Goal: Task Accomplishment & Management: Use online tool/utility

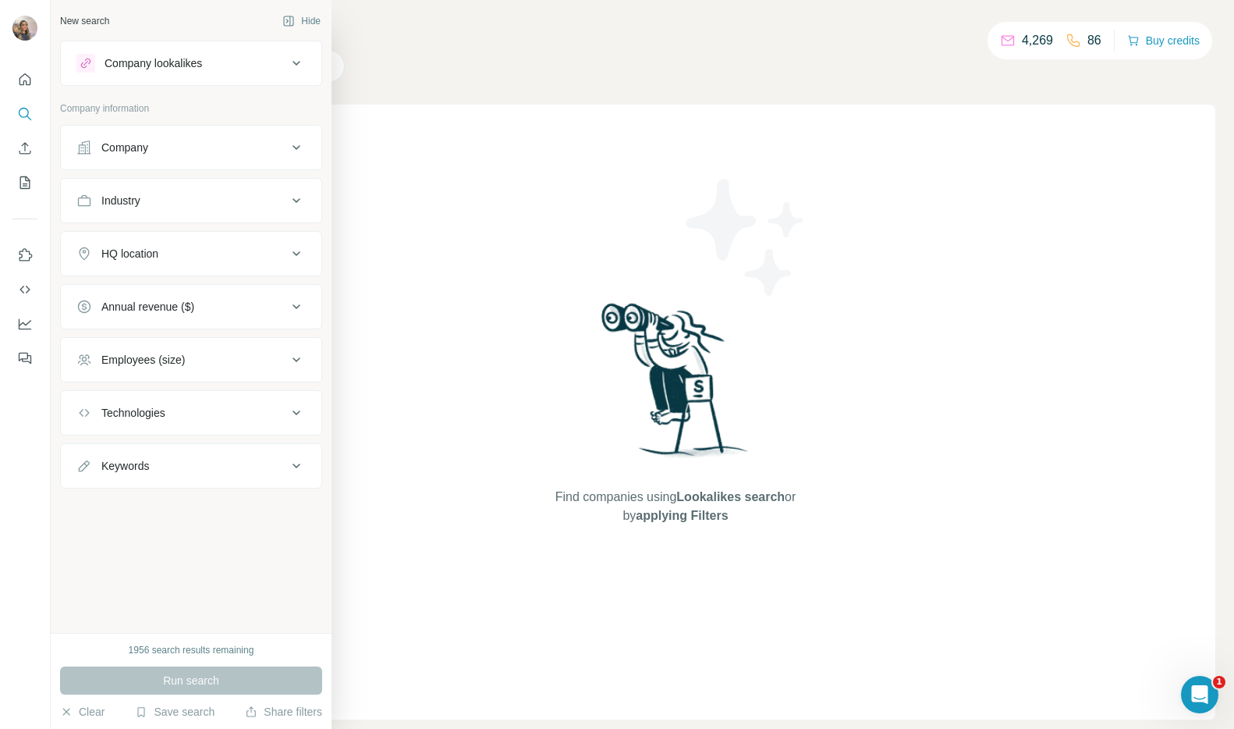
click at [123, 155] on button "Company" at bounding box center [191, 147] width 261 height 37
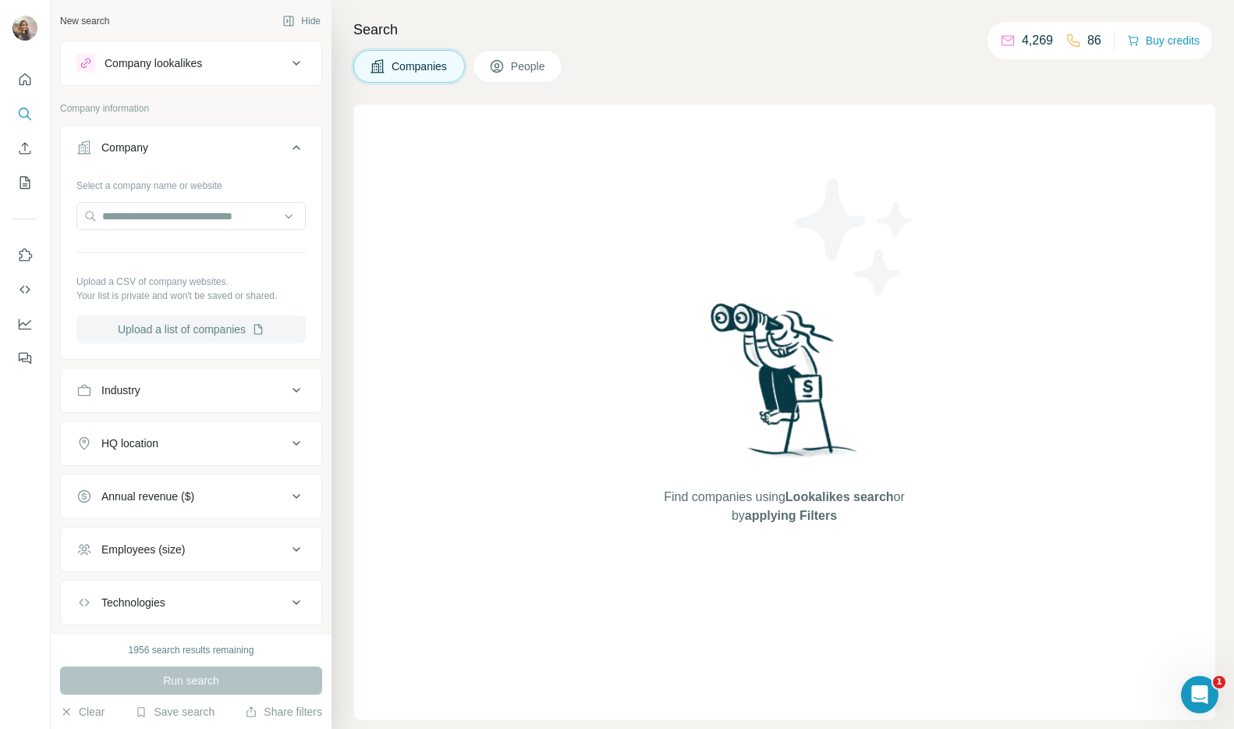
click at [208, 333] on button "Upload a list of companies" at bounding box center [190, 329] width 229 height 28
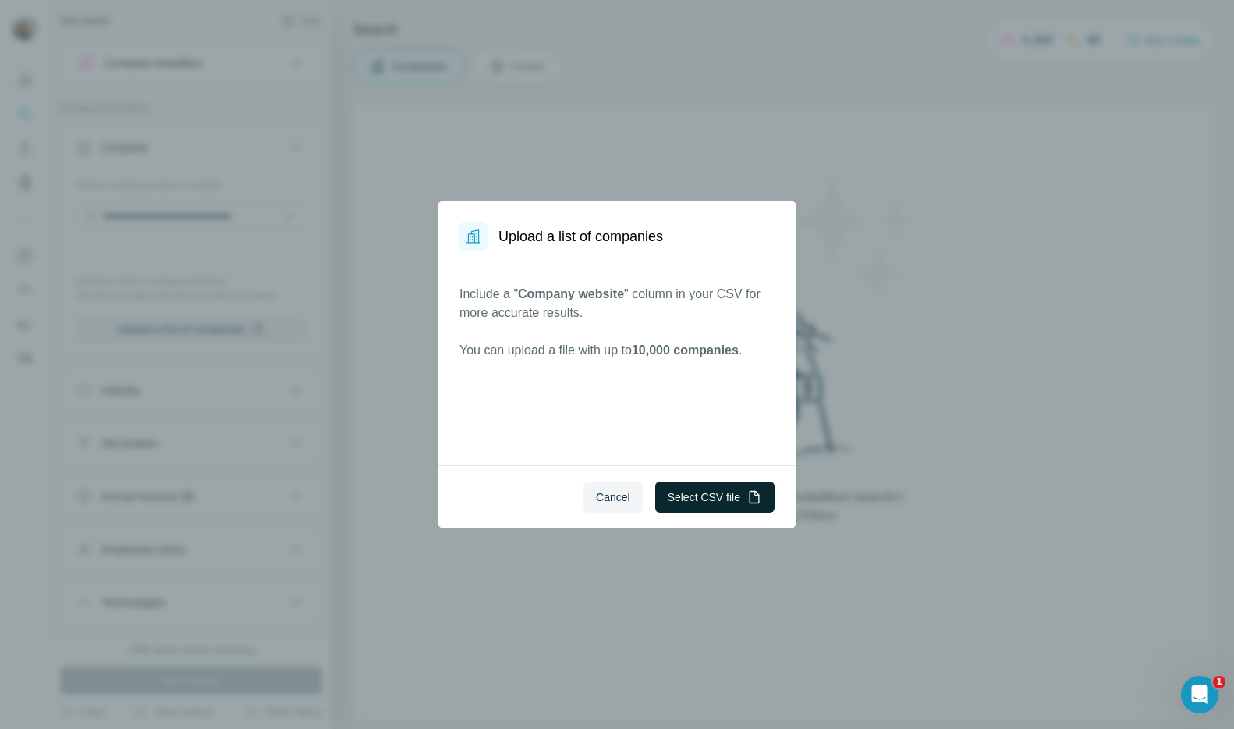
click at [744, 502] on button "Select CSV file" at bounding box center [714, 496] width 119 height 31
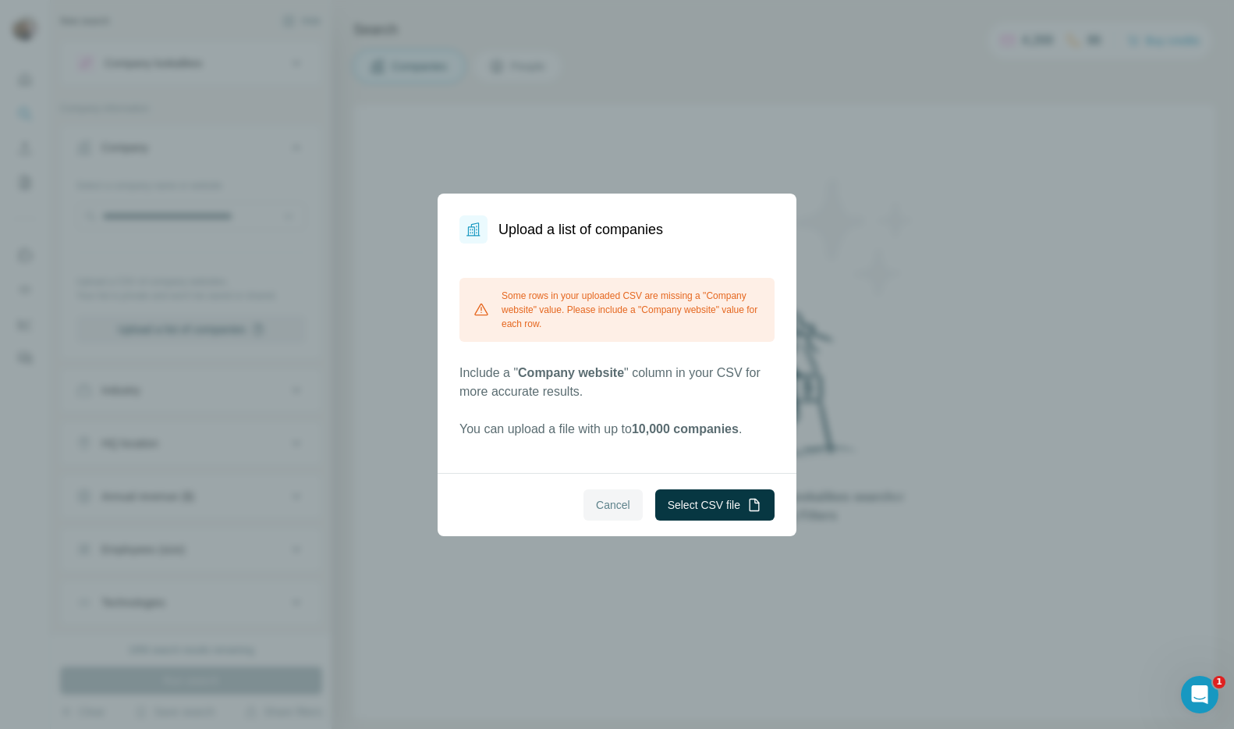
click at [596, 509] on span "Cancel" at bounding box center [613, 505] width 34 height 16
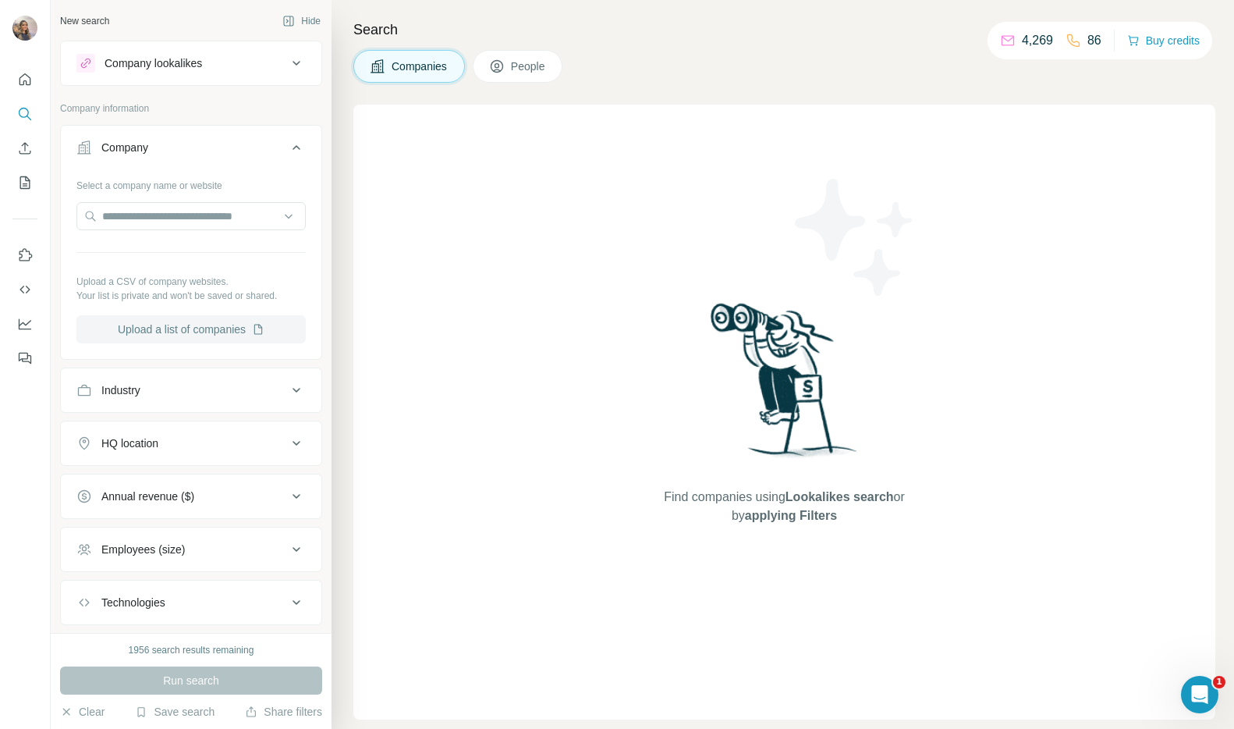
click at [158, 323] on button "Upload a list of companies" at bounding box center [190, 329] width 229 height 28
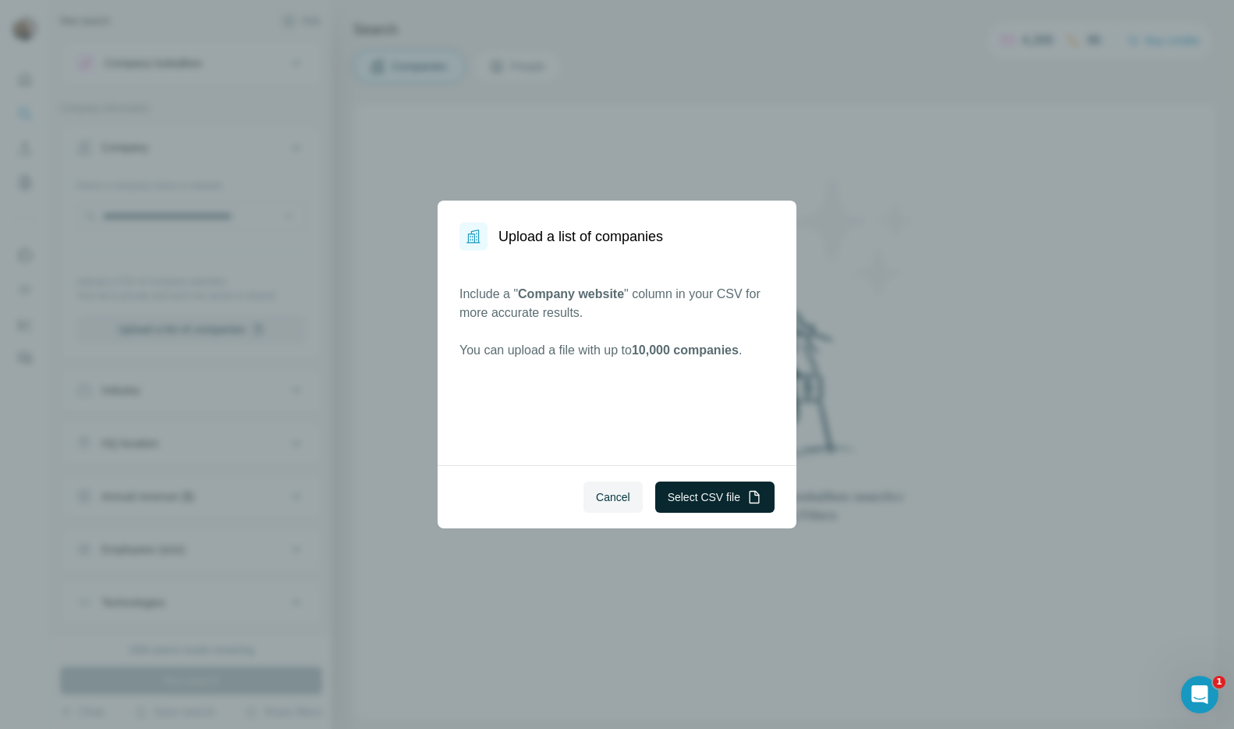
click at [695, 502] on button "Select CSV file" at bounding box center [714, 496] width 119 height 31
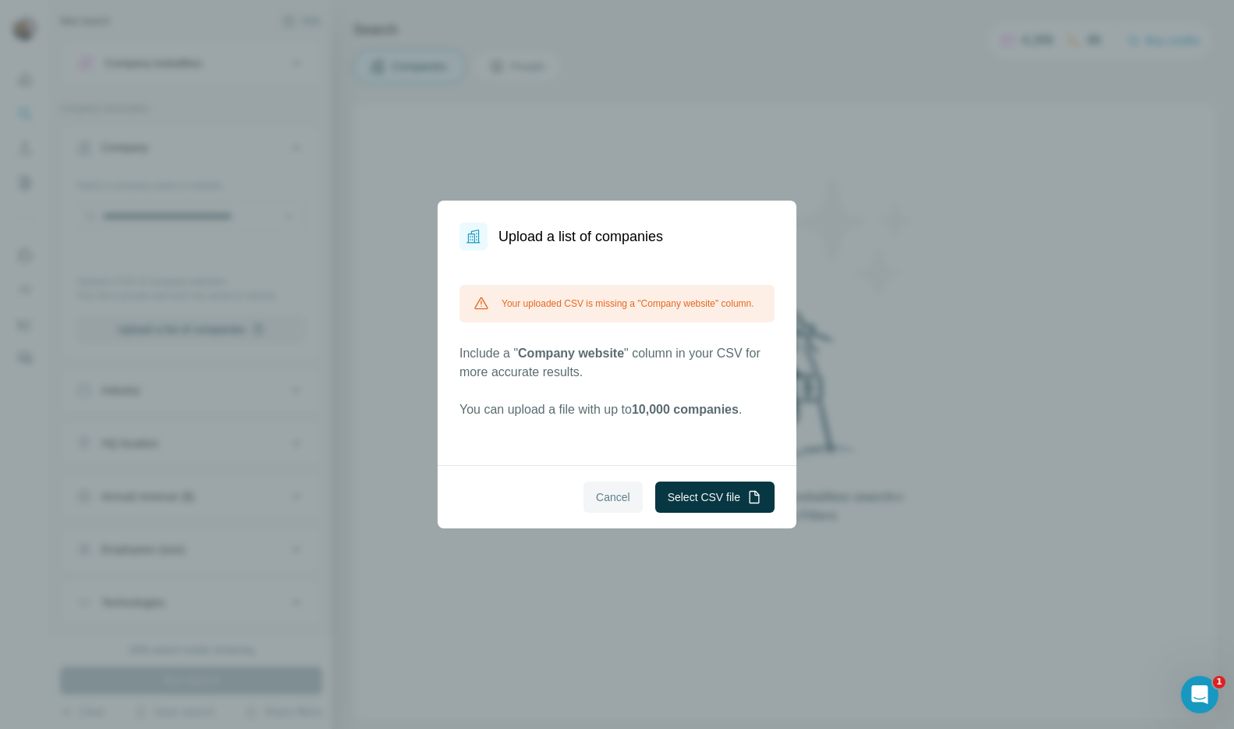
click at [596, 491] on span "Cancel" at bounding box center [613, 497] width 34 height 16
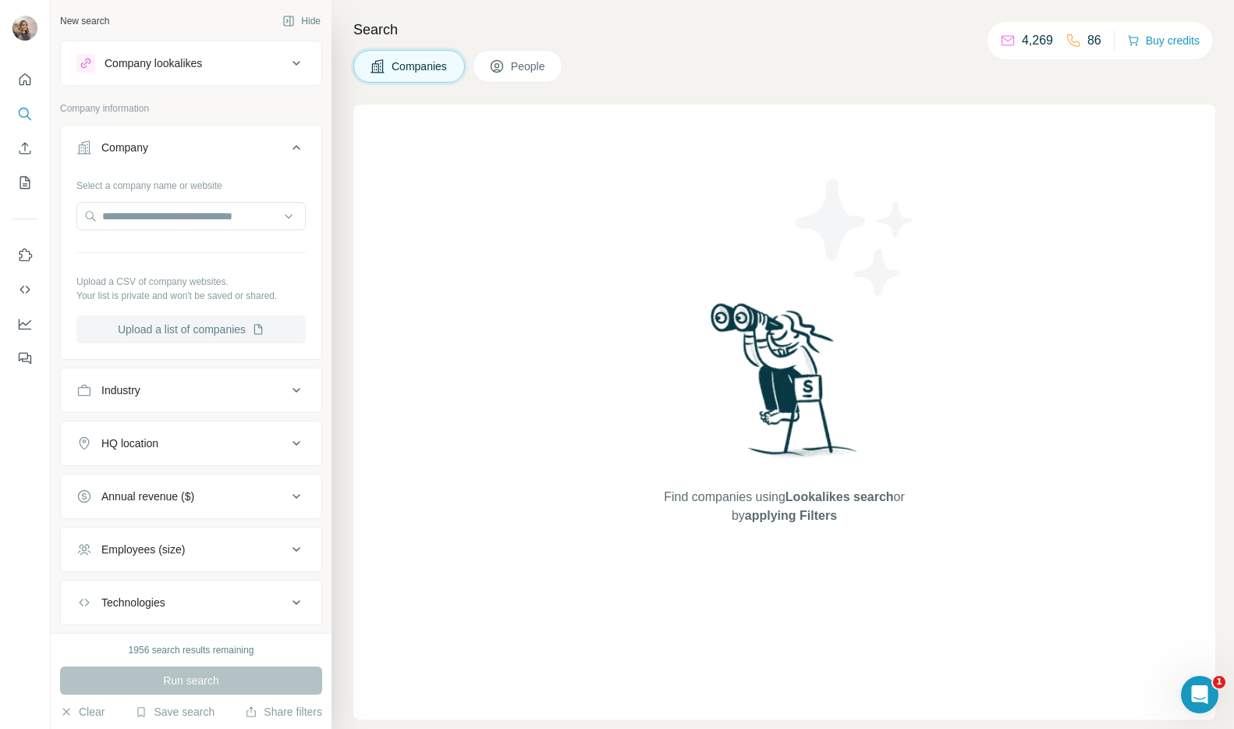
click at [202, 337] on button "Upload a list of companies" at bounding box center [190, 329] width 229 height 28
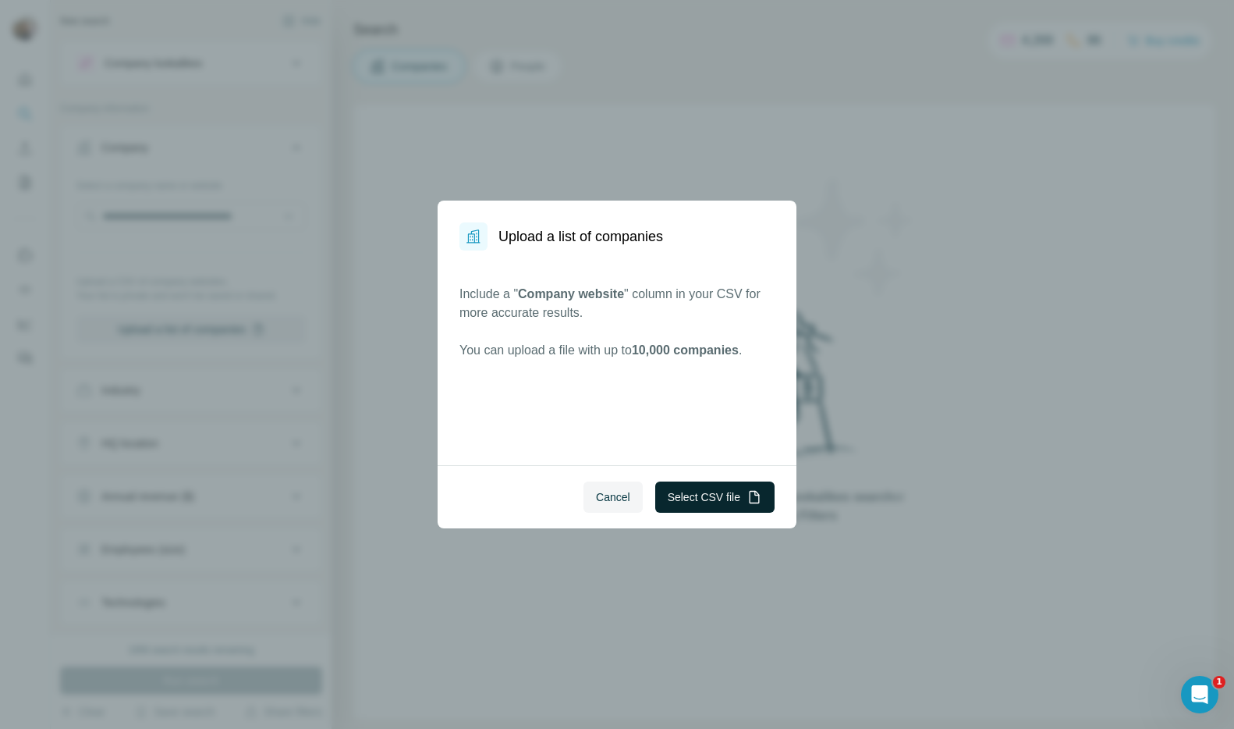
click at [721, 504] on button "Select CSV file" at bounding box center [714, 496] width 119 height 31
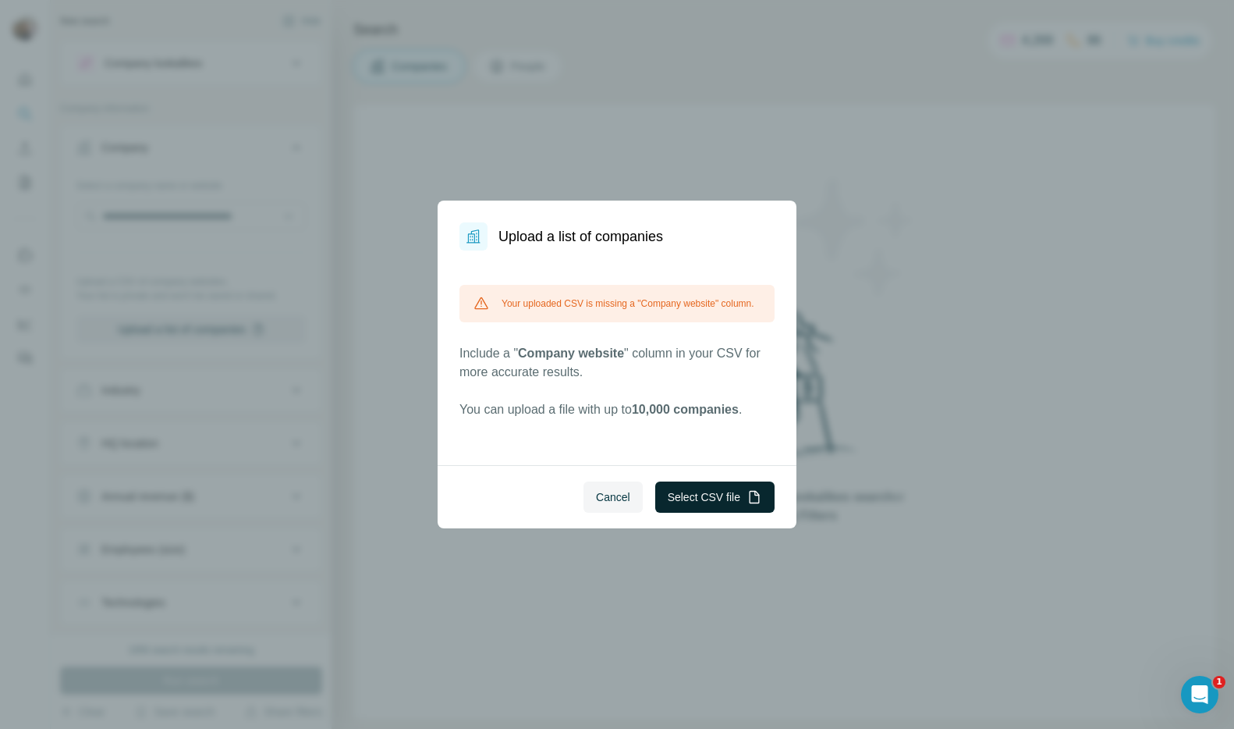
click at [700, 481] on button "Select CSV file" at bounding box center [714, 496] width 119 height 31
click at [682, 504] on button "Select CSV file" at bounding box center [714, 496] width 119 height 31
click at [620, 494] on span "Cancel" at bounding box center [613, 497] width 34 height 16
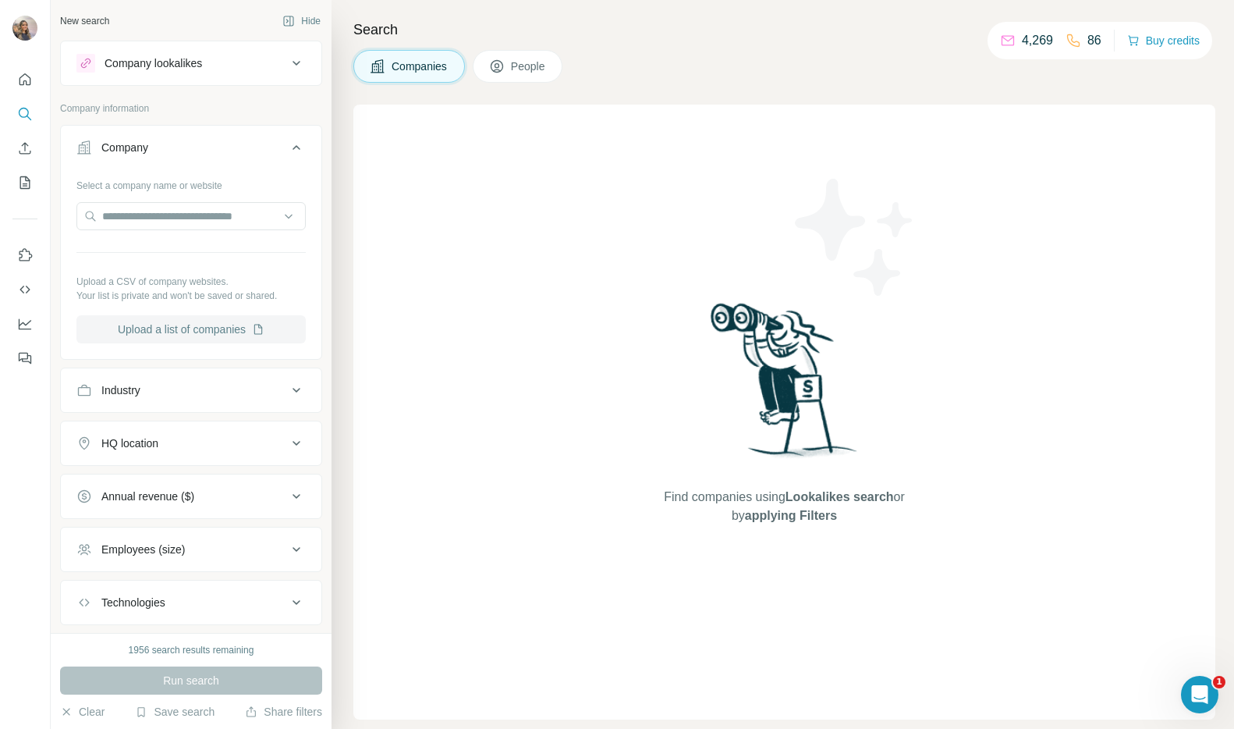
click at [196, 325] on button "Upload a list of companies" at bounding box center [190, 329] width 229 height 28
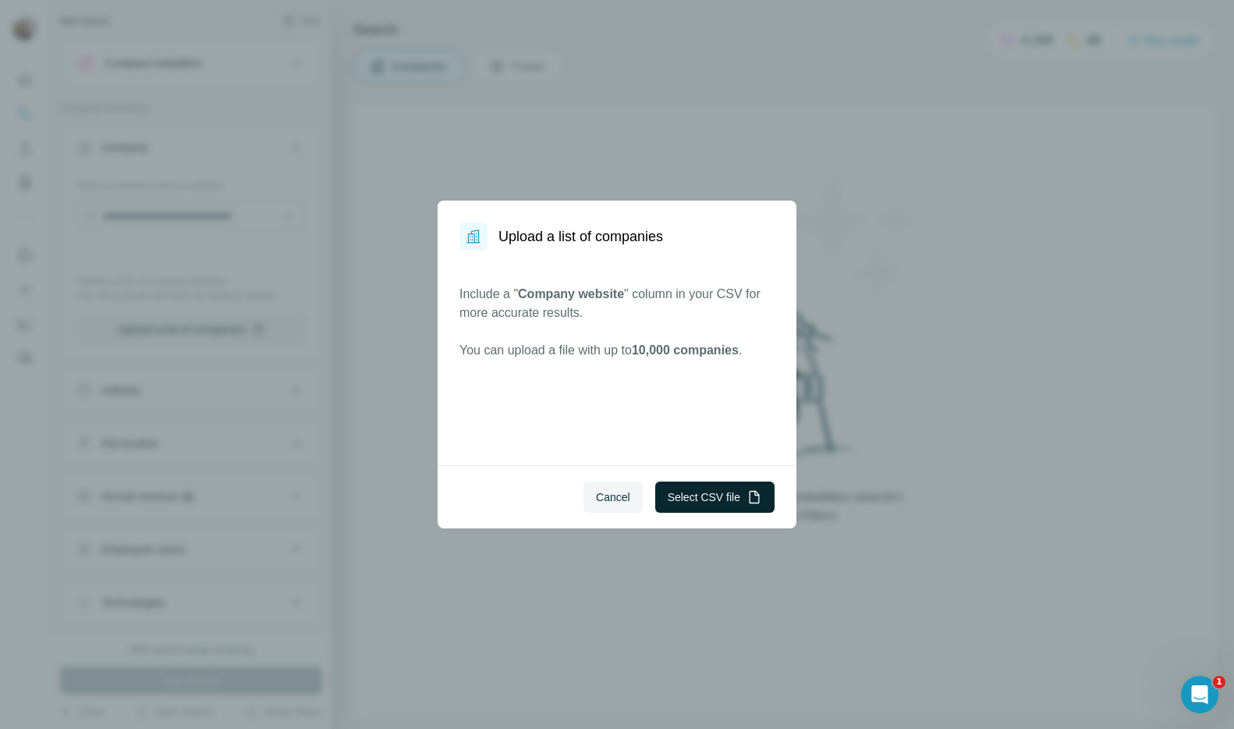
click at [725, 493] on button "Select CSV file" at bounding box center [714, 496] width 119 height 31
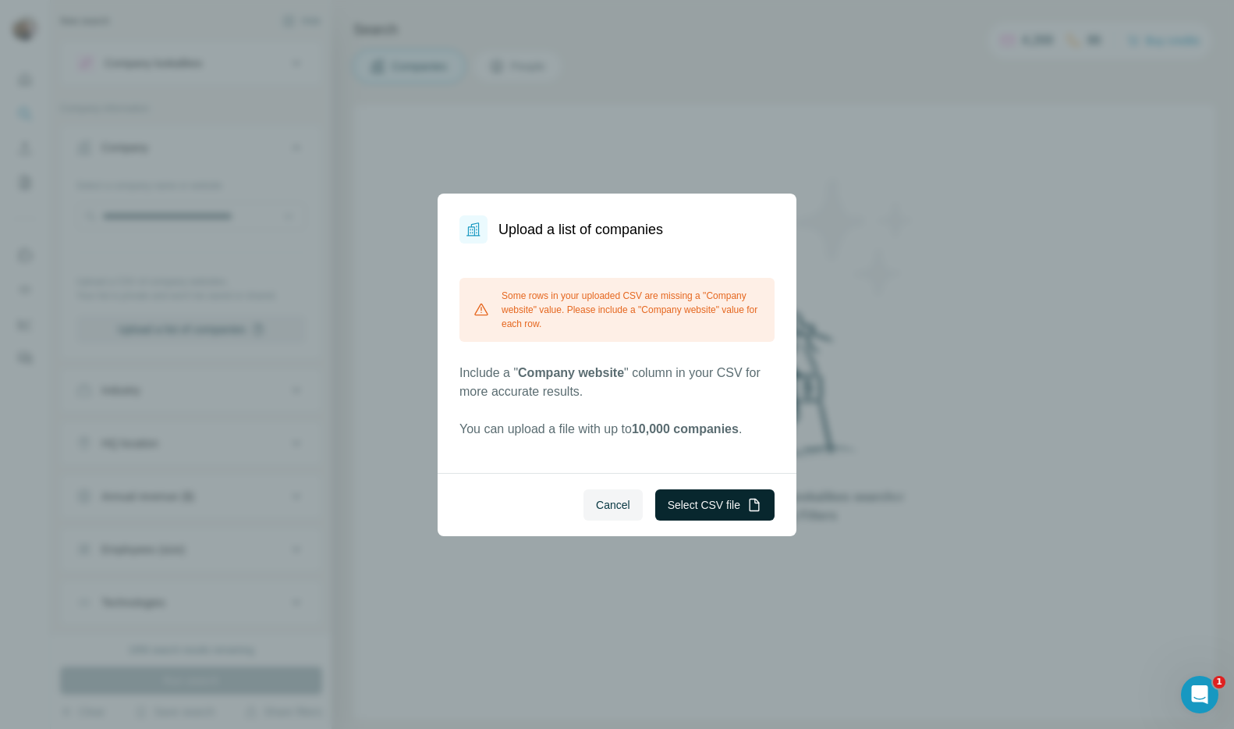
click at [753, 507] on icon "button" at bounding box center [755, 505] width 16 height 16
click at [758, 507] on icon "button" at bounding box center [755, 505] width 16 height 16
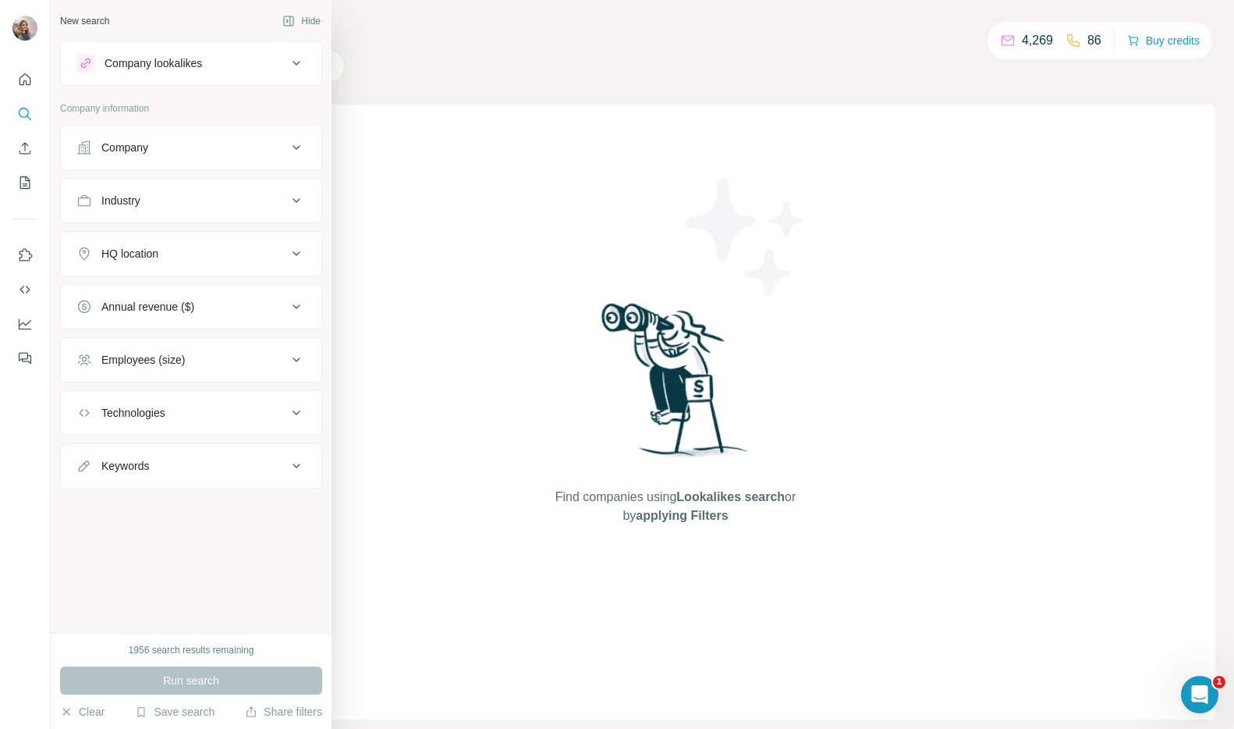
click at [96, 156] on button "Company" at bounding box center [191, 147] width 261 height 37
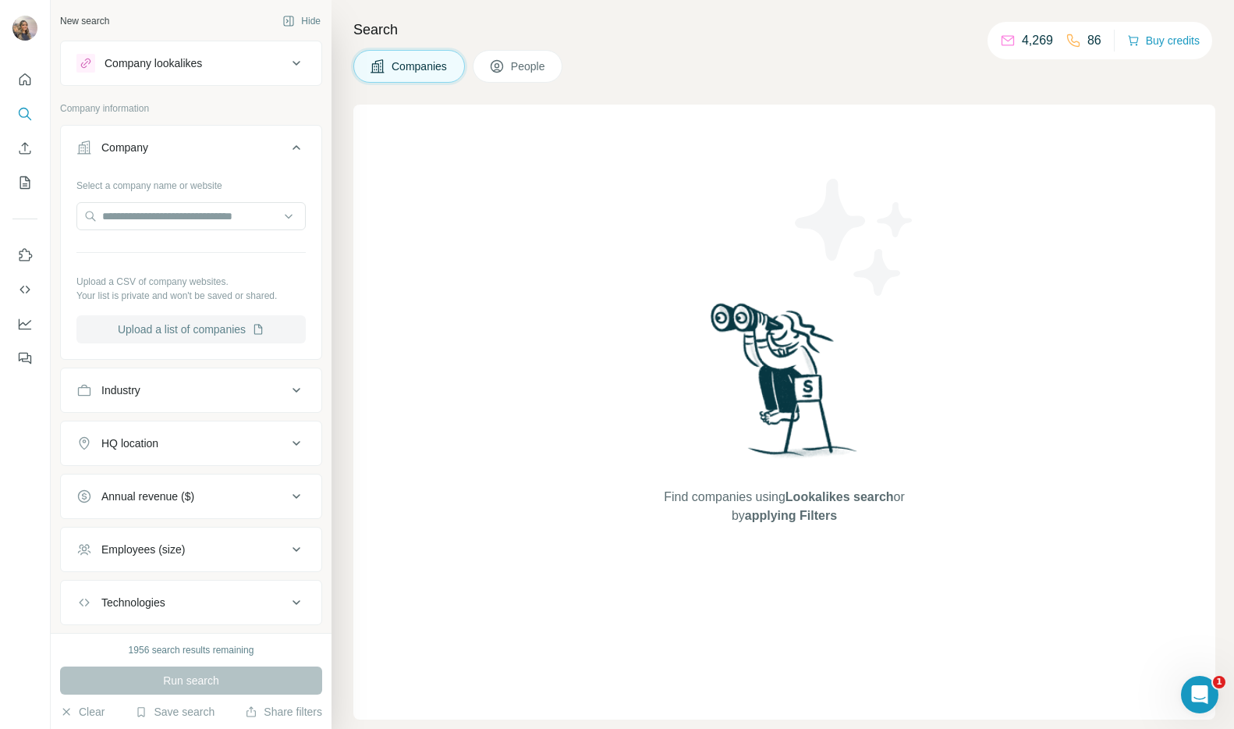
click at [151, 324] on button "Upload a list of companies" at bounding box center [190, 329] width 229 height 28
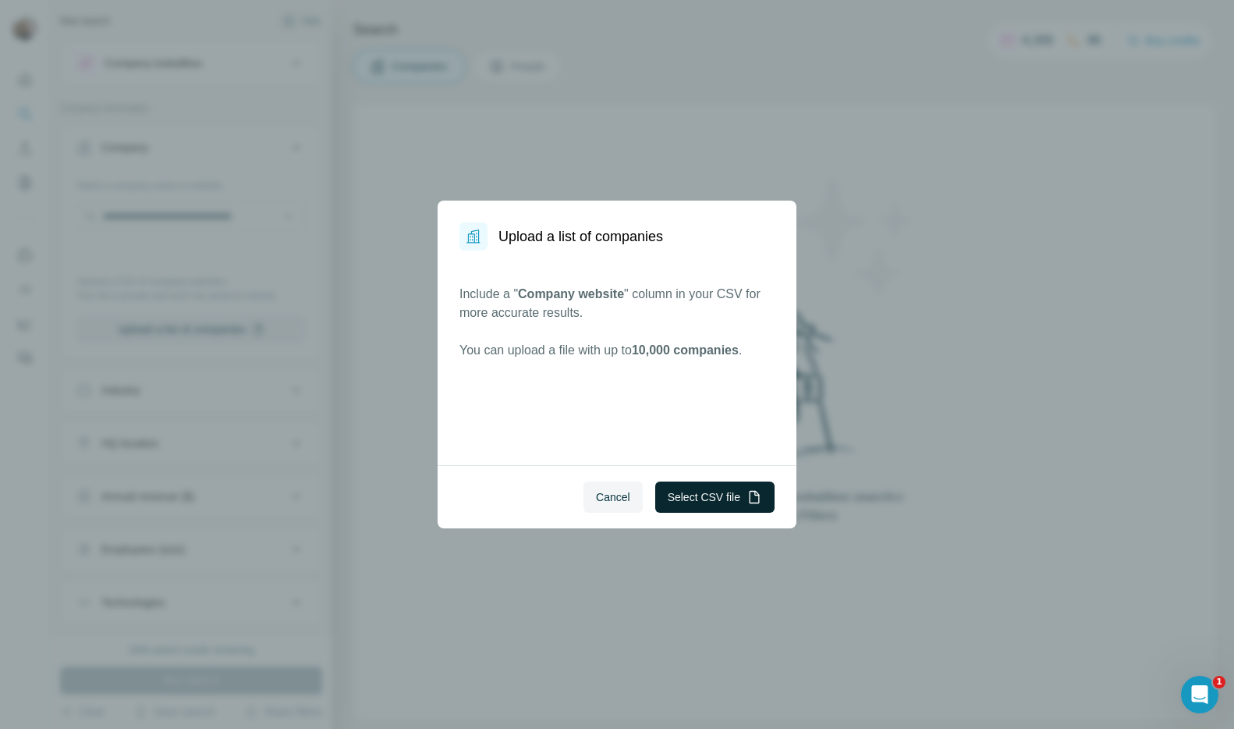
click at [669, 500] on button "Select CSV file" at bounding box center [714, 496] width 119 height 31
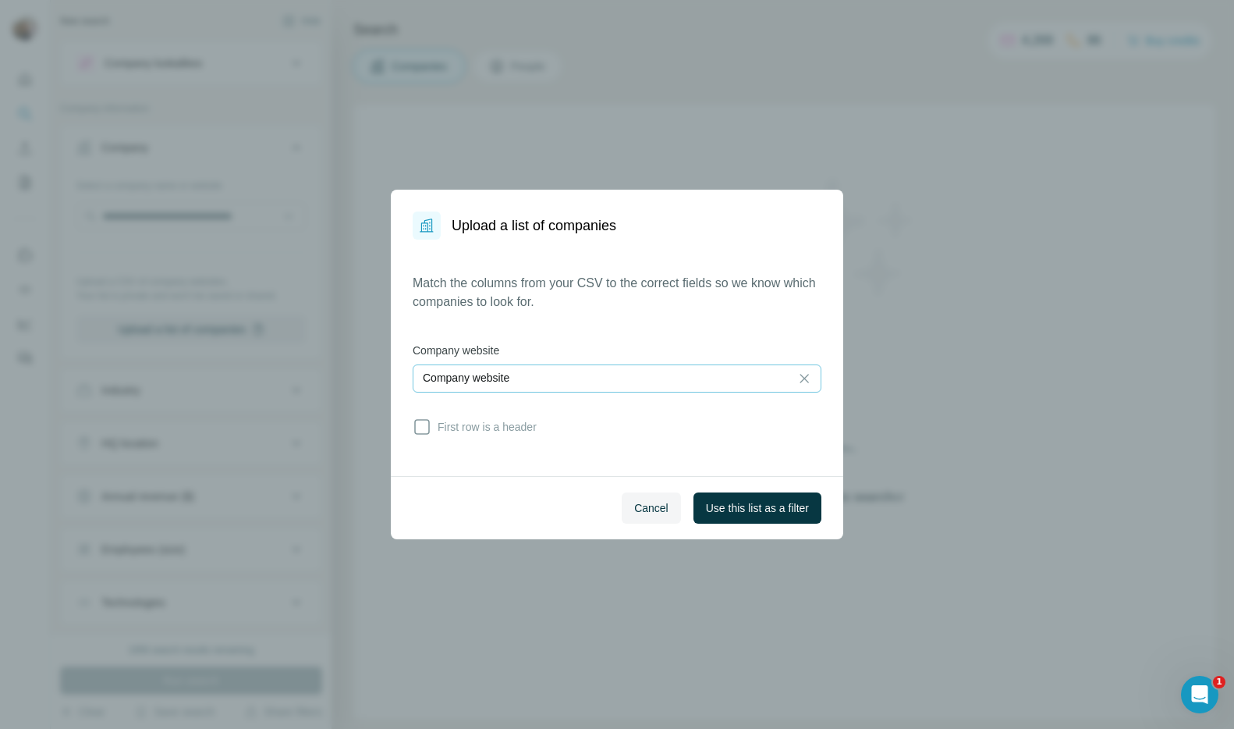
click at [638, 375] on div "Company website" at bounding box center [601, 378] width 357 height 16
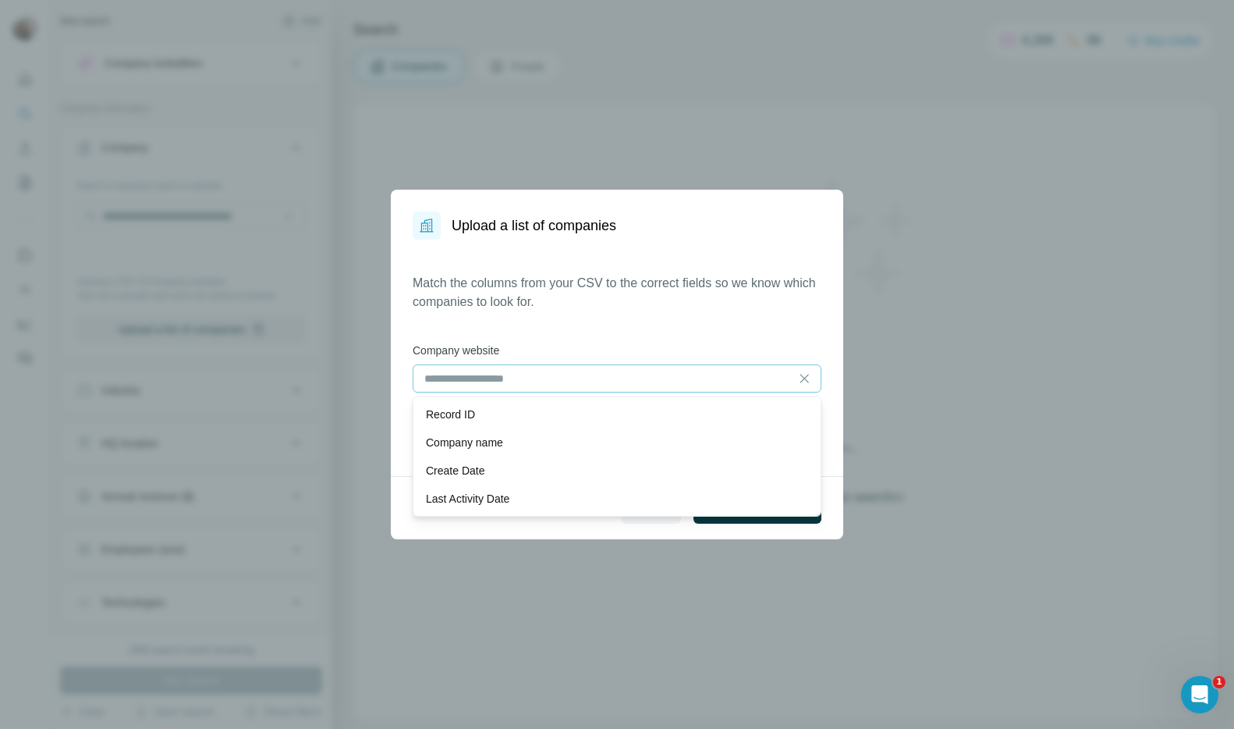
click at [648, 314] on div "Match the columns from your CSV to the correct fields so we know which companie…" at bounding box center [617, 358] width 409 height 168
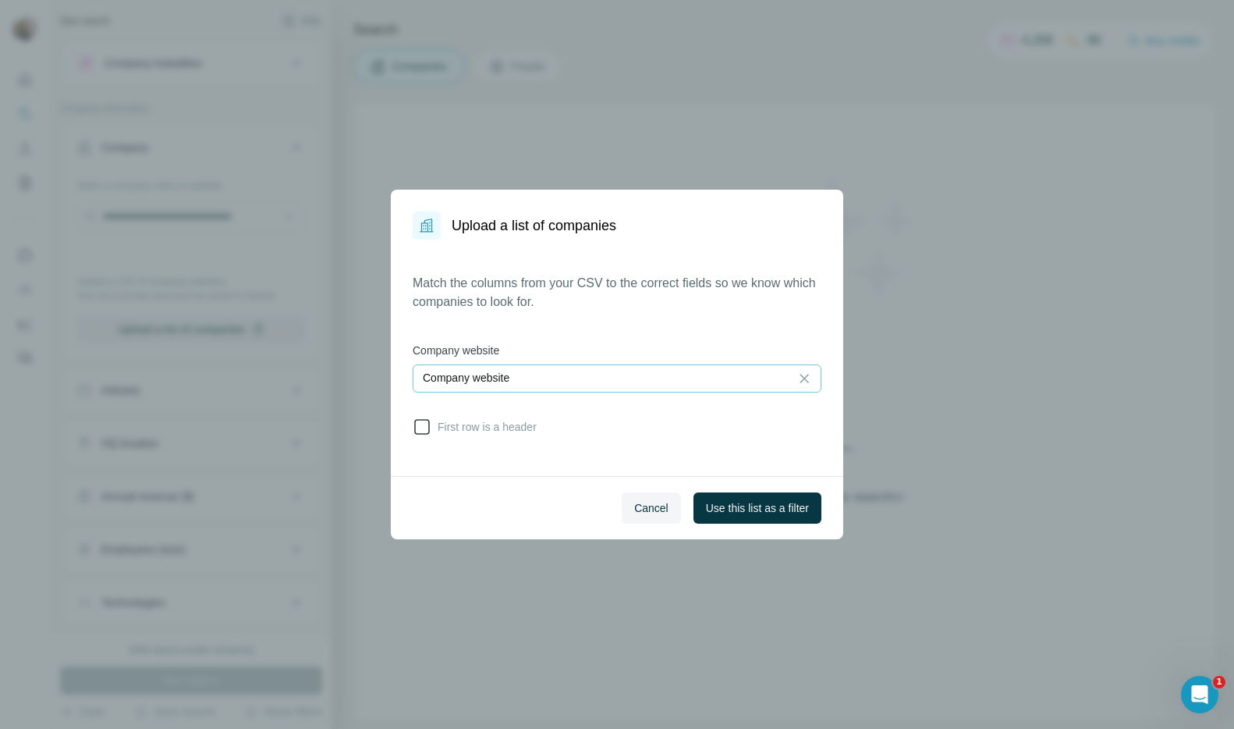
click at [491, 428] on span "First row is a header" at bounding box center [483, 427] width 105 height 16
click at [761, 515] on span "Use this list as a filter" at bounding box center [757, 508] width 103 height 16
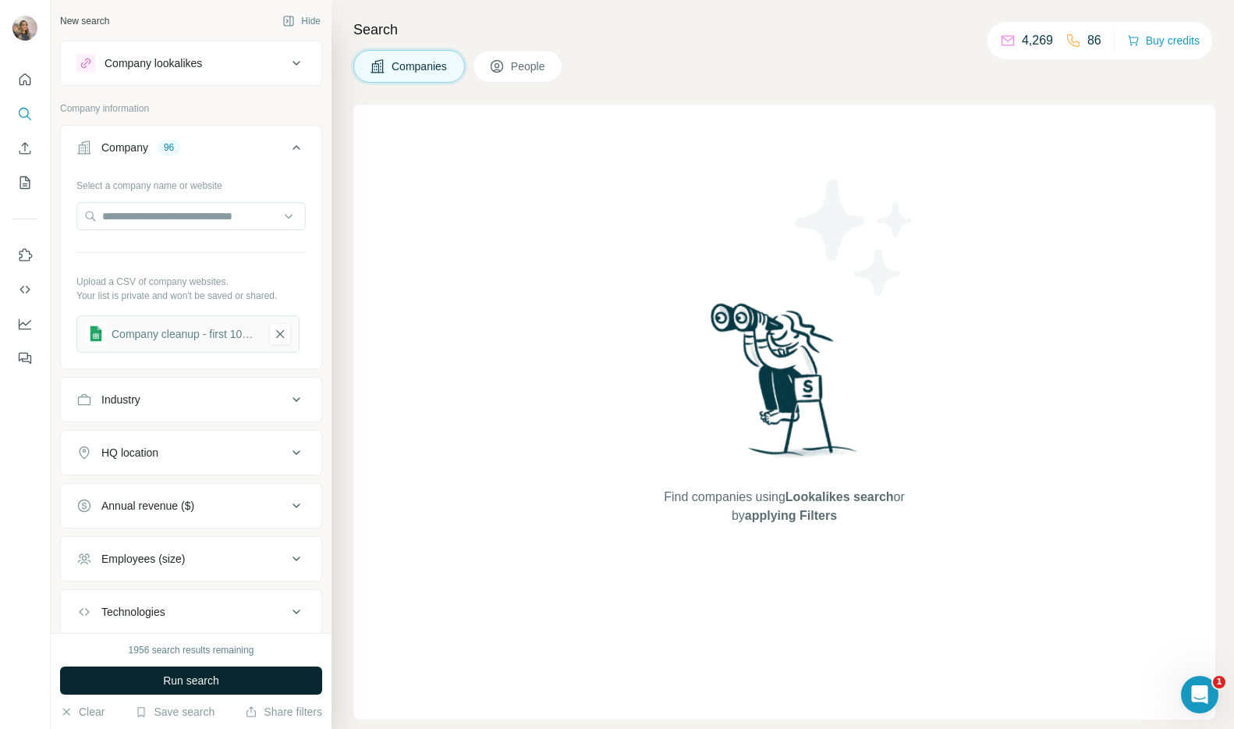
click at [79, 686] on button "Run search" at bounding box center [191, 680] width 262 height 28
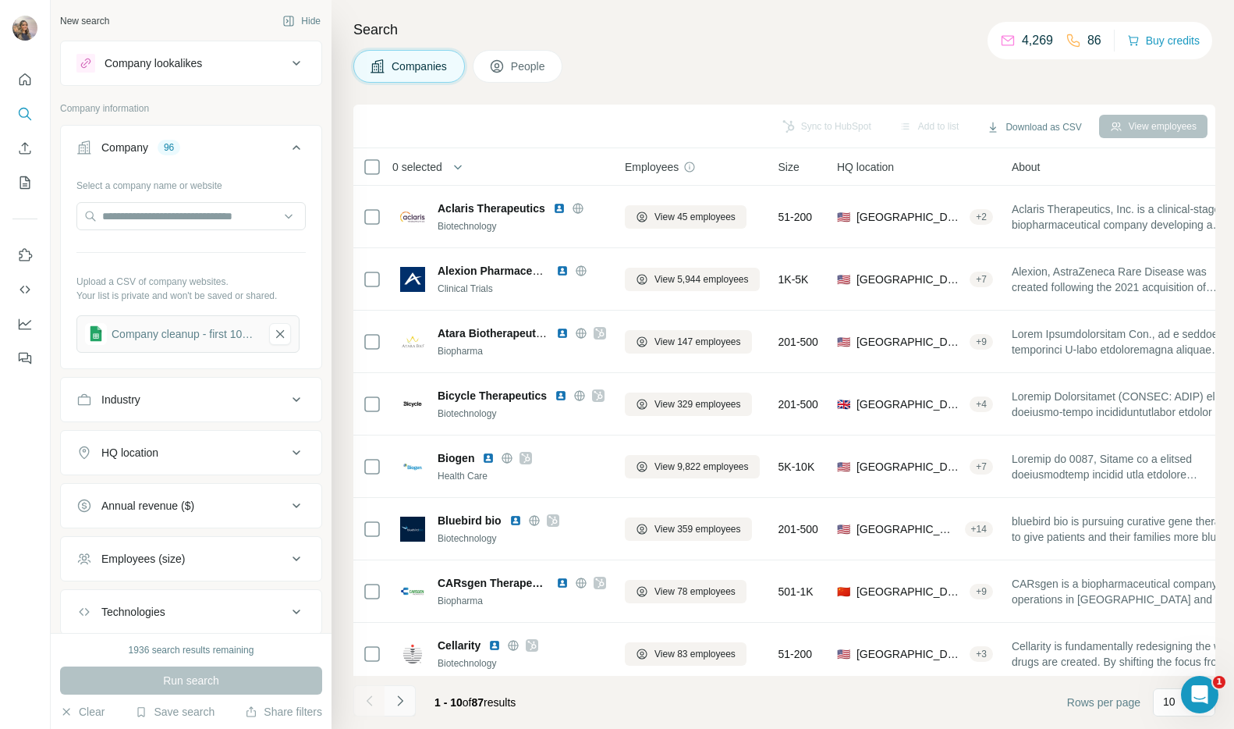
click at [405, 694] on icon "Navigate to next page" at bounding box center [400, 701] width 16 height 16
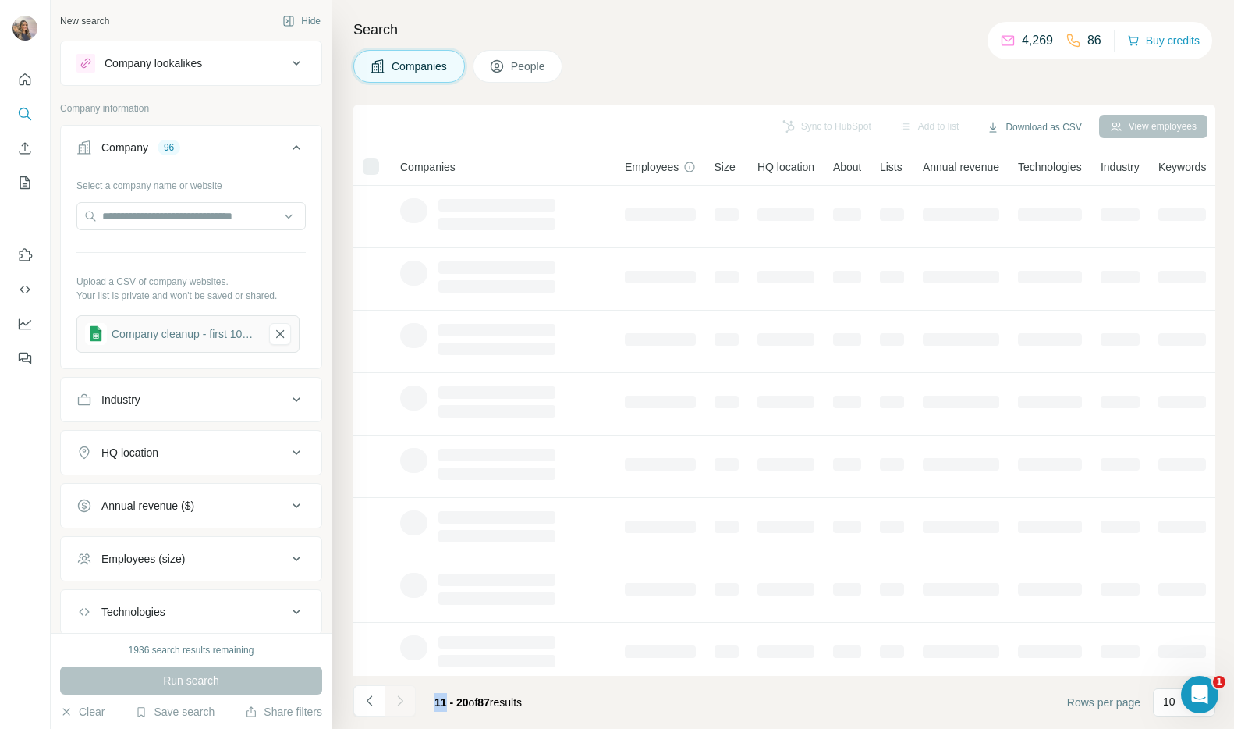
click at [405, 694] on div at bounding box center [400, 700] width 31 height 31
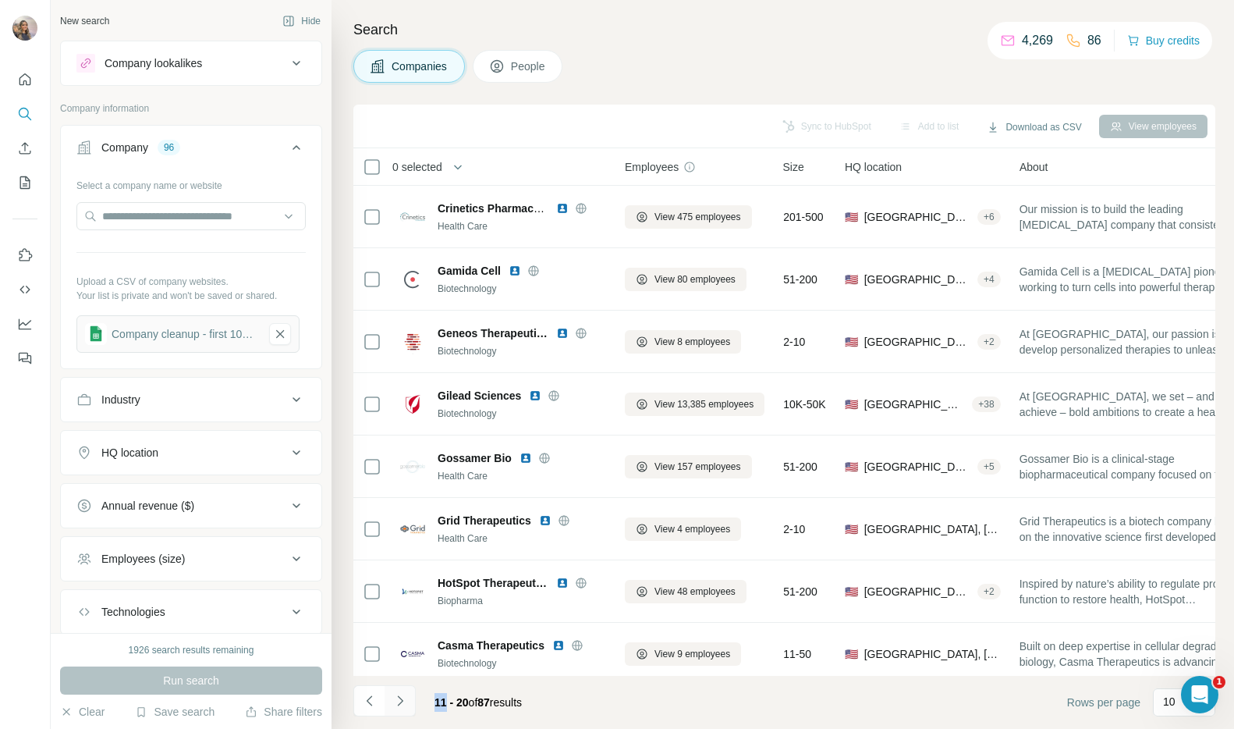
click at [405, 694] on icon "Navigate to next page" at bounding box center [400, 701] width 16 height 16
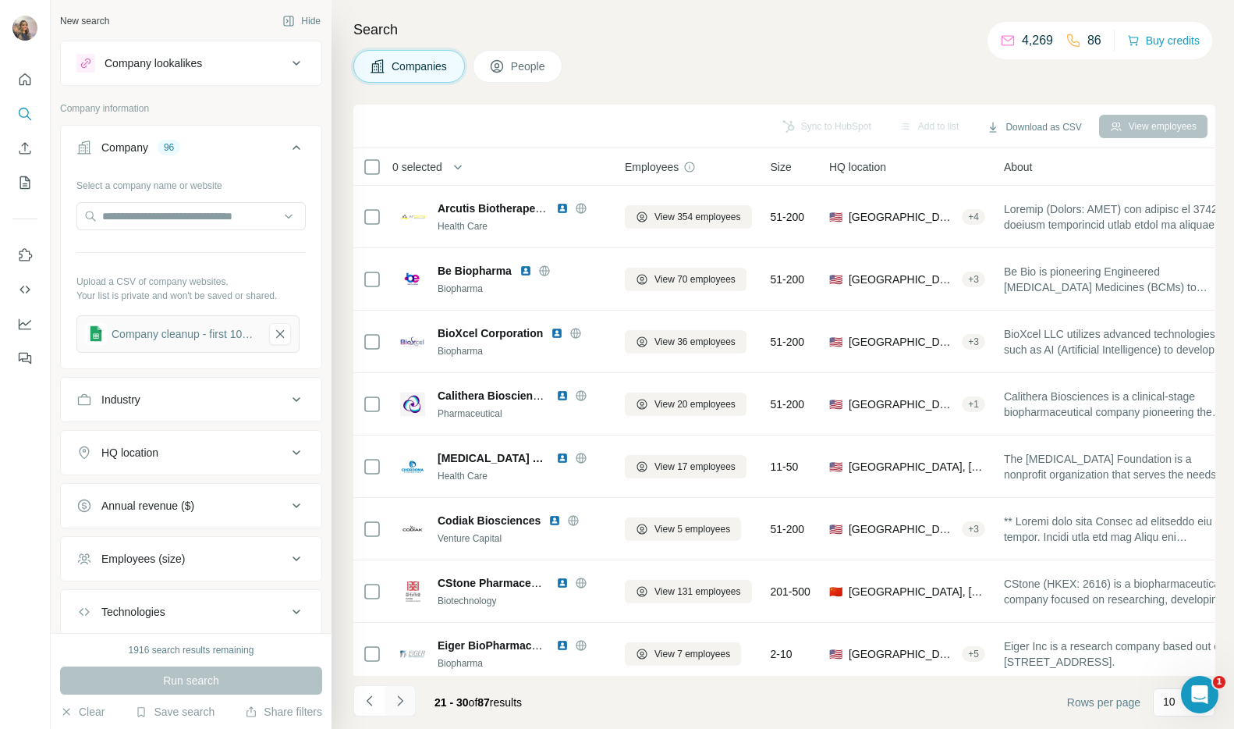
click at [405, 694] on icon "Navigate to next page" at bounding box center [400, 701] width 16 height 16
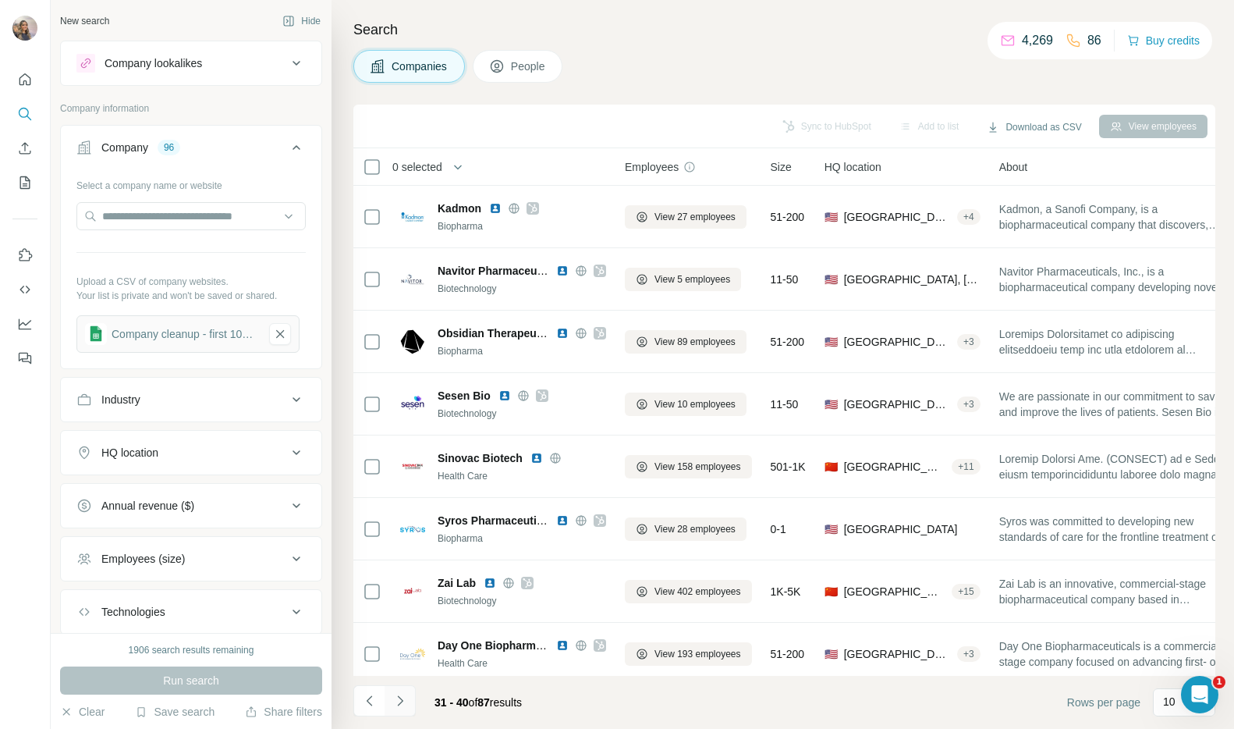
click at [405, 694] on icon "Navigate to next page" at bounding box center [400, 701] width 16 height 16
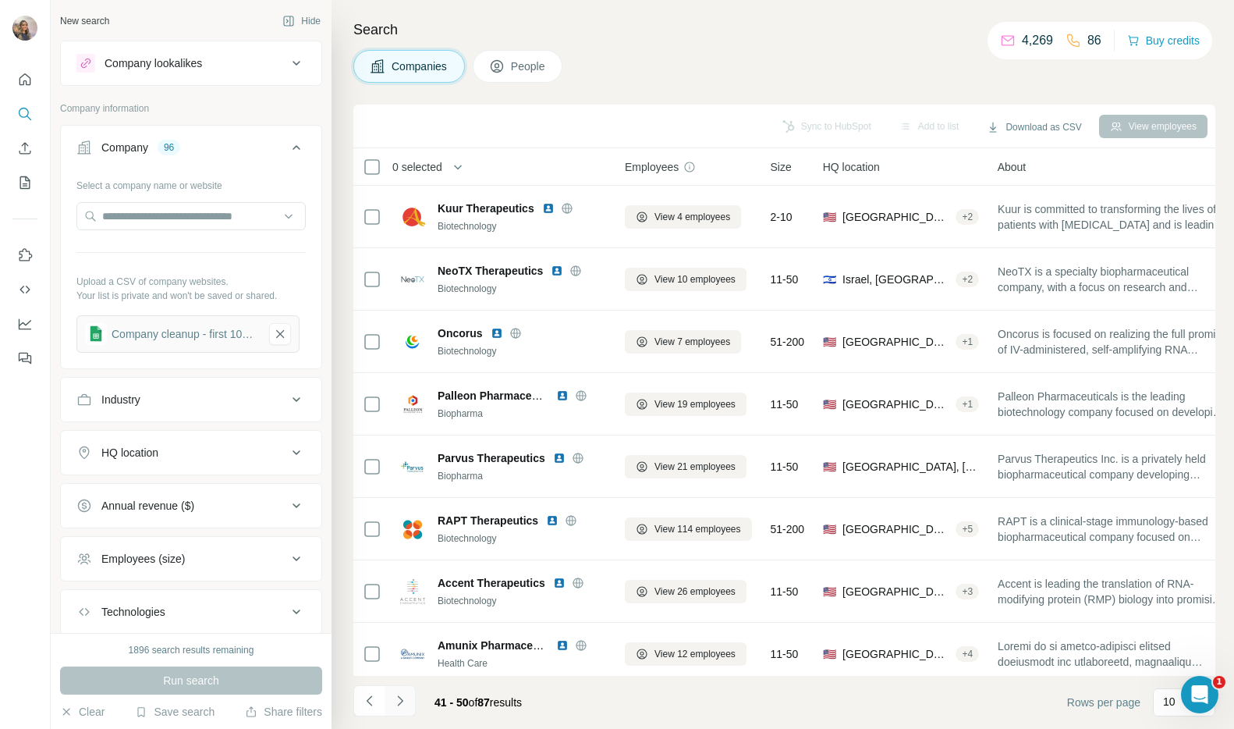
click at [405, 694] on icon "Navigate to next page" at bounding box center [400, 701] width 16 height 16
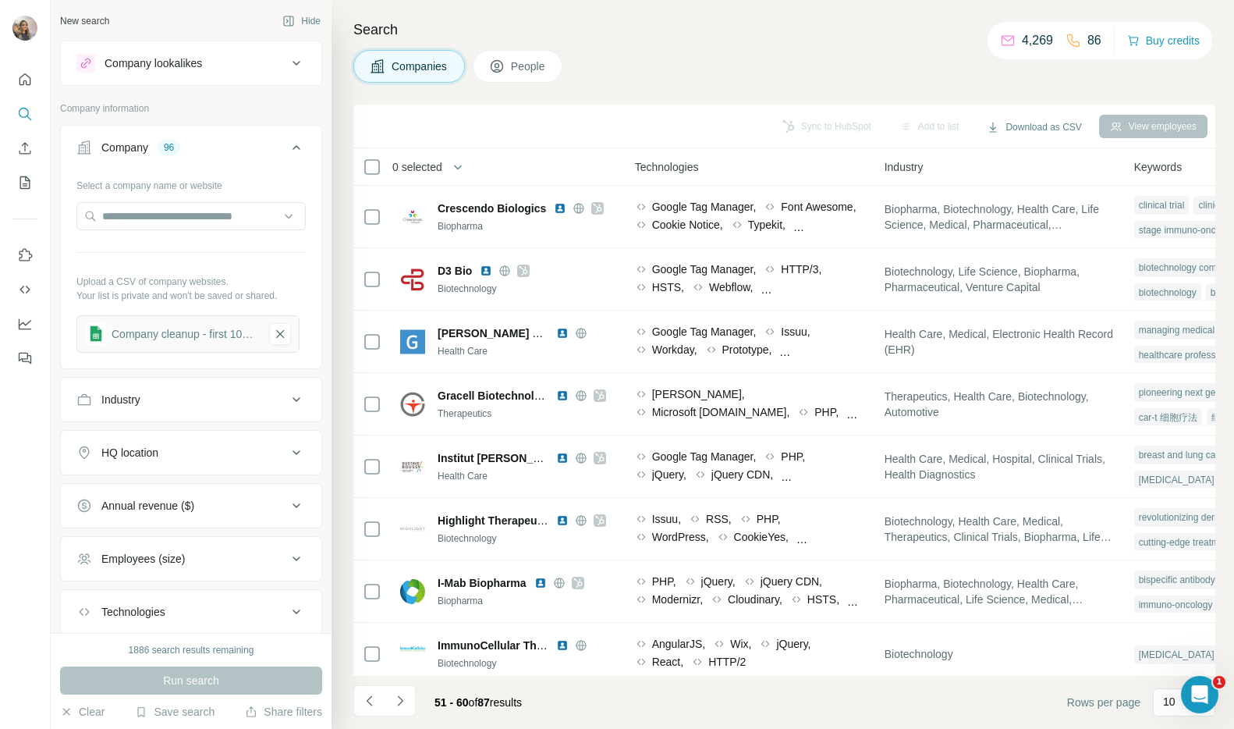
scroll to position [0, 1050]
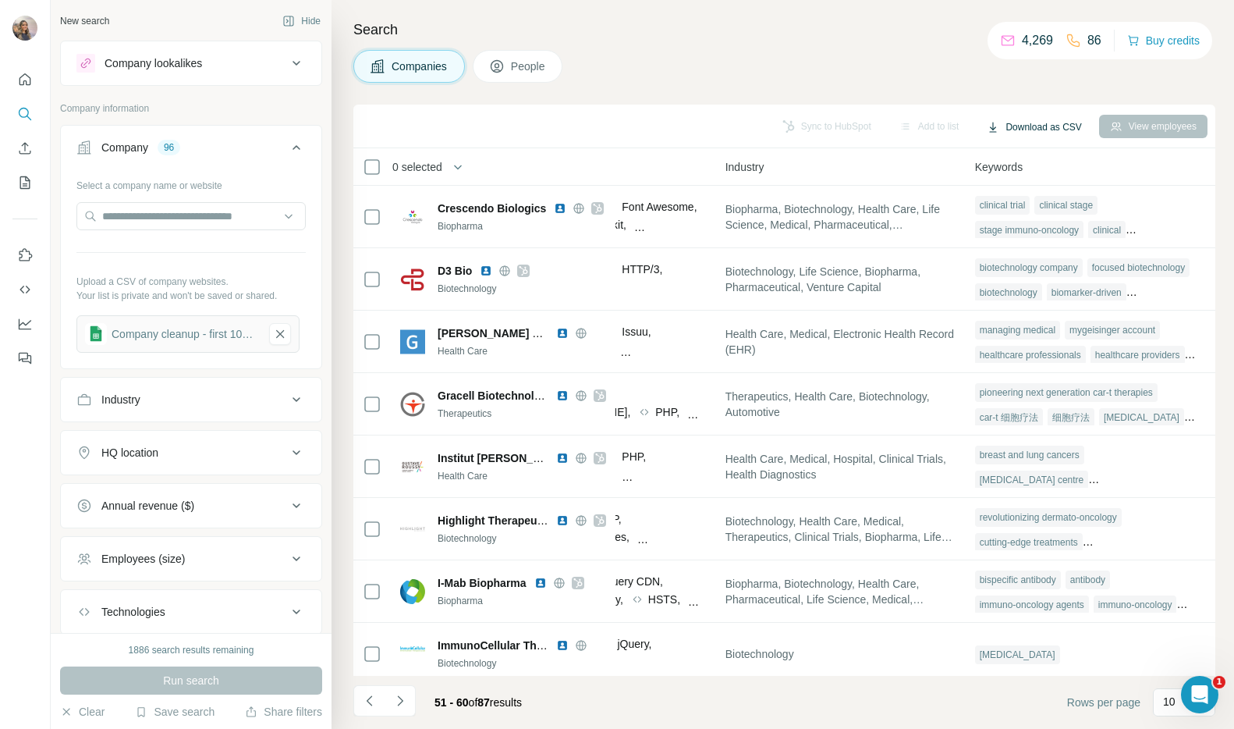
click at [1024, 137] on button "Download as CSV" at bounding box center [1034, 126] width 116 height 23
click at [393, 704] on icon "Navigate to next page" at bounding box center [400, 701] width 16 height 16
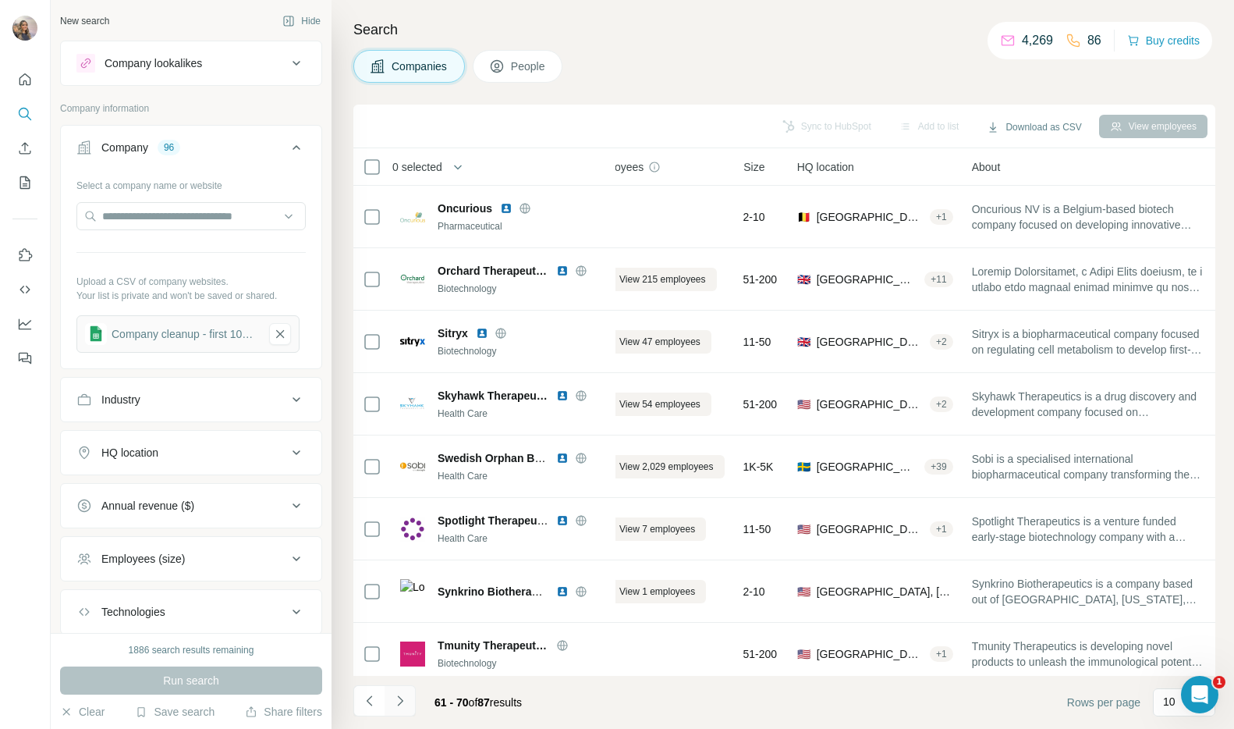
click at [393, 704] on icon "Navigate to next page" at bounding box center [400, 701] width 16 height 16
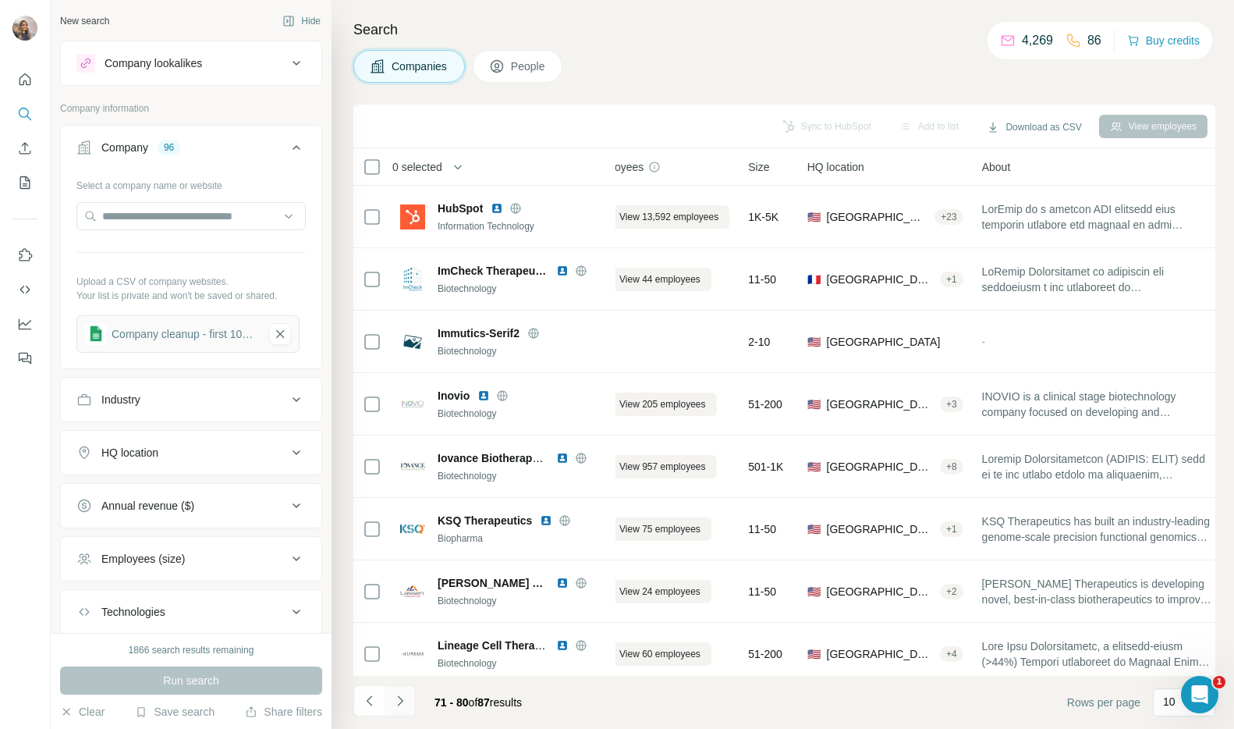
click at [393, 704] on icon "Navigate to next page" at bounding box center [400, 701] width 16 height 16
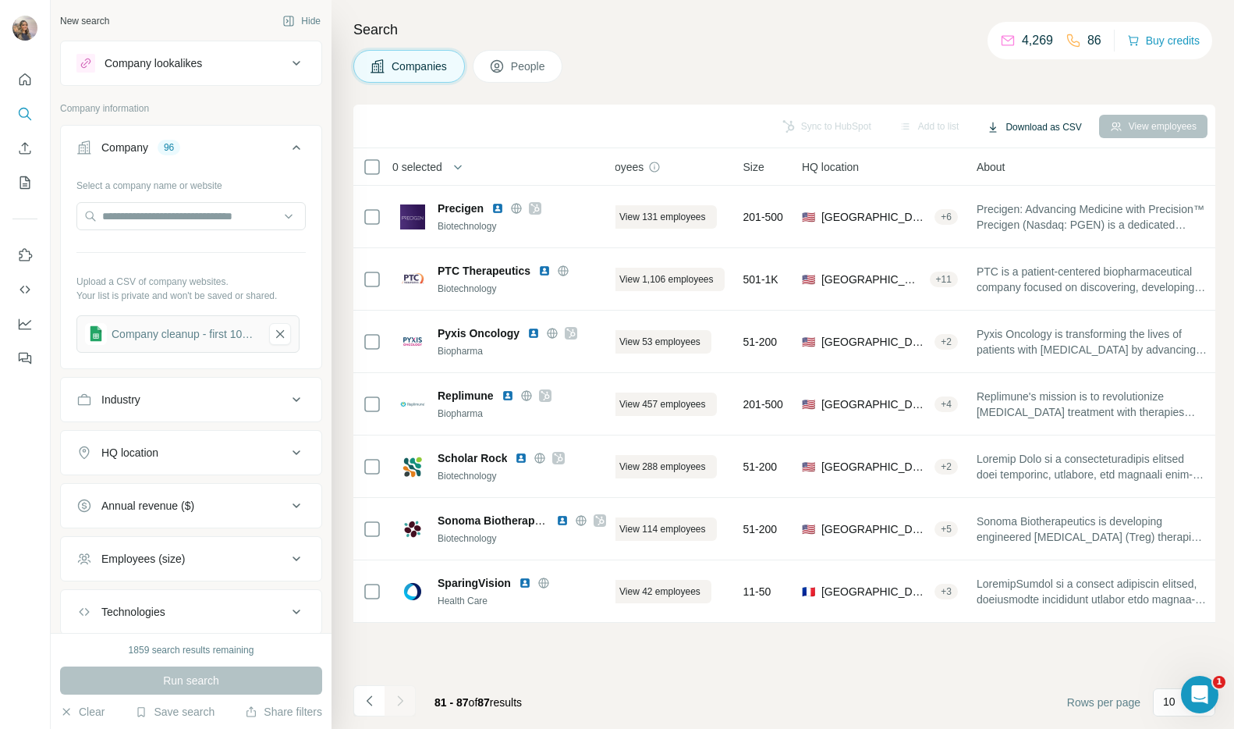
click at [1017, 121] on button "Download as CSV" at bounding box center [1034, 126] width 116 height 23
click at [1015, 186] on div "All viewed companies (87)" at bounding box center [1044, 188] width 146 height 28
click at [197, 321] on div "Company cleanup - first 100 contacts (1)" at bounding box center [187, 333] width 223 height 37
click at [127, 230] on div at bounding box center [190, 217] width 229 height 31
click at [140, 212] on input "text" at bounding box center [190, 216] width 229 height 28
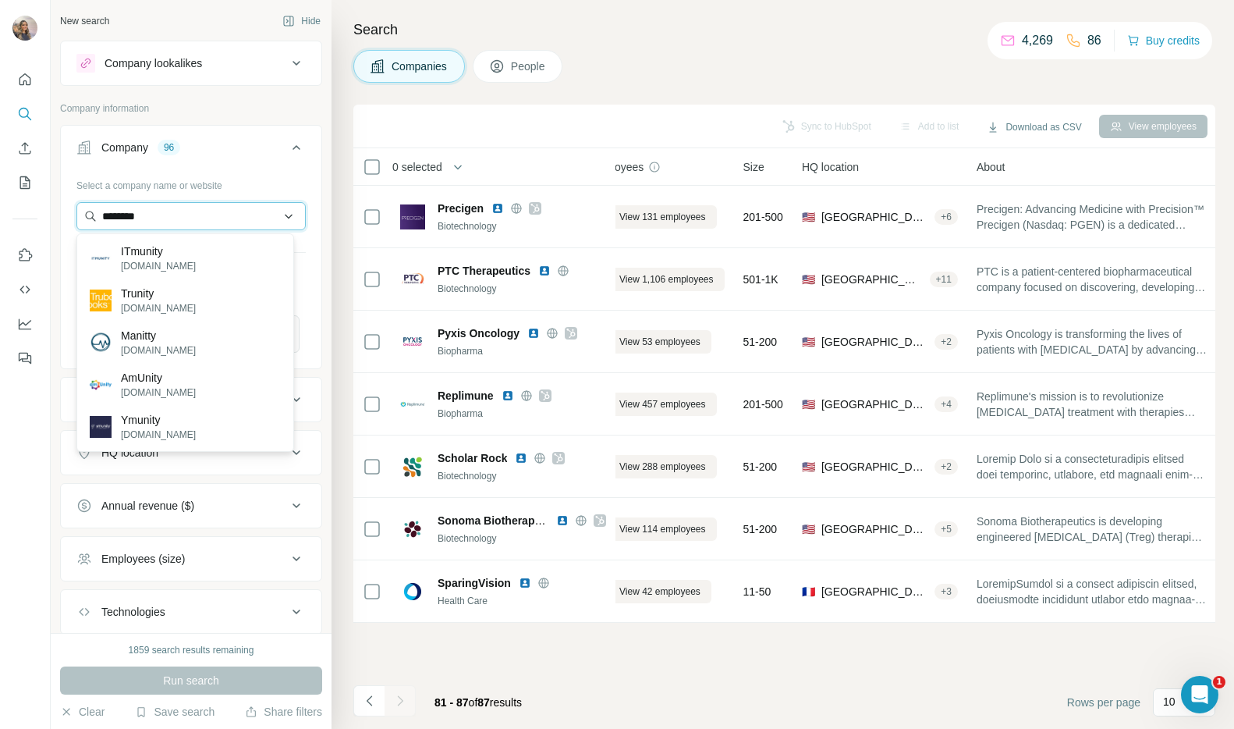
click at [152, 221] on input "********" at bounding box center [190, 216] width 229 height 28
paste input "**********"
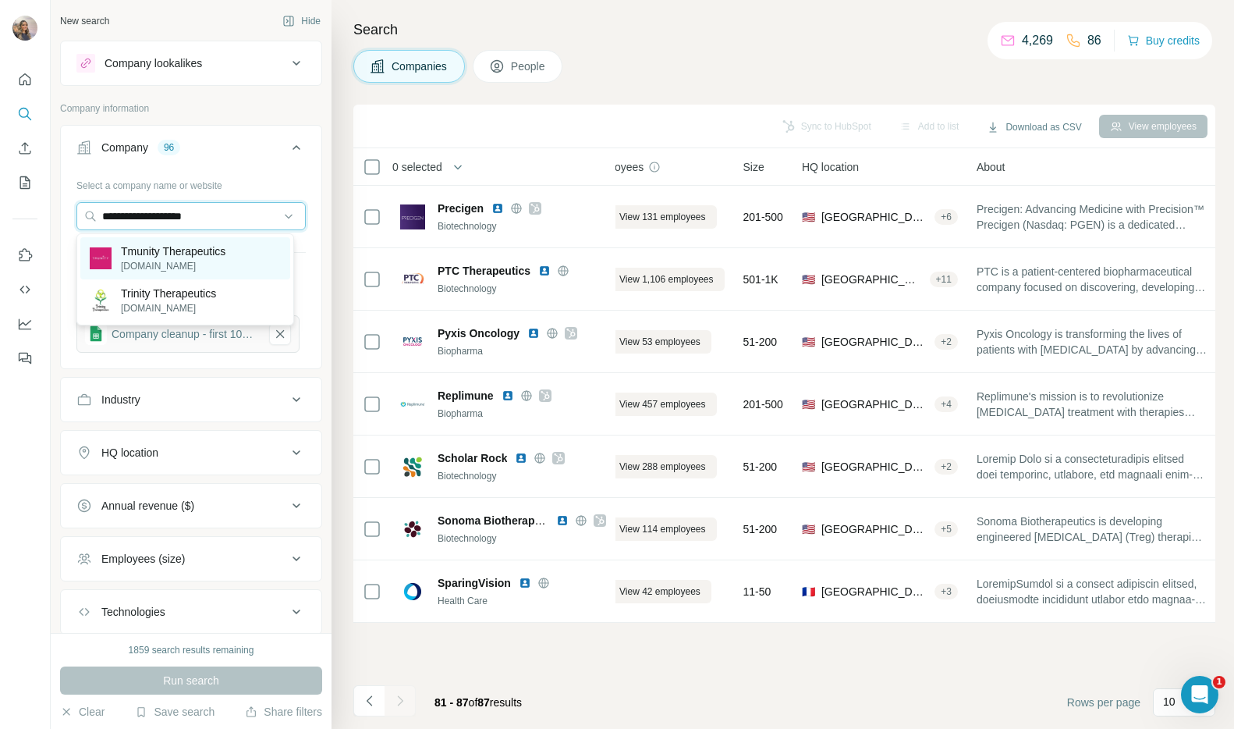
type input "**********"
click at [156, 250] on p "Tmunity Therapeutics" at bounding box center [173, 251] width 105 height 16
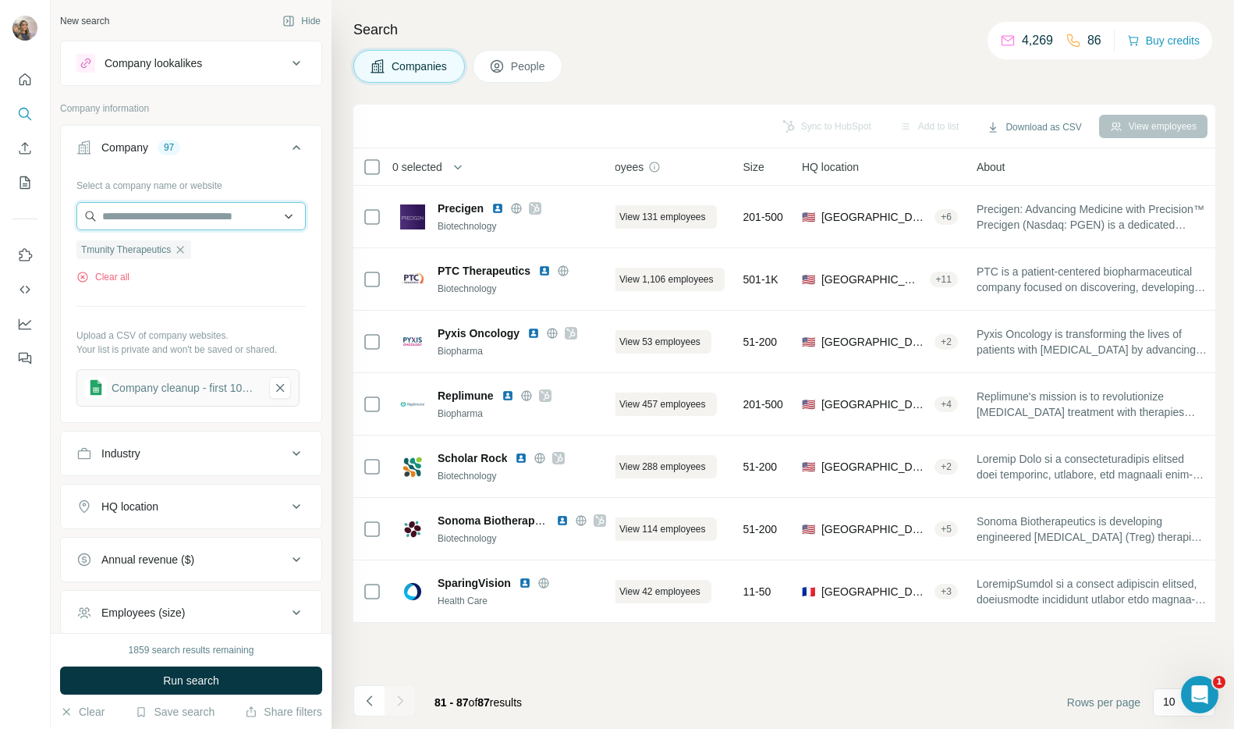
click at [162, 203] on input "text" at bounding box center [190, 216] width 229 height 28
paste input "**********"
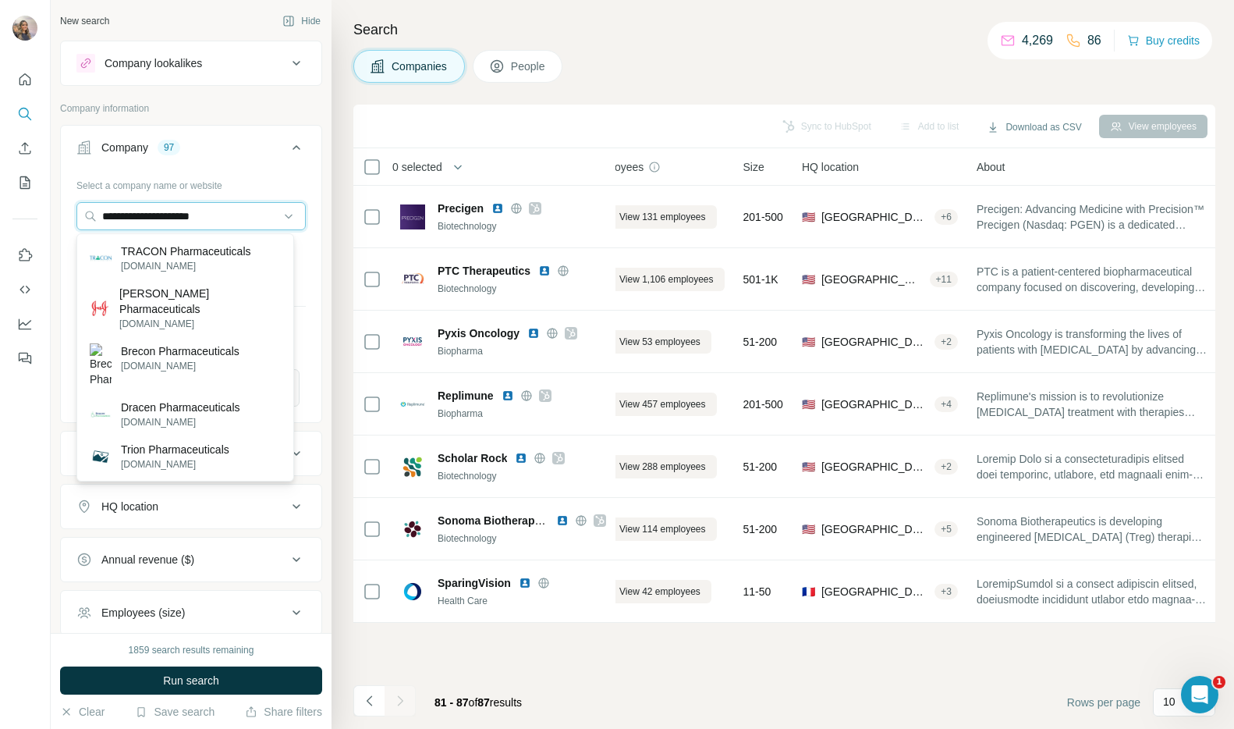
type input "**********"
click at [171, 254] on p "TRACON Pharmaceuticals" at bounding box center [186, 251] width 130 height 16
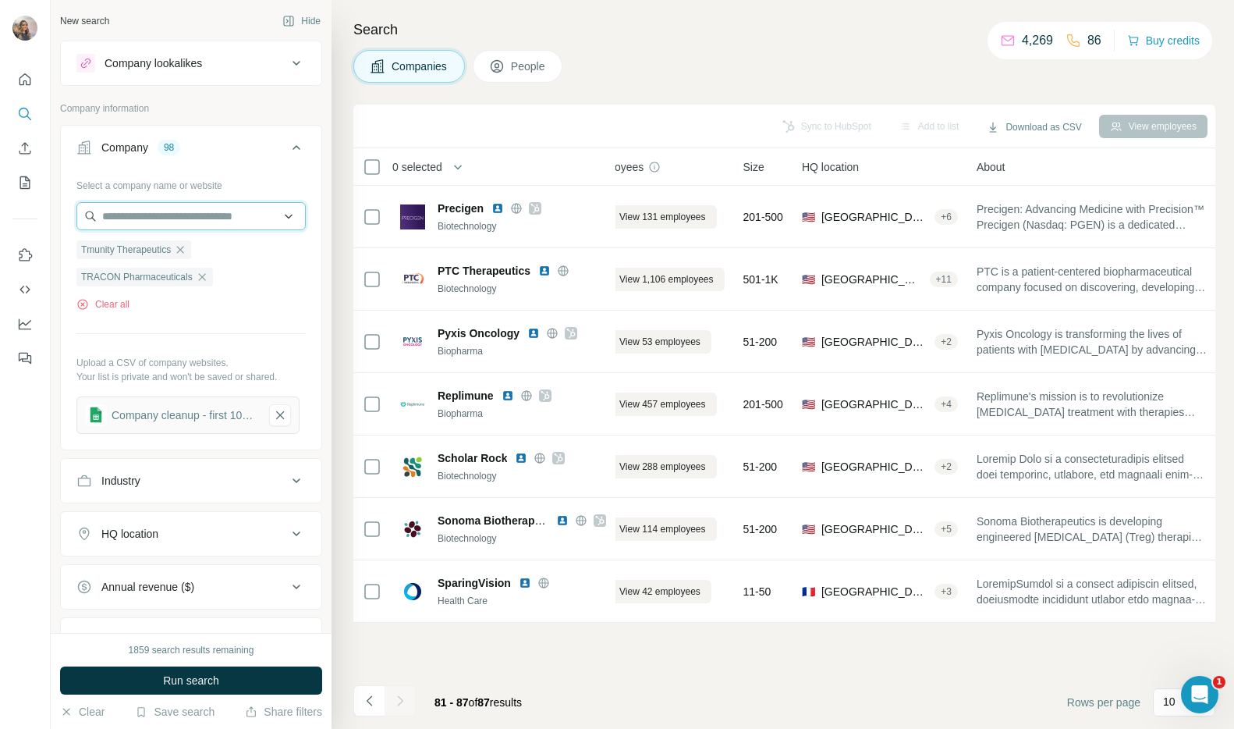
click at [183, 213] on input "text" at bounding box center [190, 216] width 229 height 28
paste input "**********"
type input "**********"
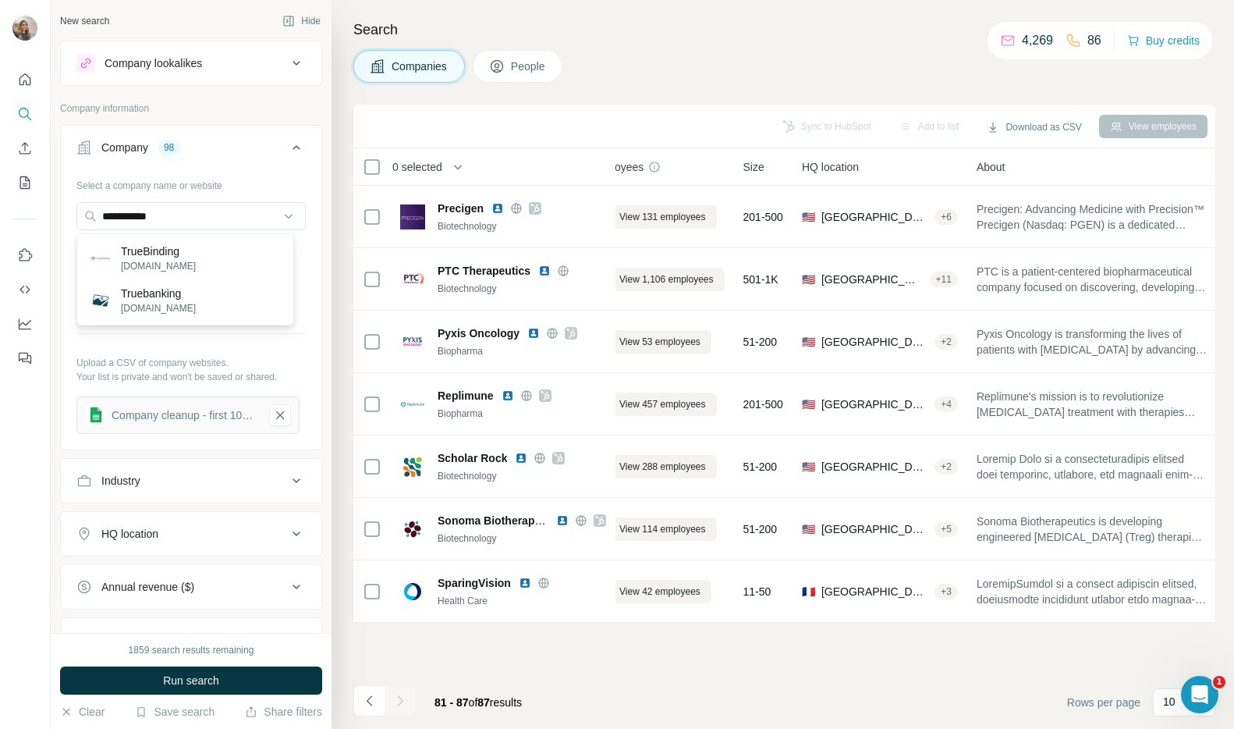
click at [183, 261] on p "[DOMAIN_NAME]" at bounding box center [158, 266] width 75 height 14
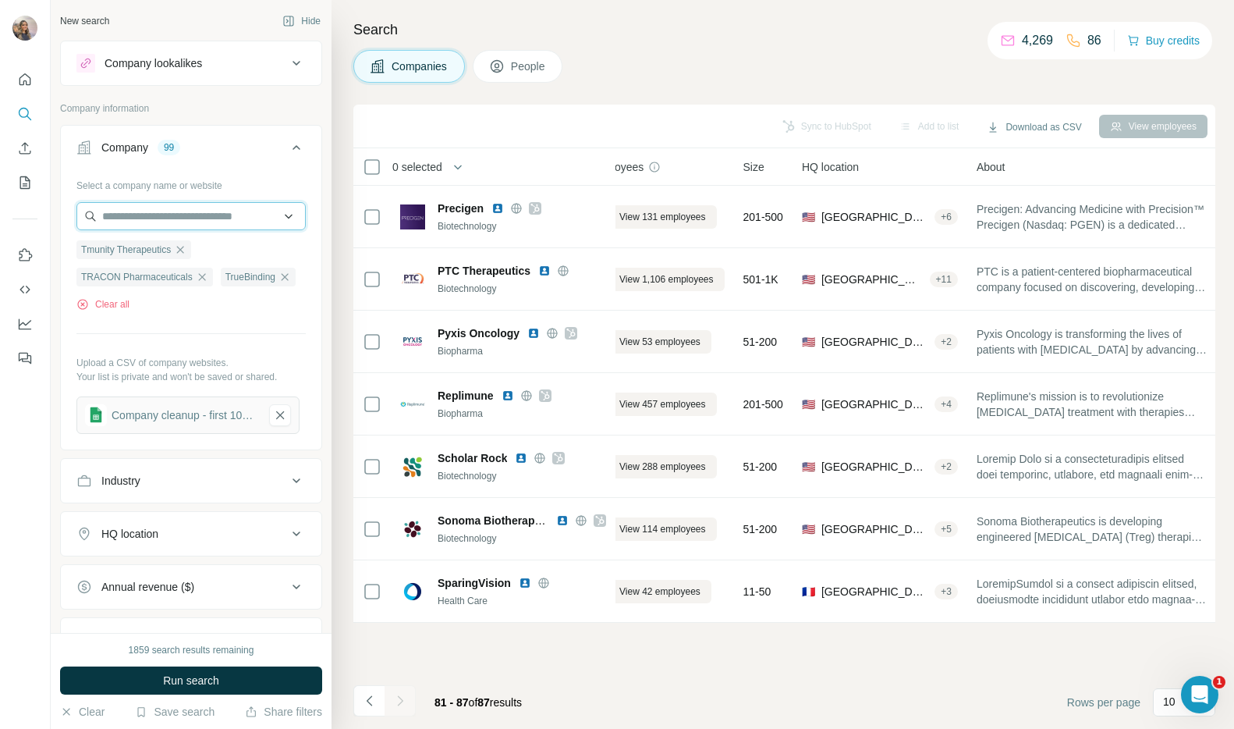
click at [156, 224] on input "text" at bounding box center [190, 216] width 229 height 28
paste input "**********"
type input "**********"
click at [166, 252] on p "Twentyeight-Seven Therapeutics" at bounding box center [200, 251] width 159 height 16
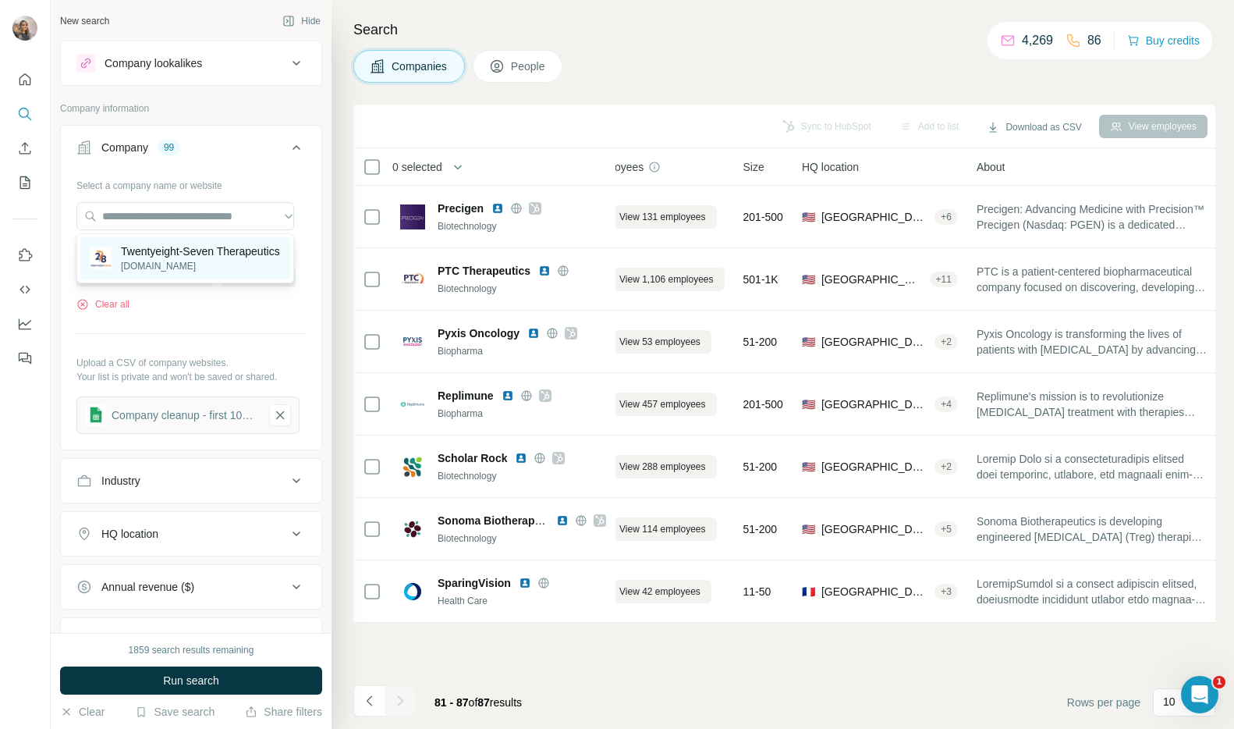
scroll to position [0, 0]
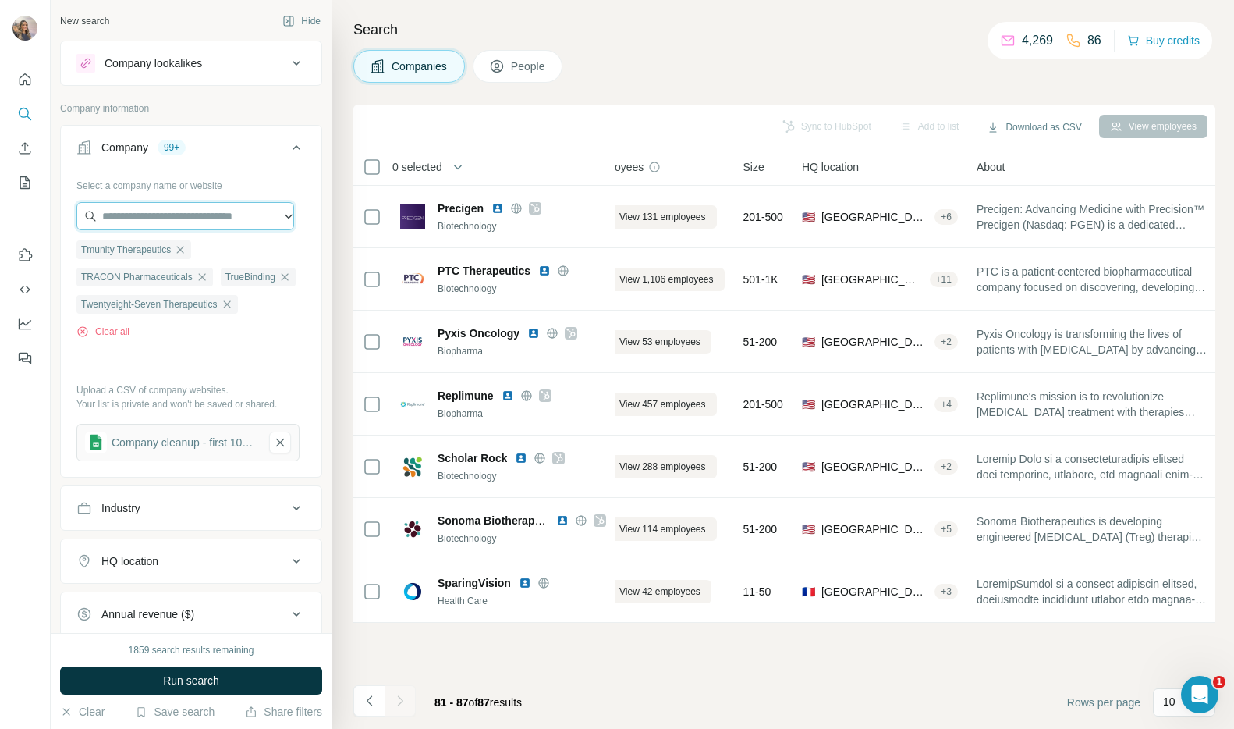
click at [175, 215] on input "text" at bounding box center [185, 216] width 218 height 28
paste input "*********"
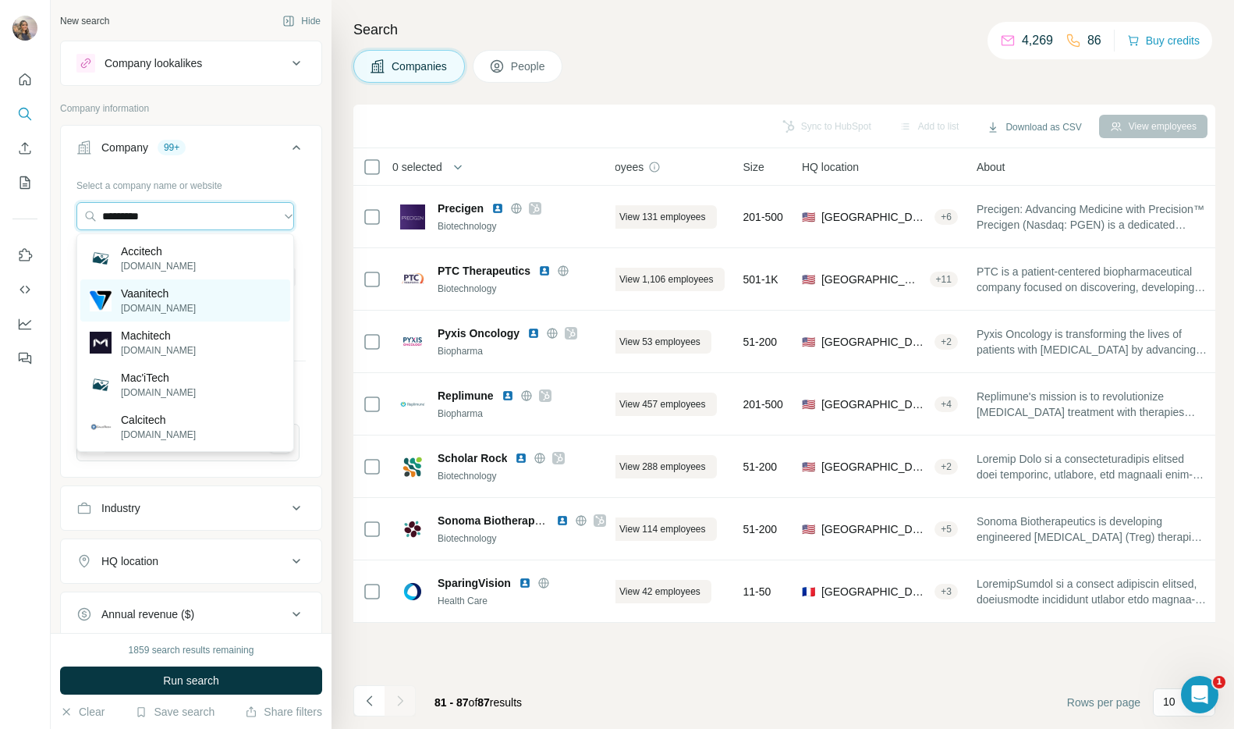
type input "*********"
click at [186, 297] on div "Vaanitech [DOMAIN_NAME]" at bounding box center [185, 300] width 210 height 42
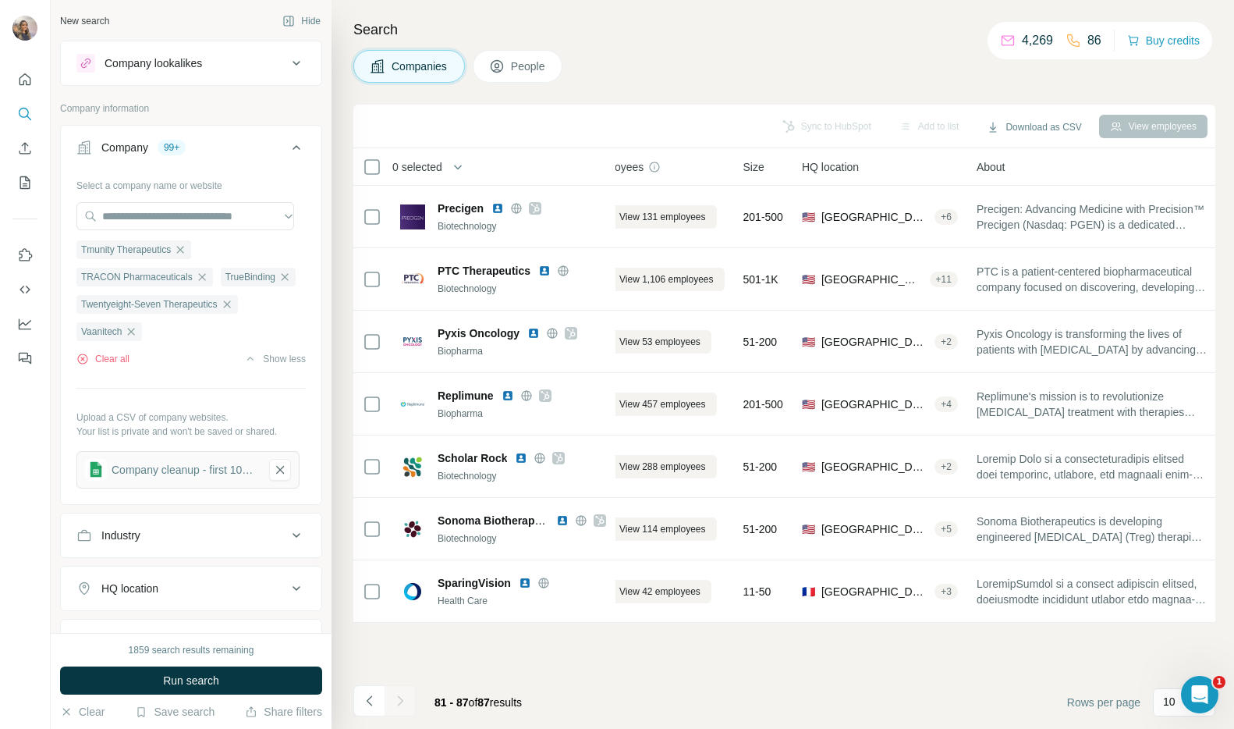
click at [9, 478] on div at bounding box center [25, 364] width 51 height 729
click at [221, 219] on input "text" at bounding box center [185, 216] width 218 height 28
paste input "*******"
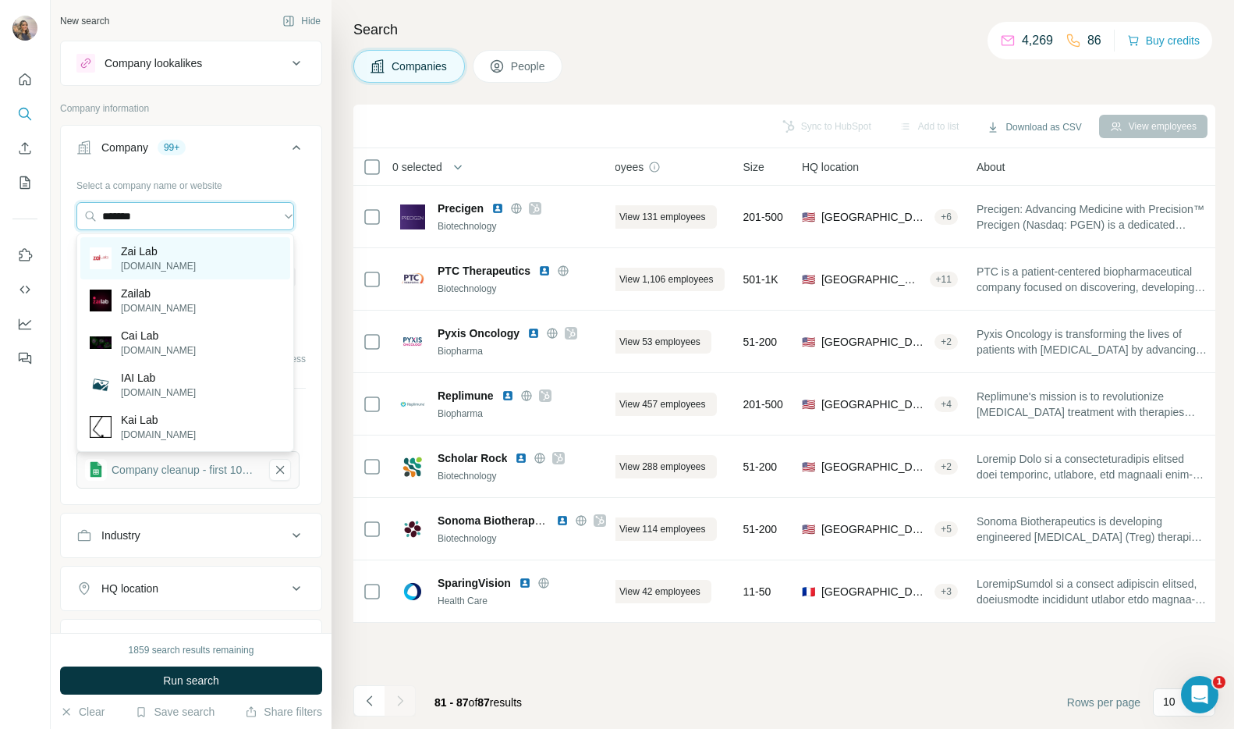
type input "*******"
click at [218, 254] on div "Zai Lab [DOMAIN_NAME]" at bounding box center [185, 258] width 210 height 42
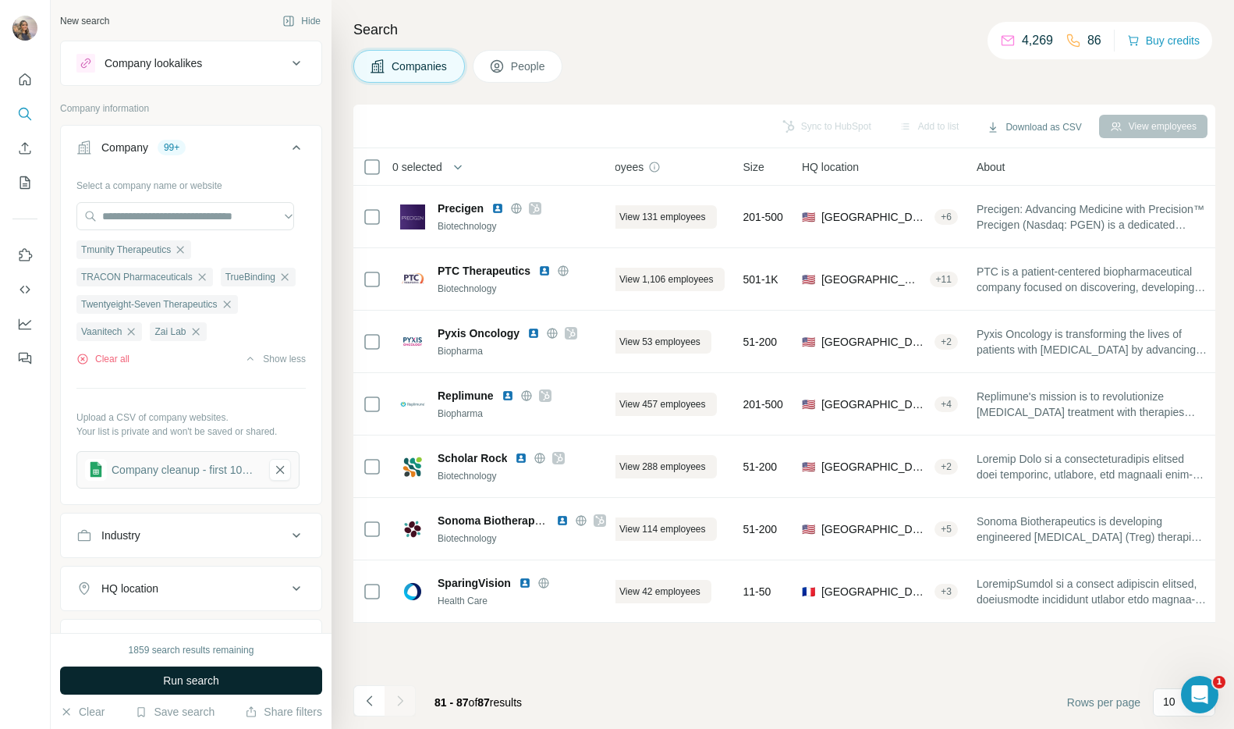
click at [257, 676] on button "Run search" at bounding box center [191, 680] width 262 height 28
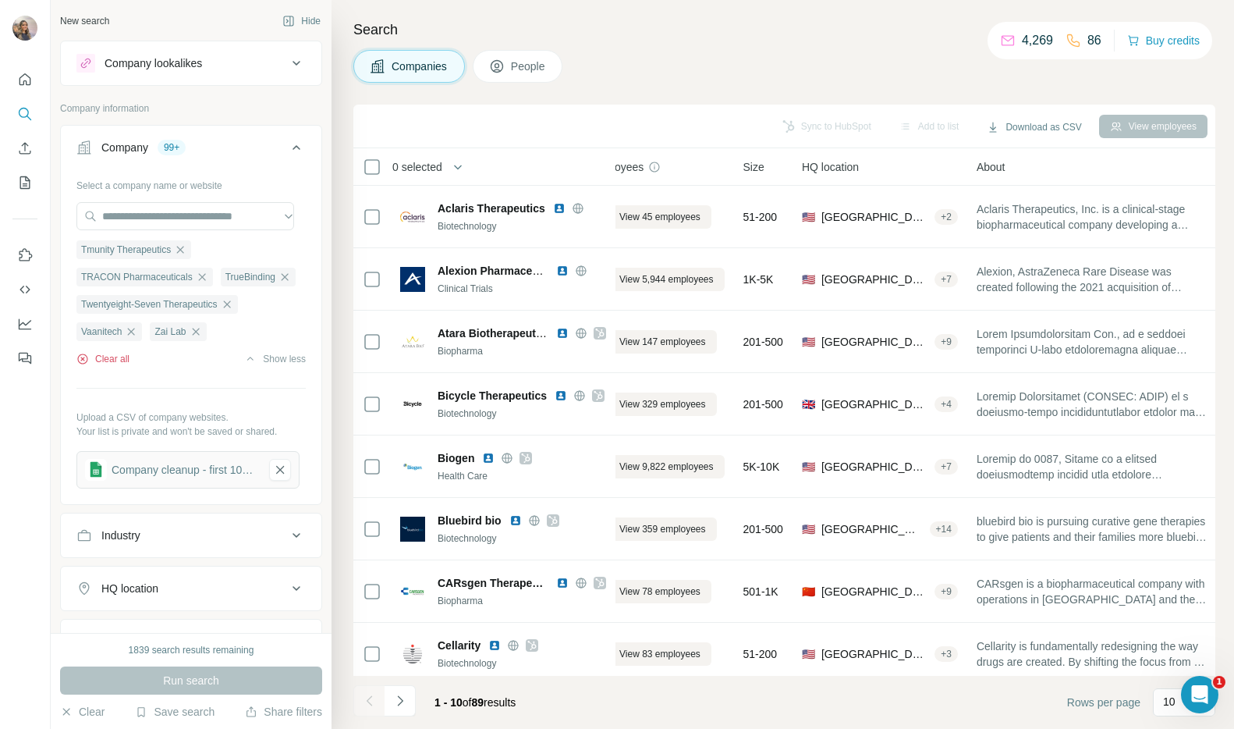
click at [105, 366] on button "Clear all" at bounding box center [102, 359] width 53 height 14
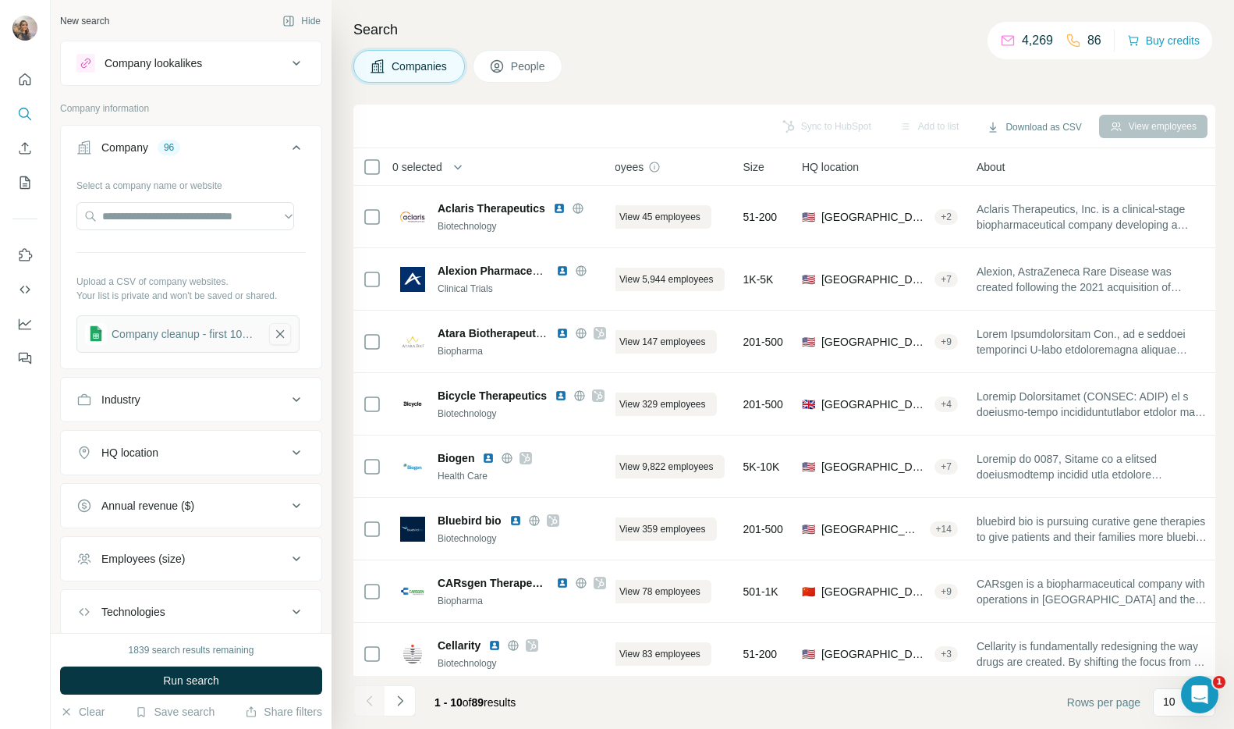
click at [282, 339] on icon "button" at bounding box center [280, 334] width 14 height 16
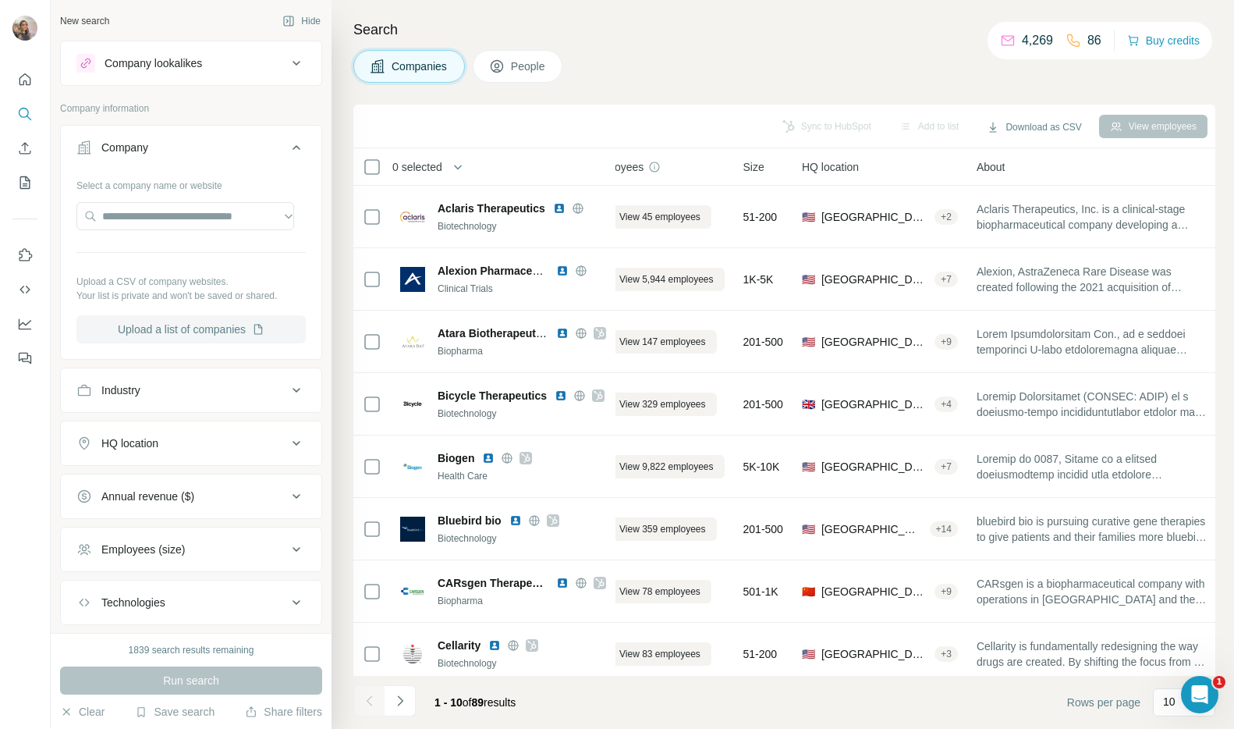
click at [214, 315] on button "Upload a list of companies" at bounding box center [190, 329] width 229 height 28
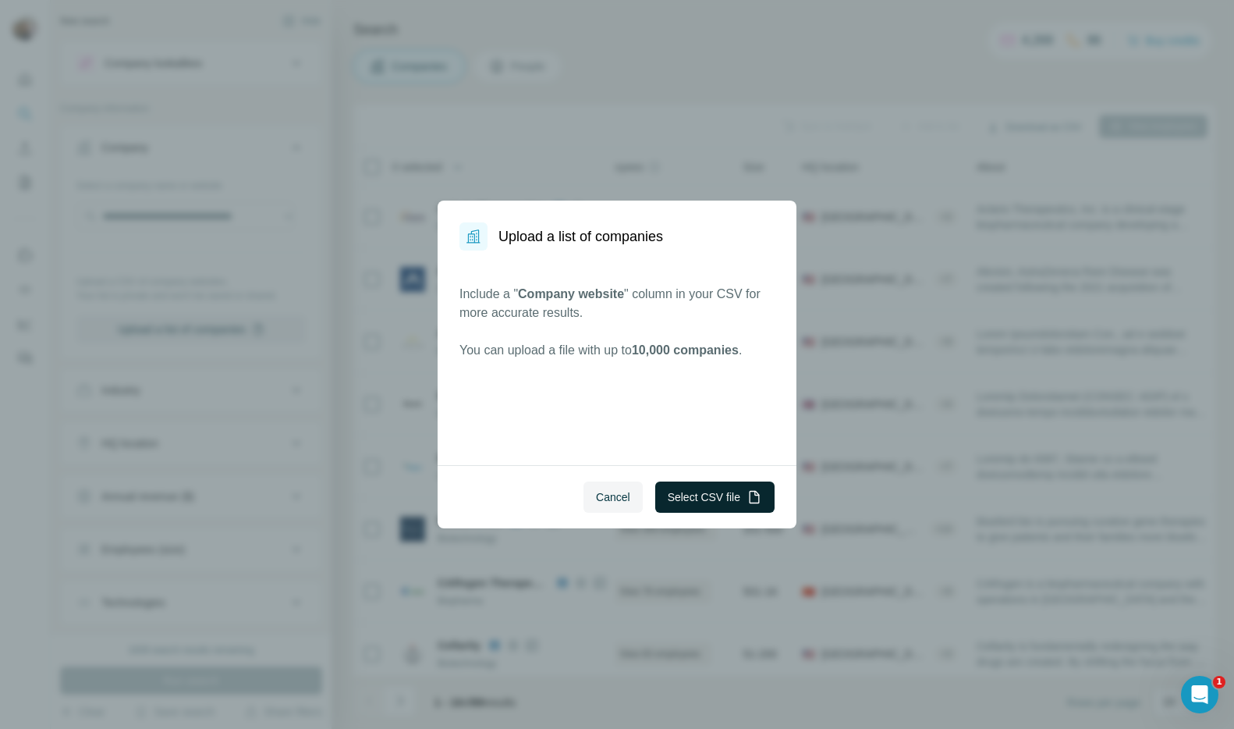
click at [733, 502] on button "Select CSV file" at bounding box center [714, 496] width 119 height 31
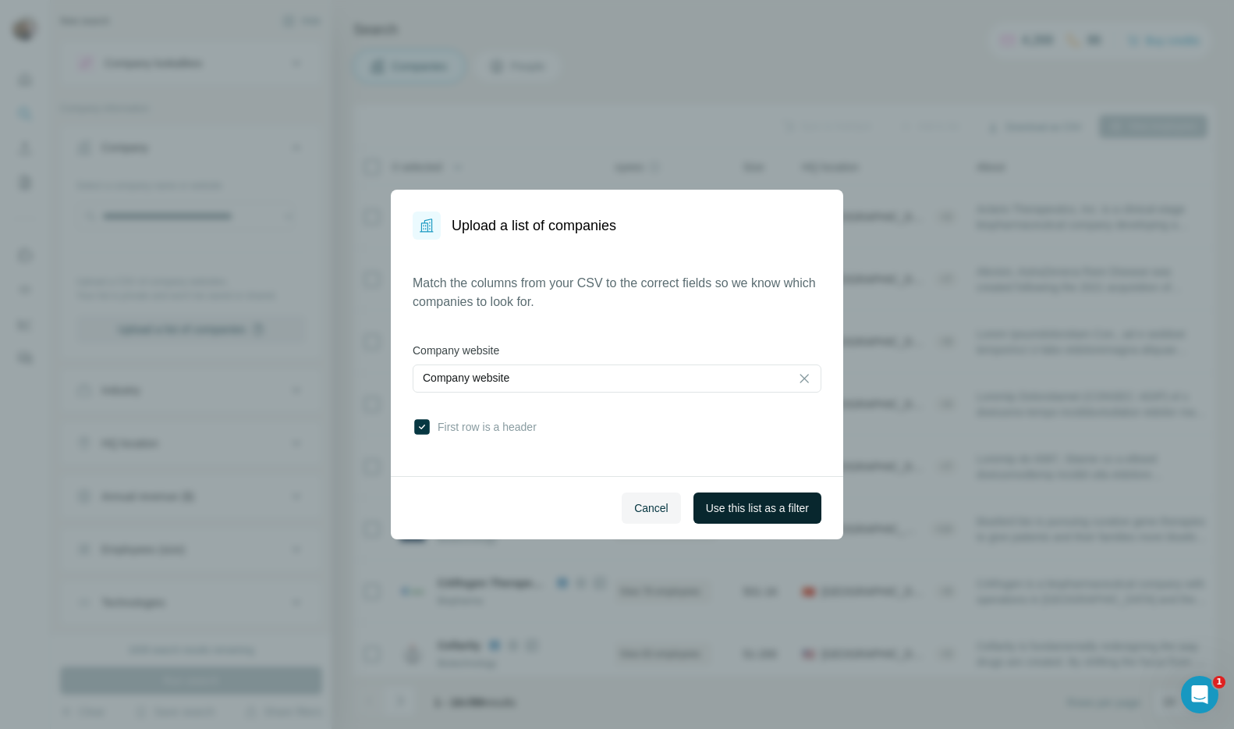
click at [806, 517] on button "Use this list as a filter" at bounding box center [758, 507] width 128 height 31
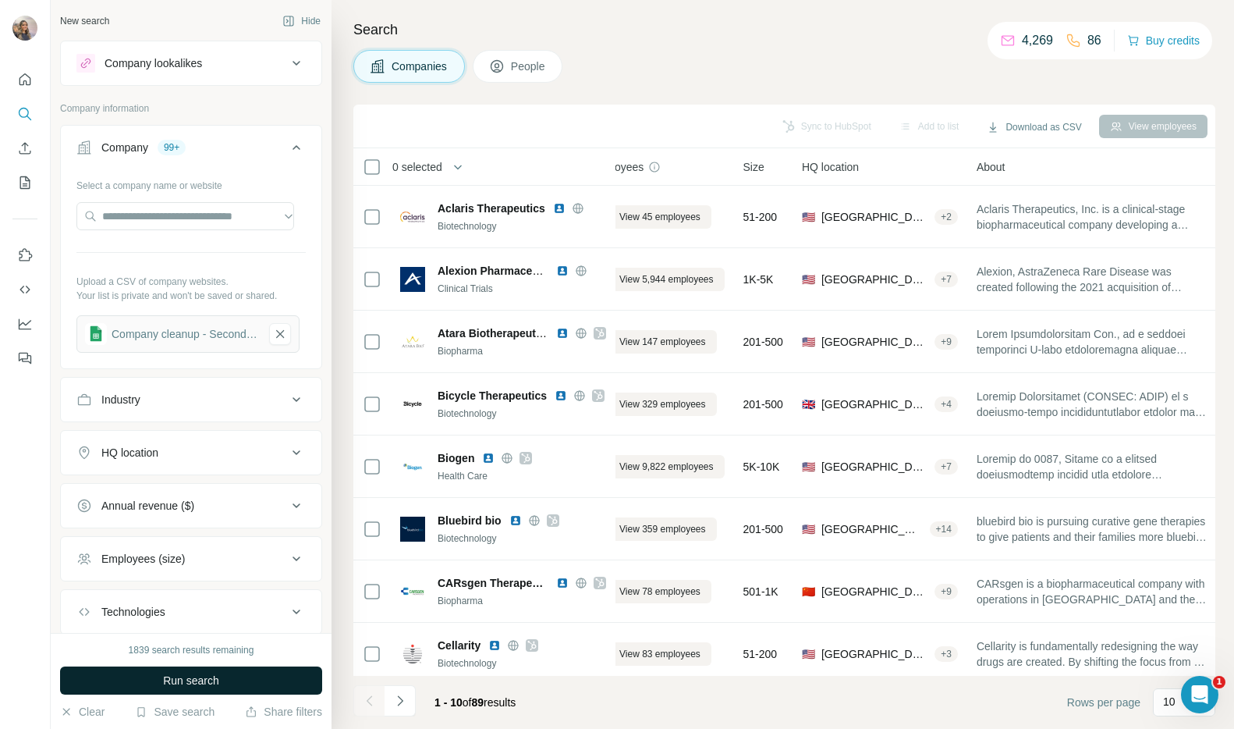
click at [217, 670] on button "Run search" at bounding box center [191, 680] width 262 height 28
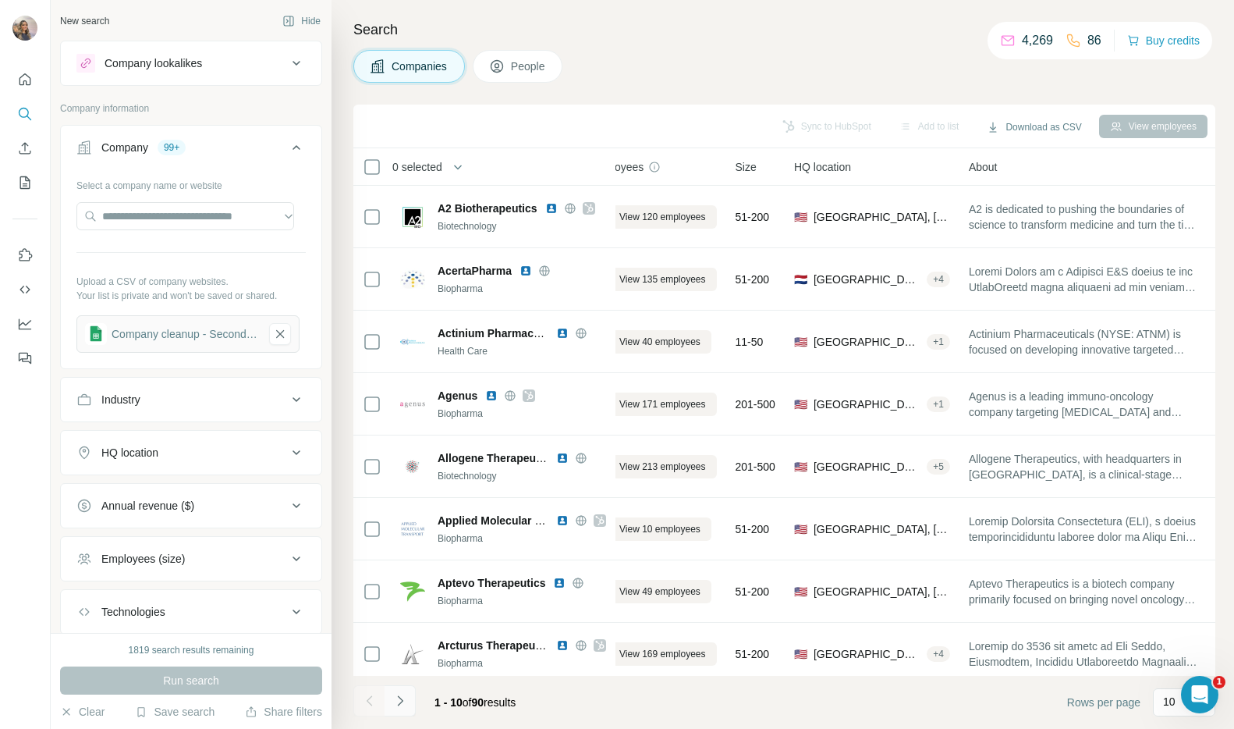
click at [408, 707] on button "Navigate to next page" at bounding box center [400, 700] width 31 height 31
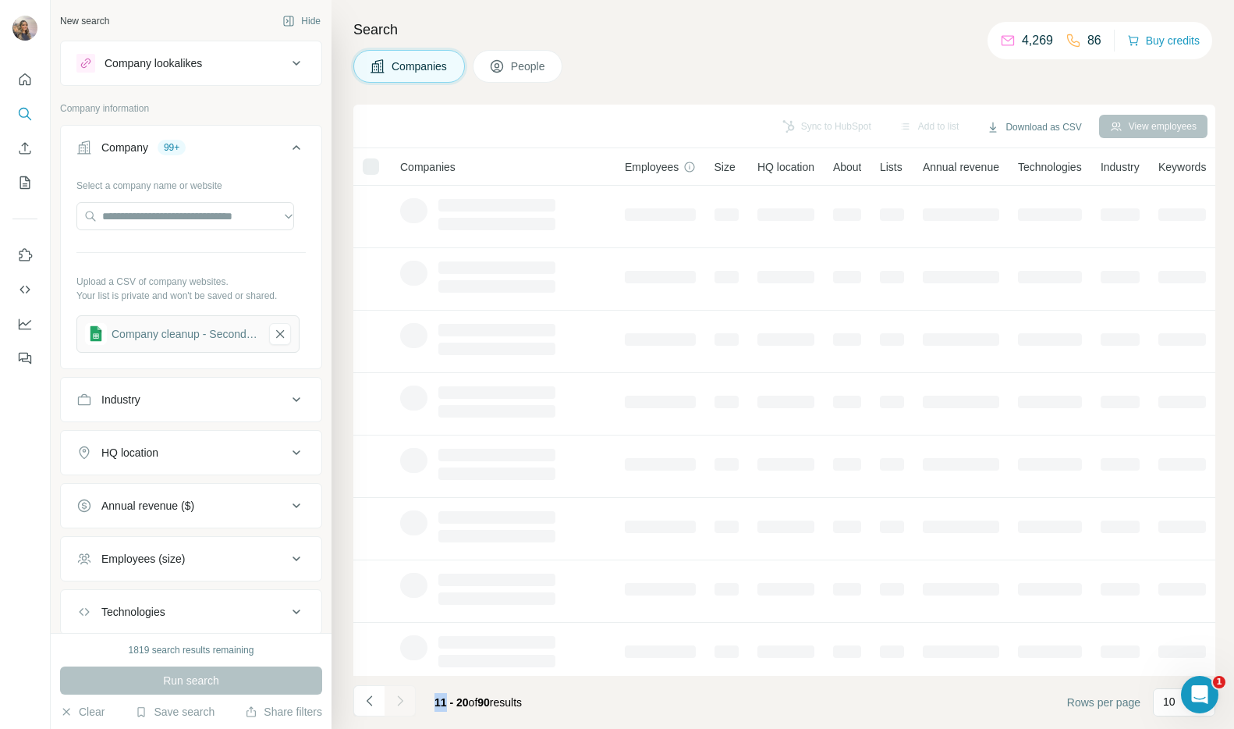
click at [408, 707] on div at bounding box center [400, 700] width 31 height 31
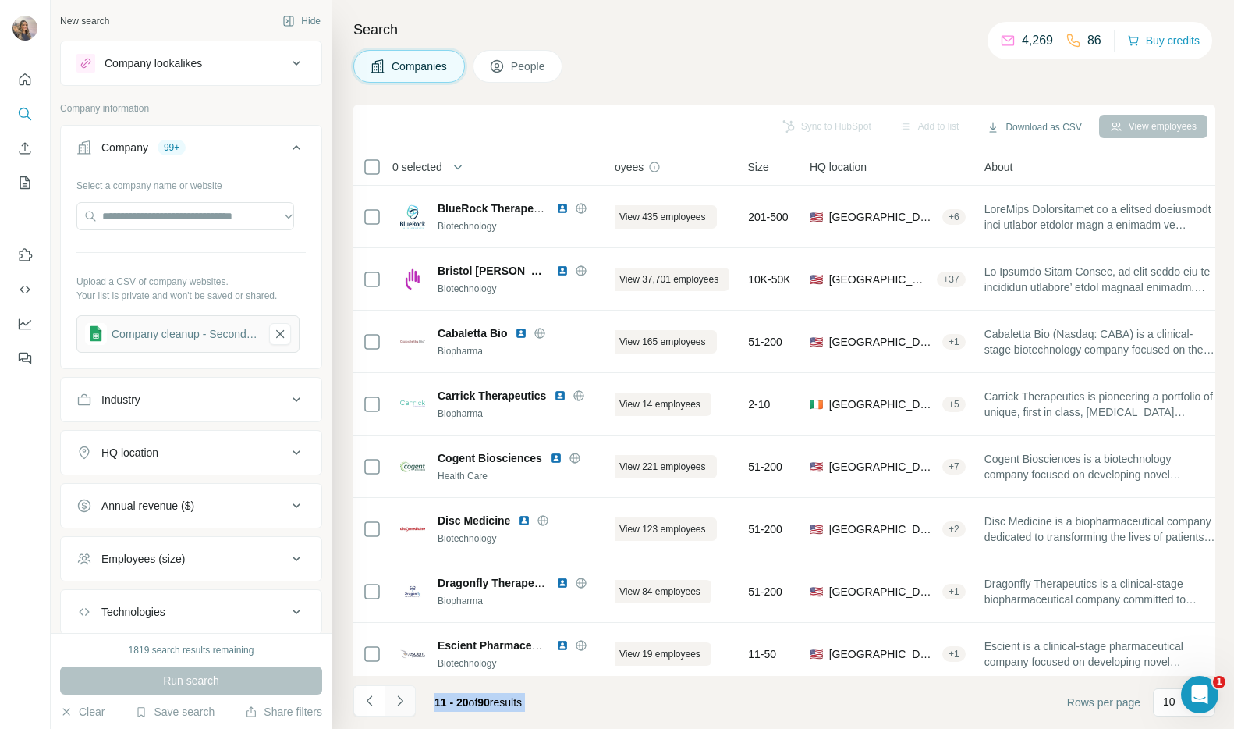
click at [408, 707] on button "Navigate to next page" at bounding box center [400, 700] width 31 height 31
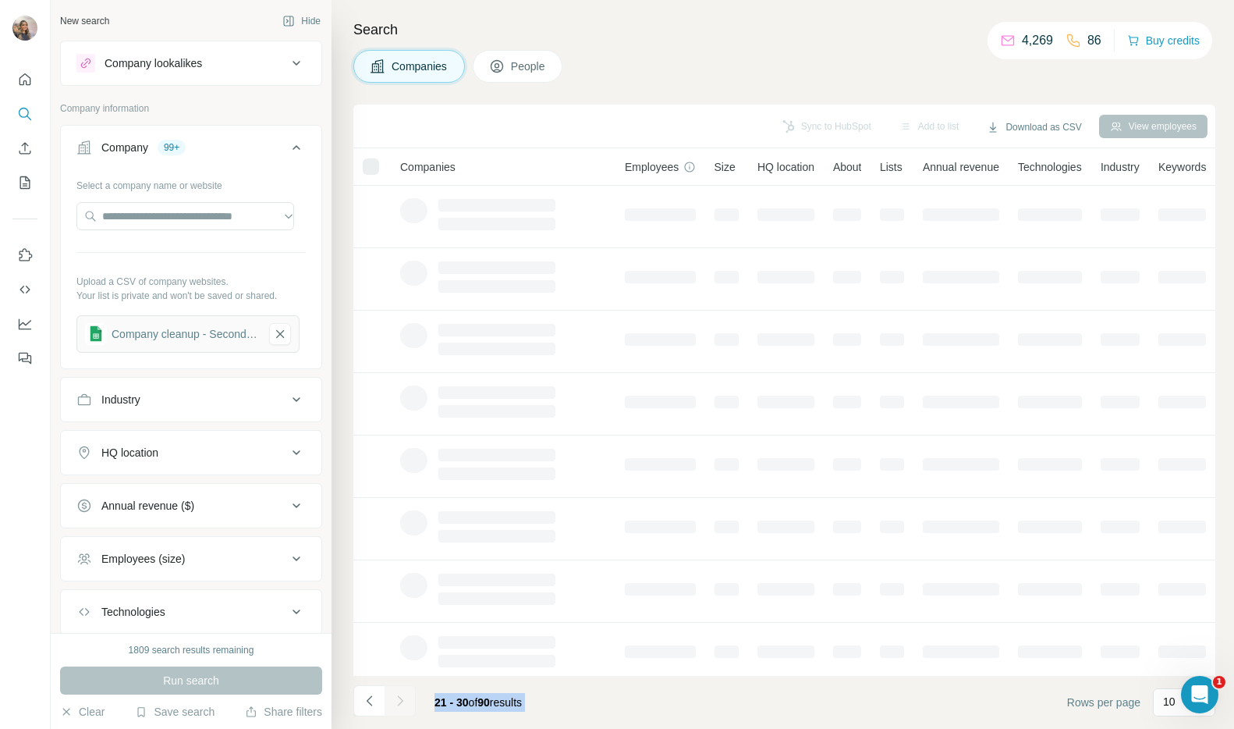
click at [408, 707] on div at bounding box center [400, 700] width 31 height 31
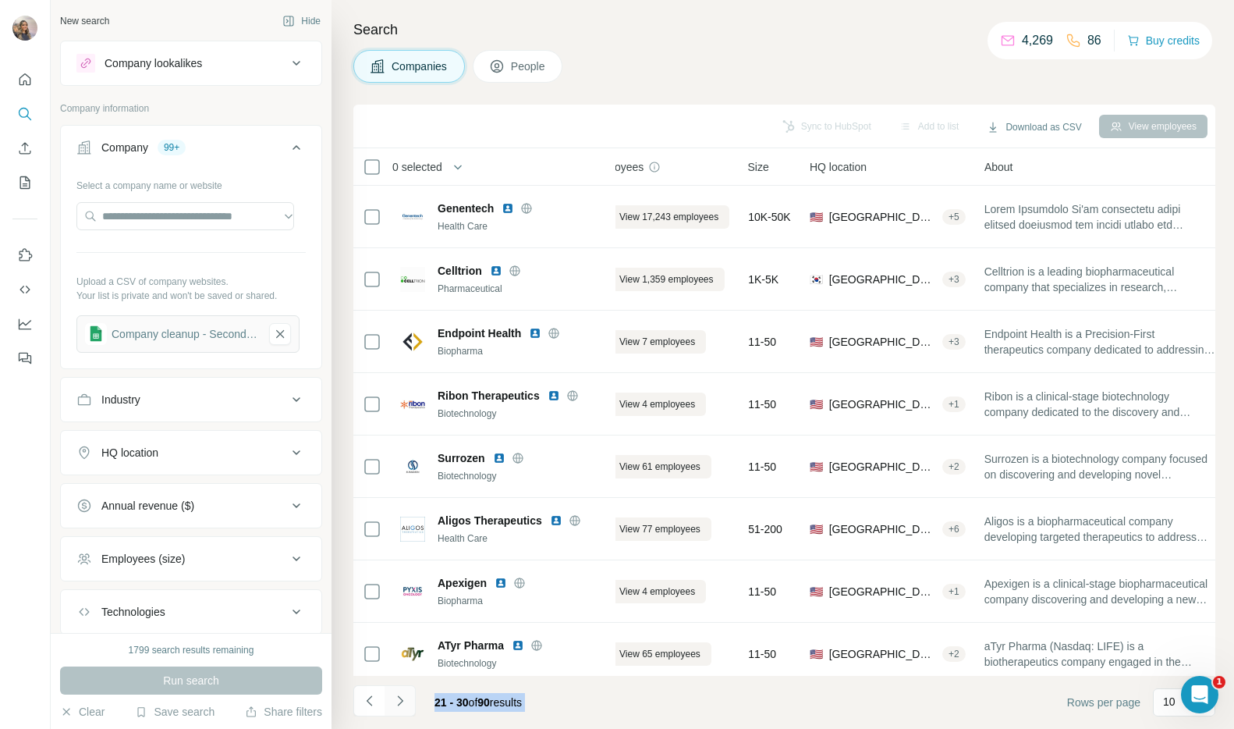
click at [408, 707] on button "Navigate to next page" at bounding box center [400, 700] width 31 height 31
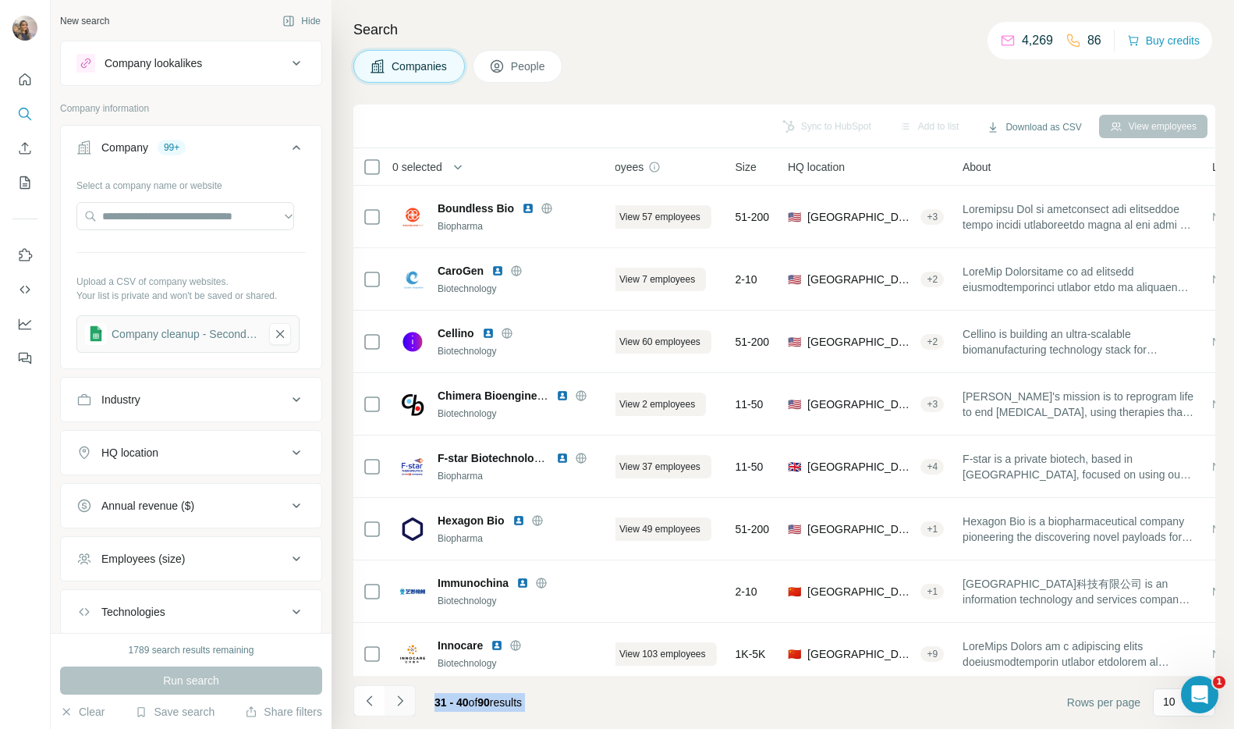
click at [408, 707] on button "Navigate to next page" at bounding box center [400, 700] width 31 height 31
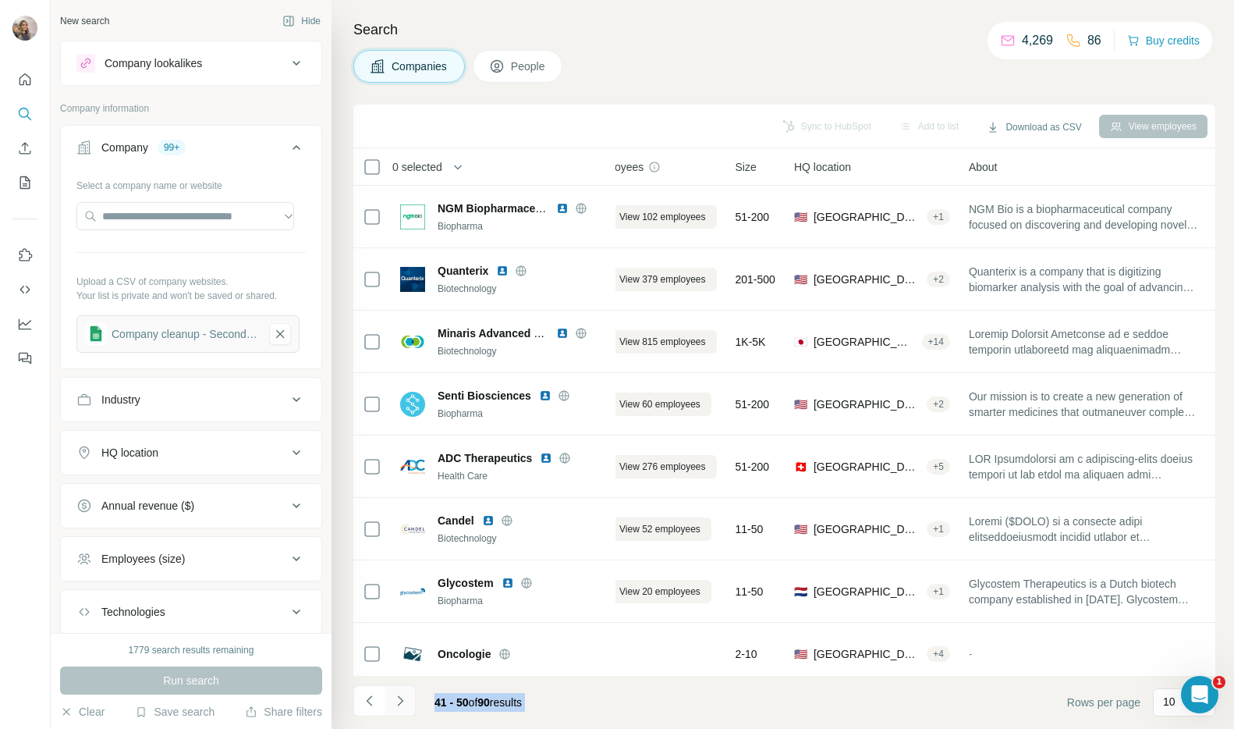
click at [408, 707] on button "Navigate to next page" at bounding box center [400, 700] width 31 height 31
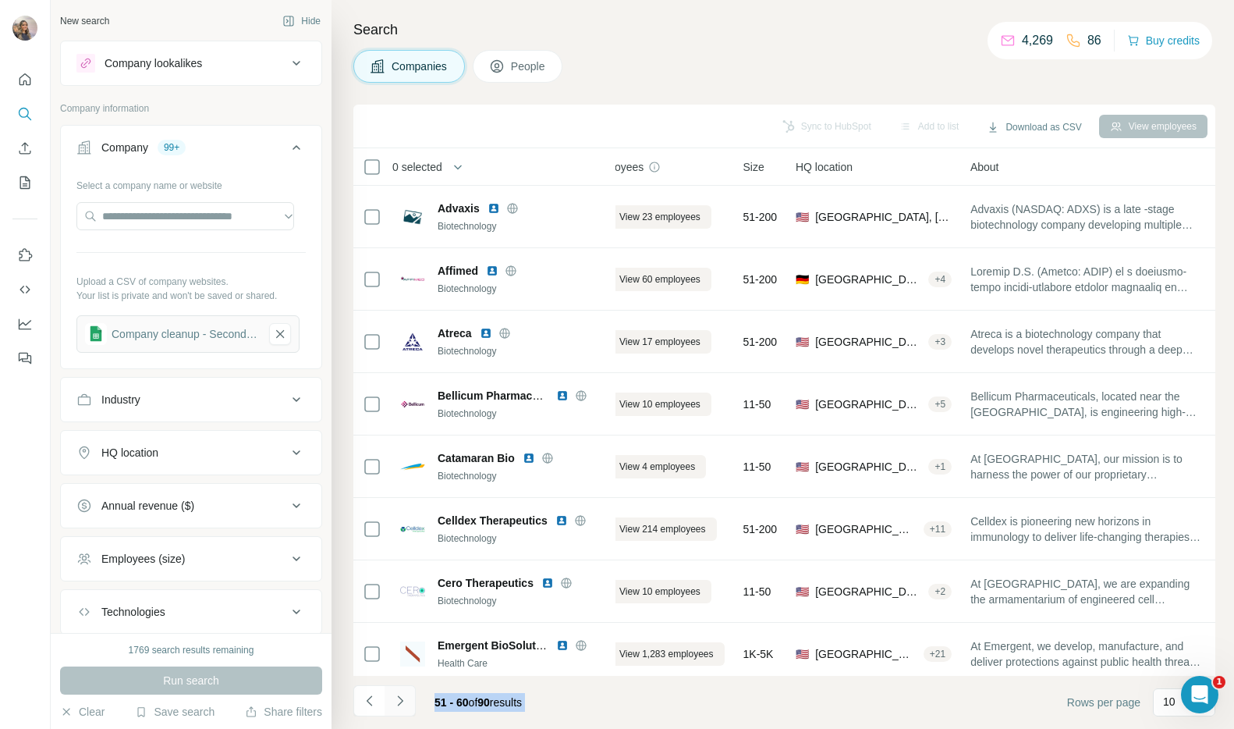
click at [408, 707] on button "Navigate to next page" at bounding box center [400, 700] width 31 height 31
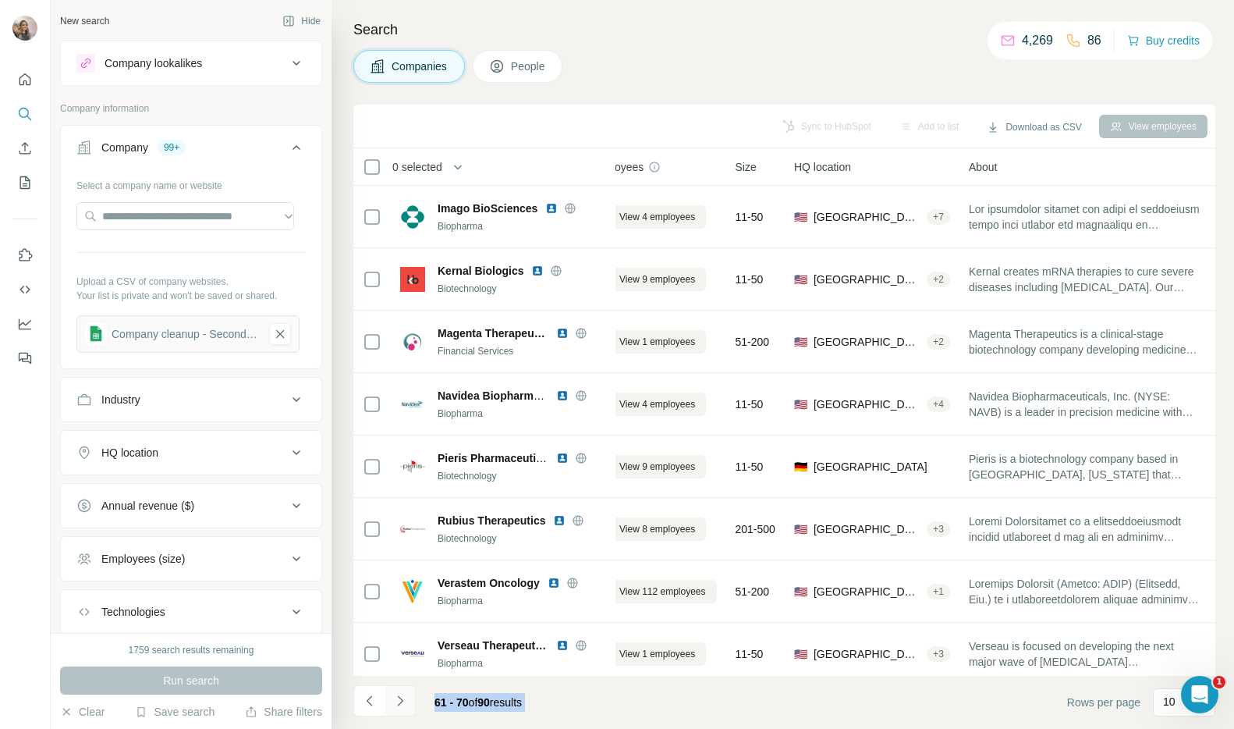
click at [408, 707] on button "Navigate to next page" at bounding box center [400, 700] width 31 height 31
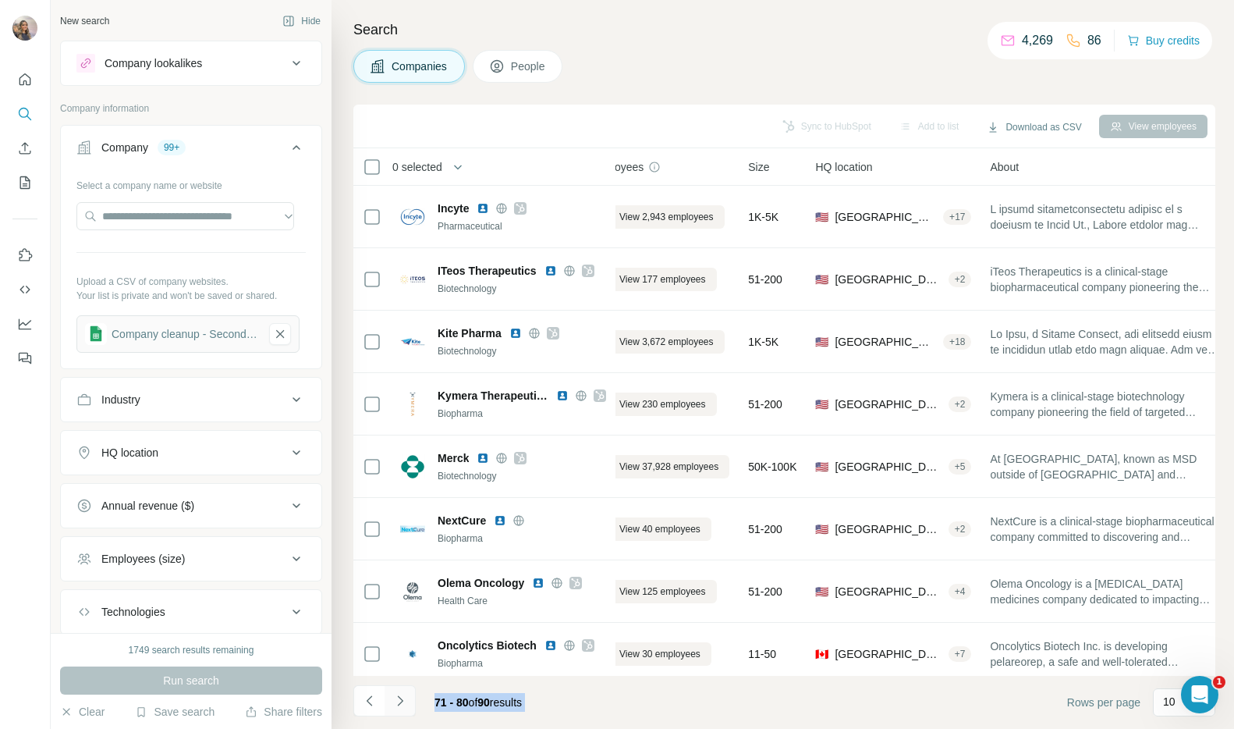
click at [406, 705] on icon "Navigate to next page" at bounding box center [400, 701] width 16 height 16
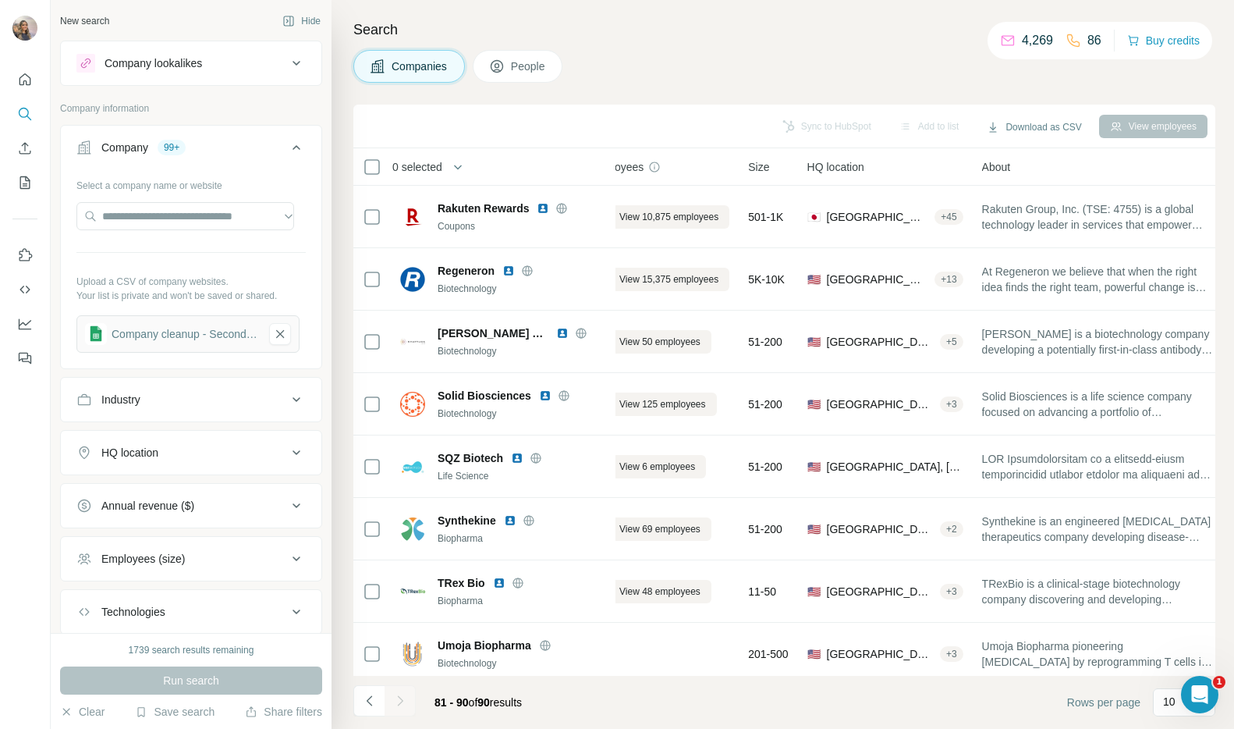
click at [406, 705] on div at bounding box center [400, 700] width 31 height 31
click at [993, 133] on button "Download as CSV" at bounding box center [1034, 126] width 116 height 23
click at [1012, 196] on div "All viewed companies (90)" at bounding box center [1044, 188] width 146 height 28
click at [283, 339] on button "button" at bounding box center [280, 334] width 22 height 22
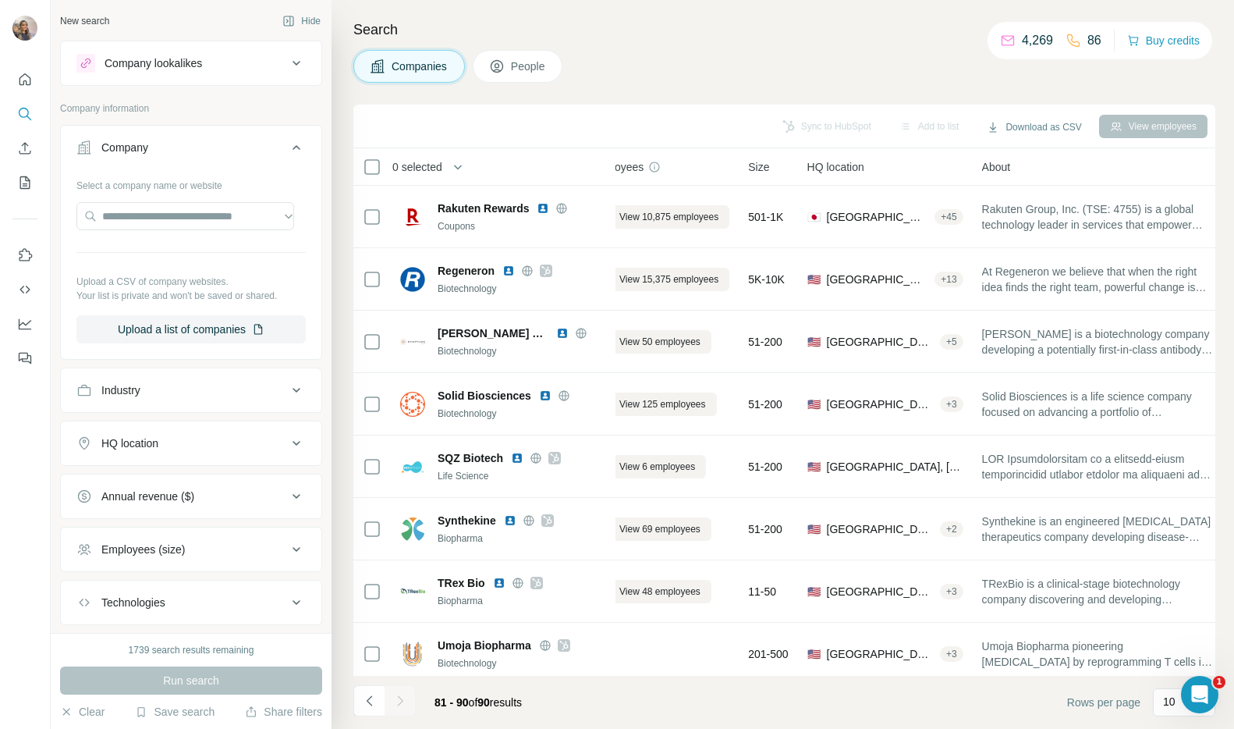
click at [706, 67] on div "Companies People" at bounding box center [784, 66] width 862 height 33
click at [257, 315] on button "Upload a list of companies" at bounding box center [190, 329] width 229 height 28
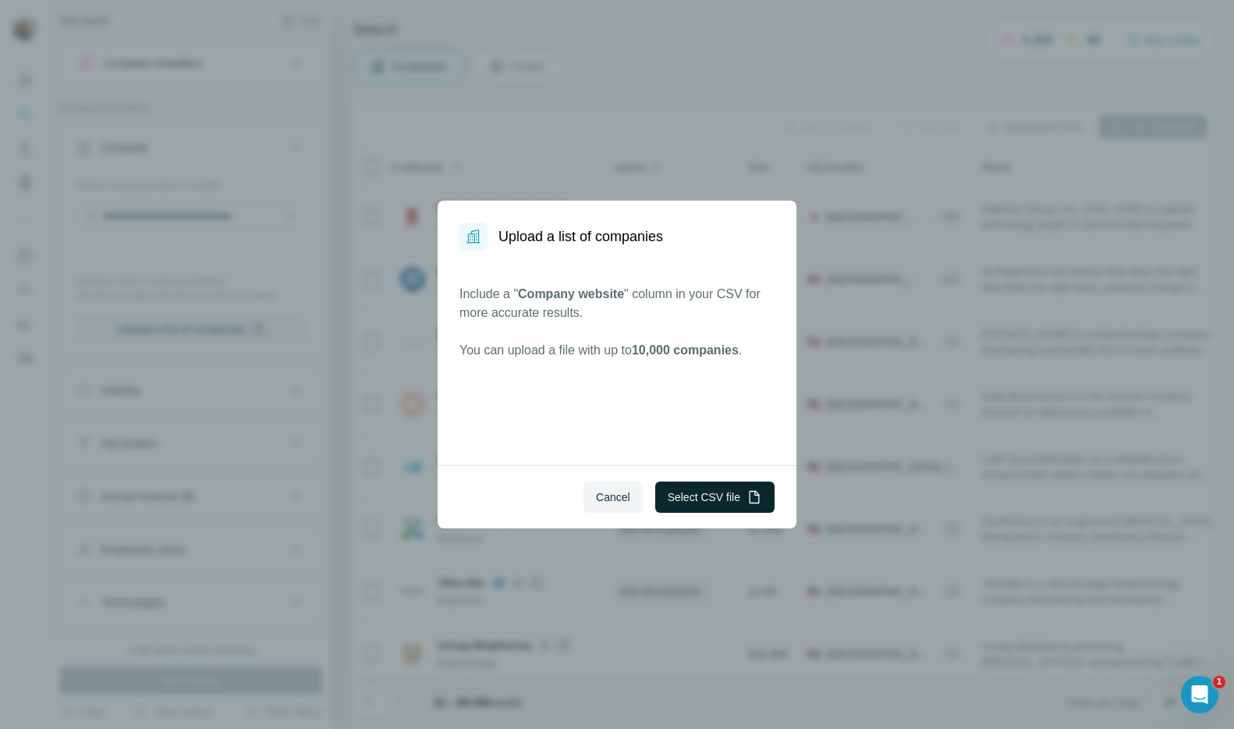
click at [705, 506] on button "Select CSV file" at bounding box center [714, 496] width 119 height 31
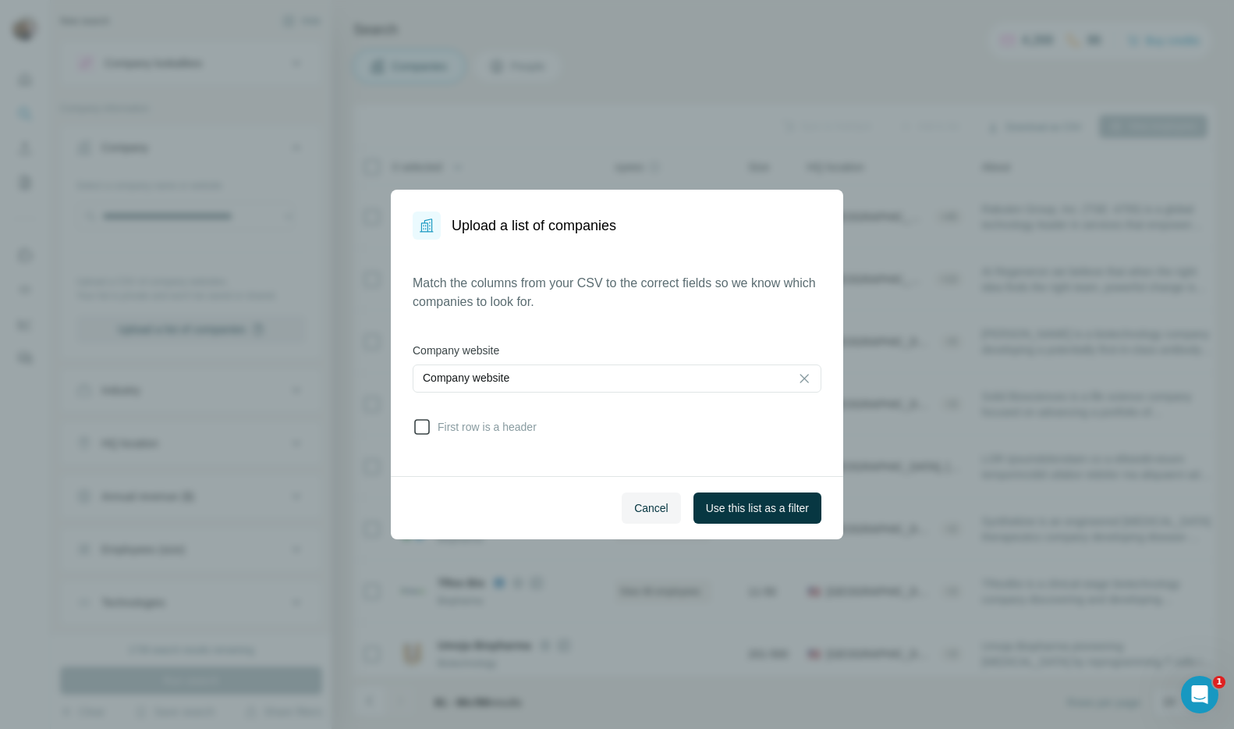
click at [431, 431] on icon at bounding box center [422, 426] width 19 height 19
click at [776, 517] on button "Use this list as a filter" at bounding box center [758, 507] width 128 height 31
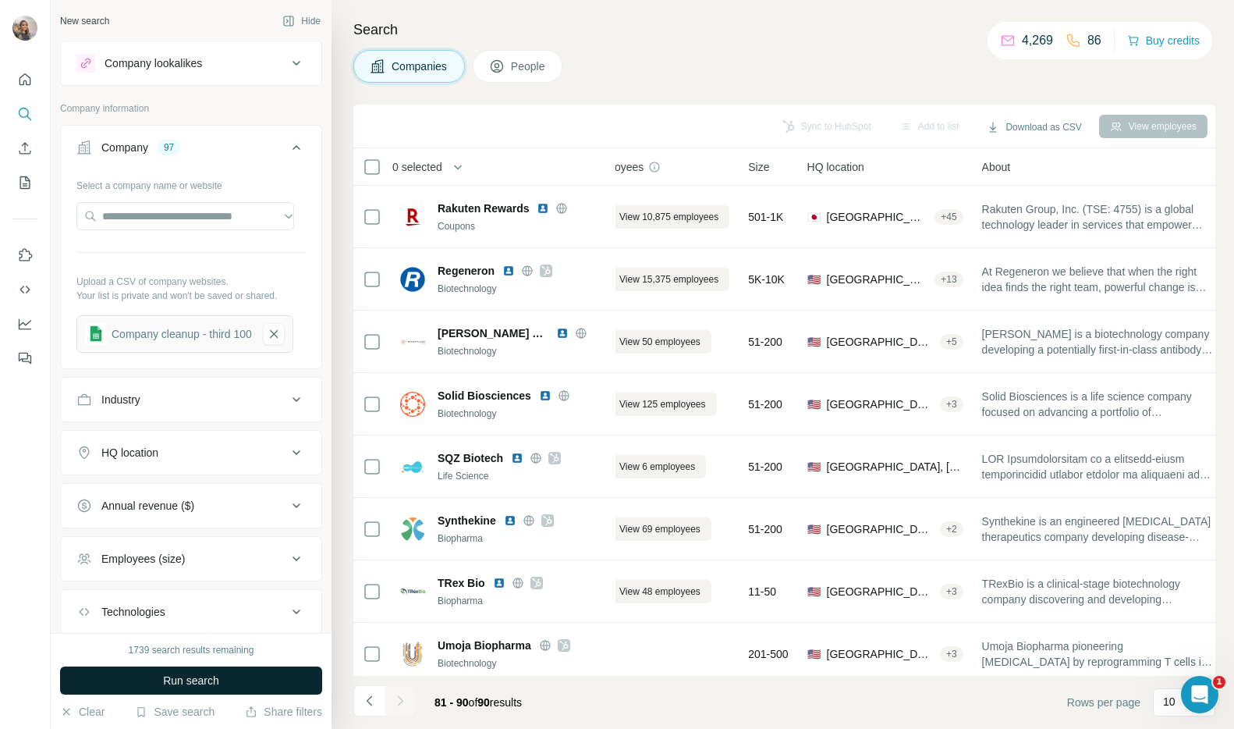
click at [273, 677] on button "Run search" at bounding box center [191, 680] width 262 height 28
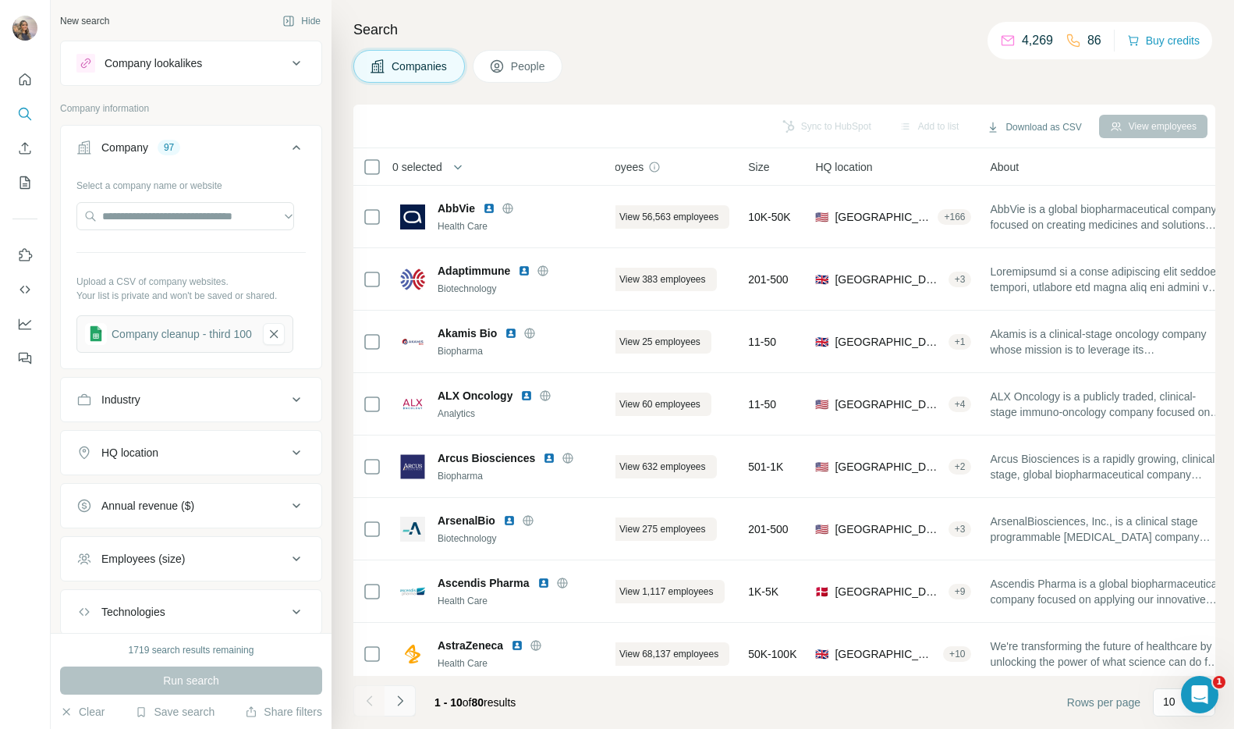
click at [392, 697] on icon "Navigate to next page" at bounding box center [400, 701] width 16 height 16
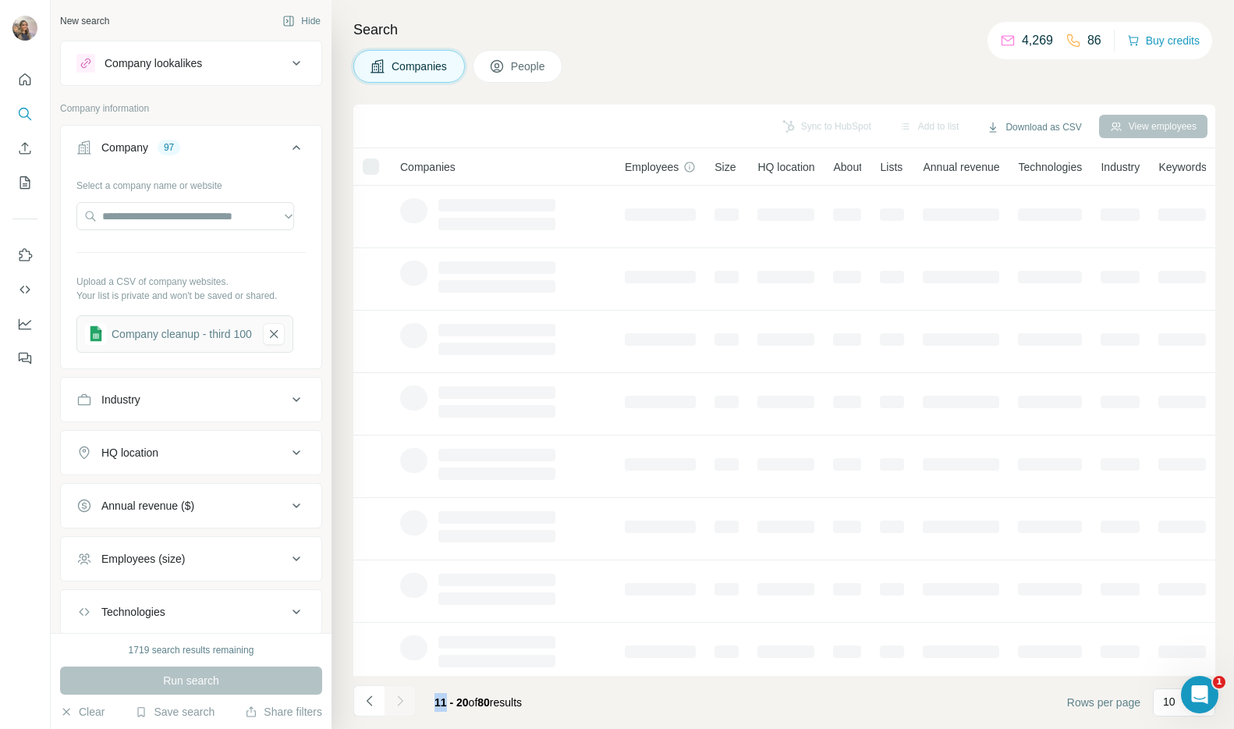
click at [392, 697] on div at bounding box center [400, 700] width 31 height 31
click at [392, 697] on icon "Navigate to next page" at bounding box center [400, 701] width 16 height 16
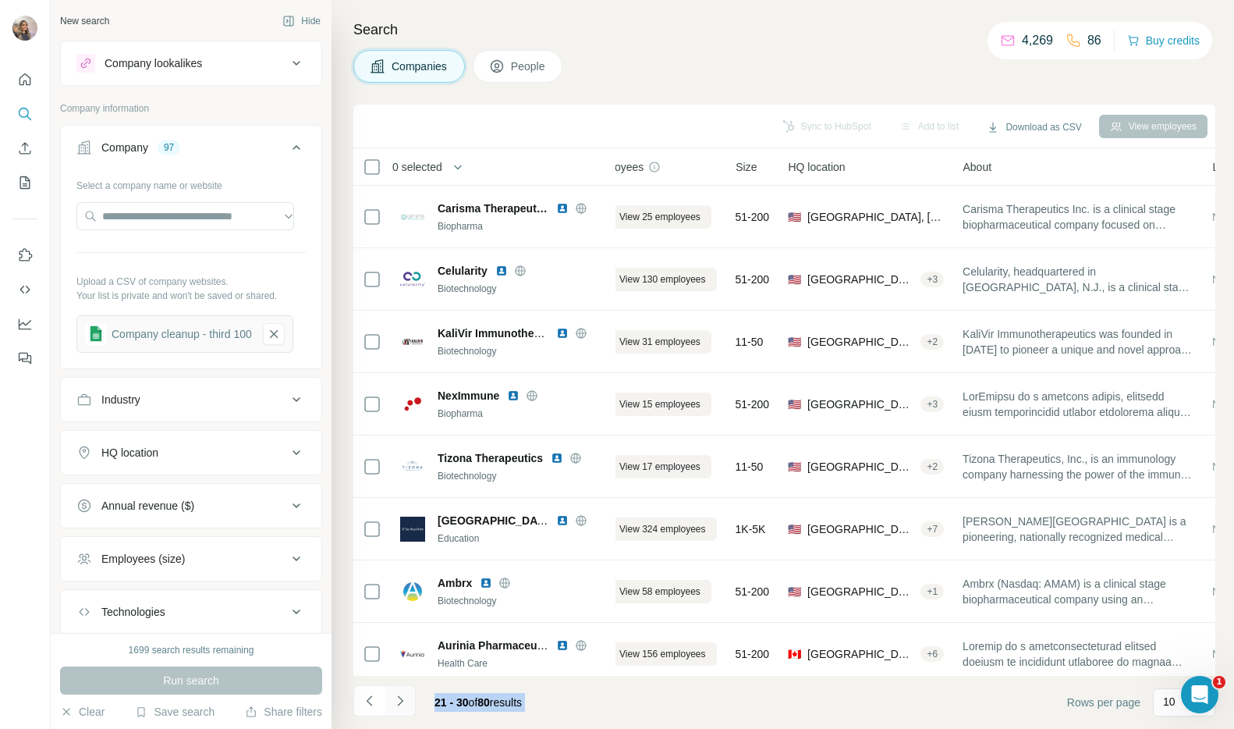
click at [399, 698] on icon "Navigate to next page" at bounding box center [400, 701] width 16 height 16
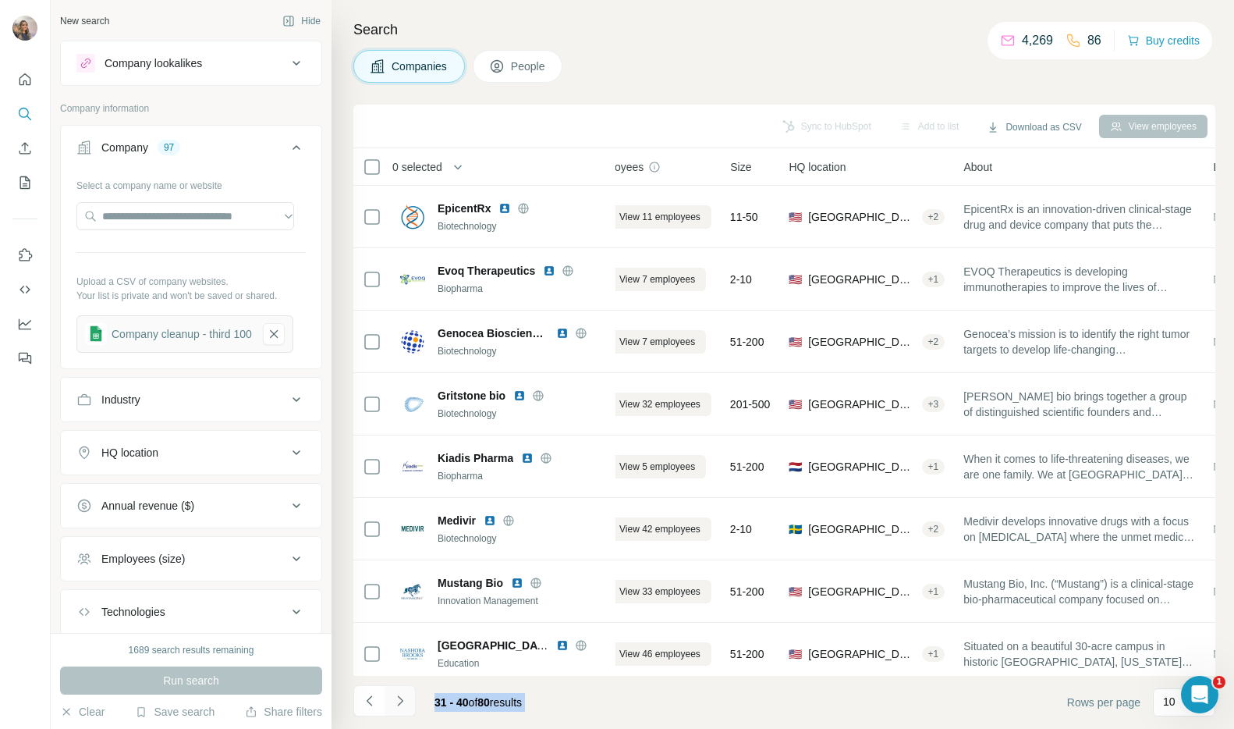
click at [399, 698] on icon "Navigate to next page" at bounding box center [400, 701] width 16 height 16
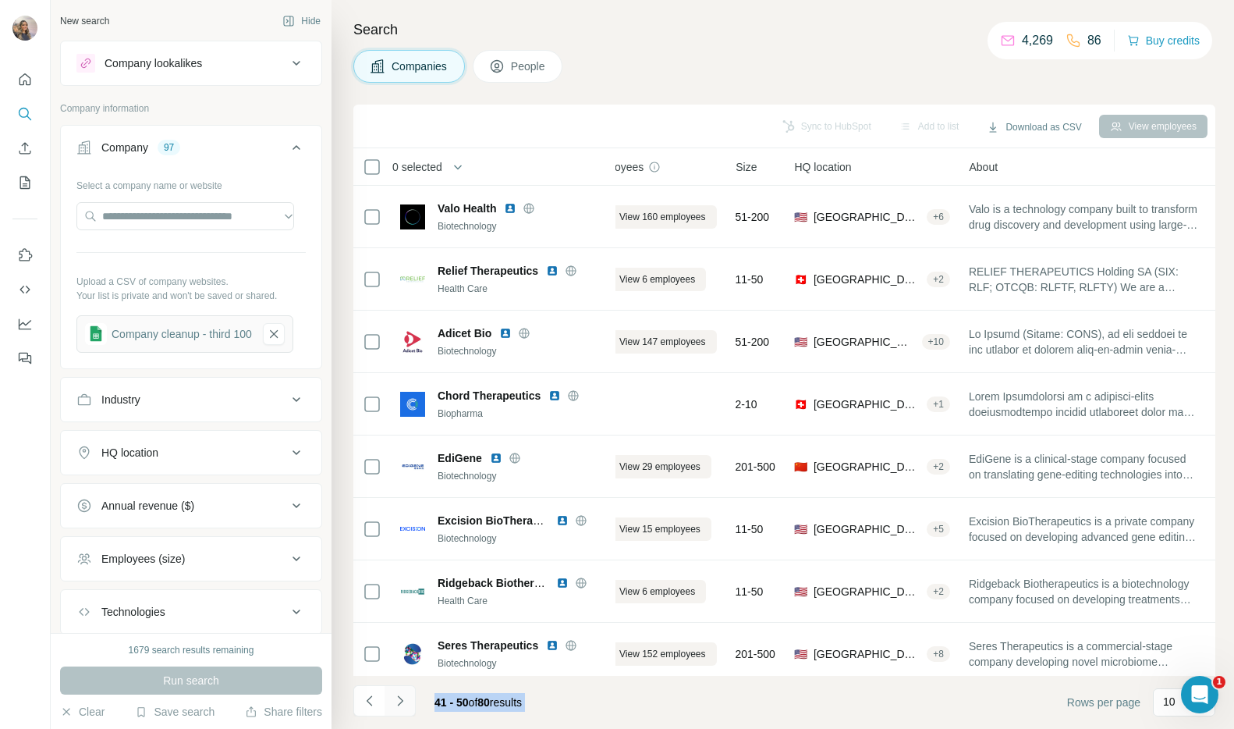
click at [399, 698] on icon "Navigate to next page" at bounding box center [400, 701] width 16 height 16
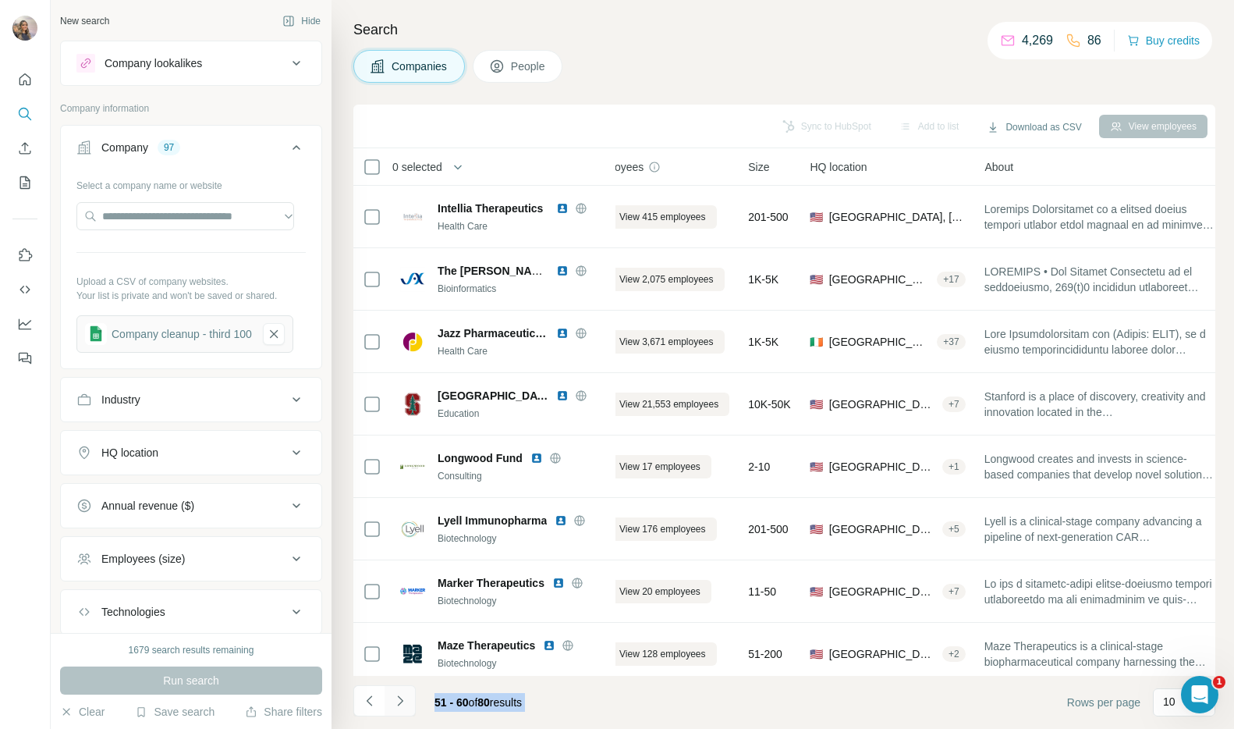
click at [399, 698] on icon "Navigate to next page" at bounding box center [400, 701] width 16 height 16
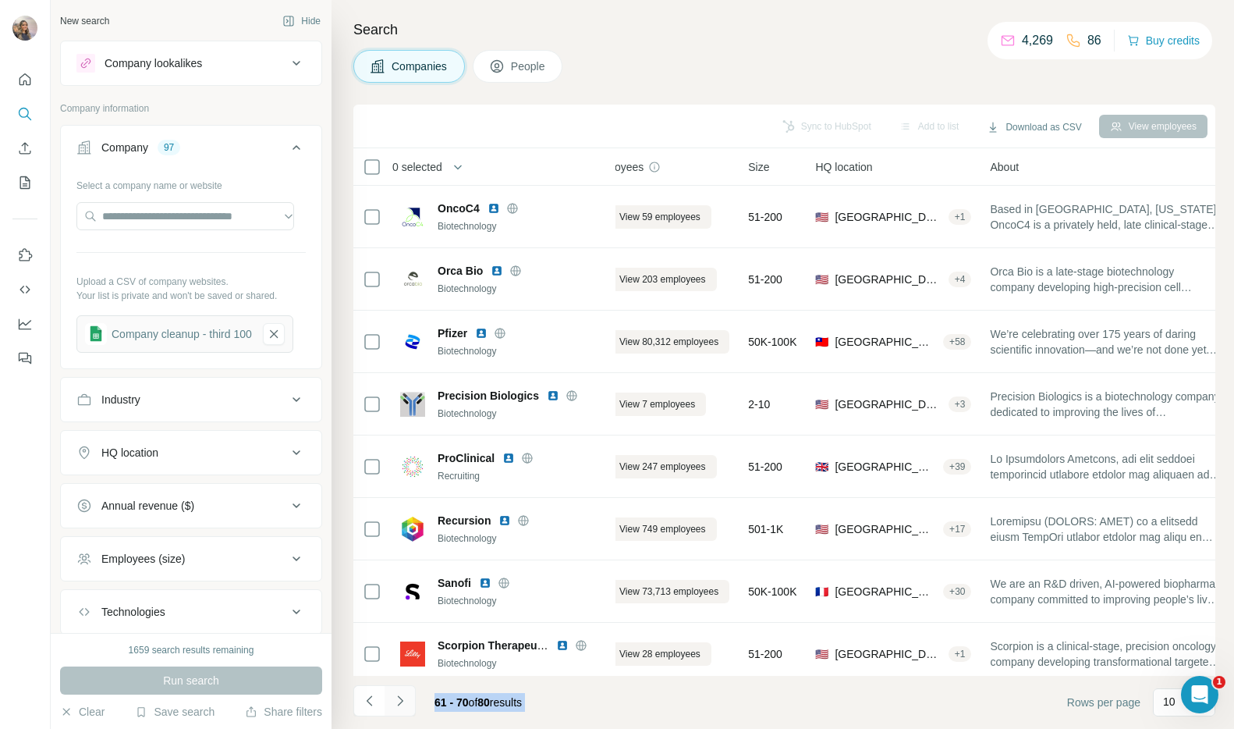
click at [399, 698] on icon "Navigate to next page" at bounding box center [400, 701] width 16 height 16
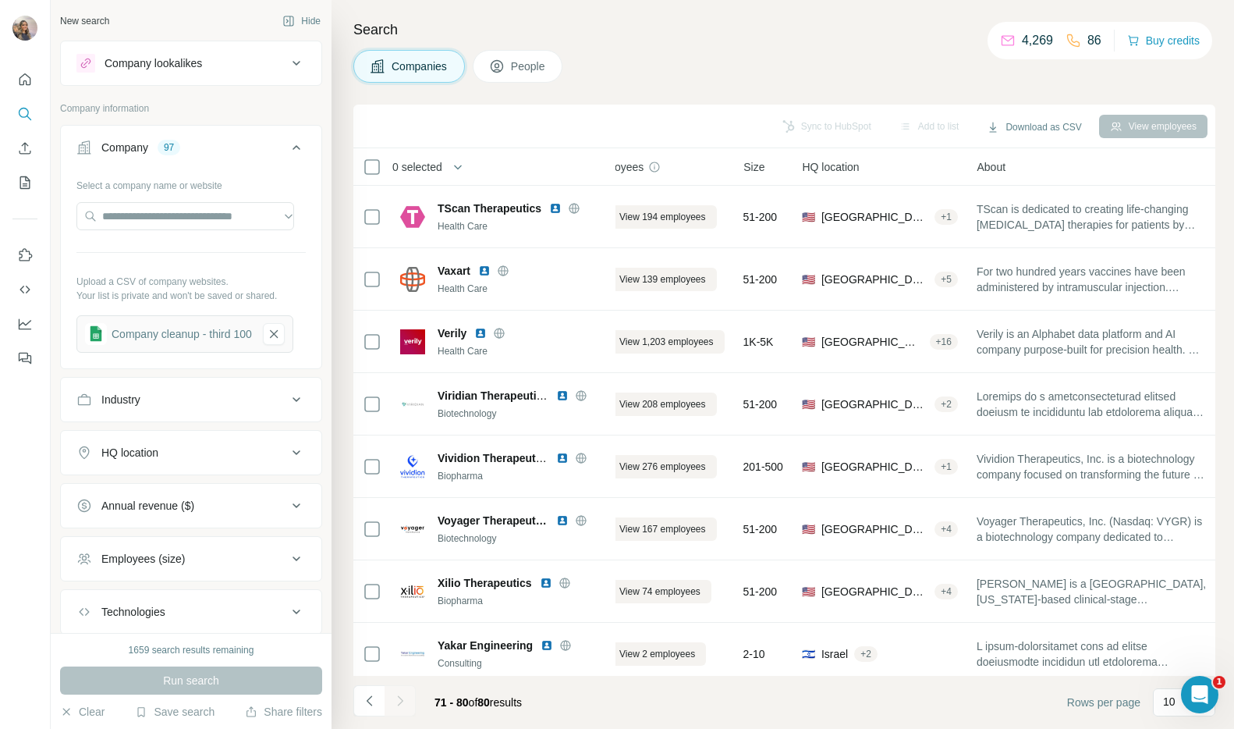
click at [399, 698] on div at bounding box center [400, 700] width 31 height 31
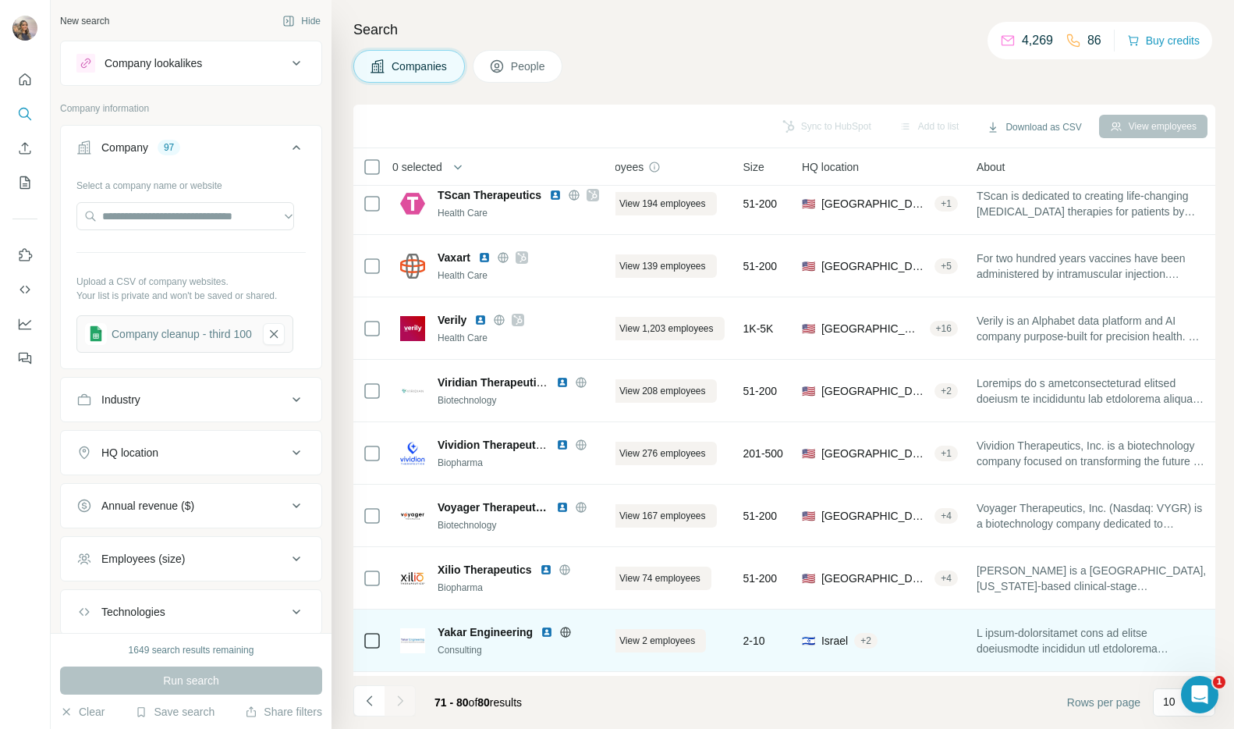
scroll to position [0, 35]
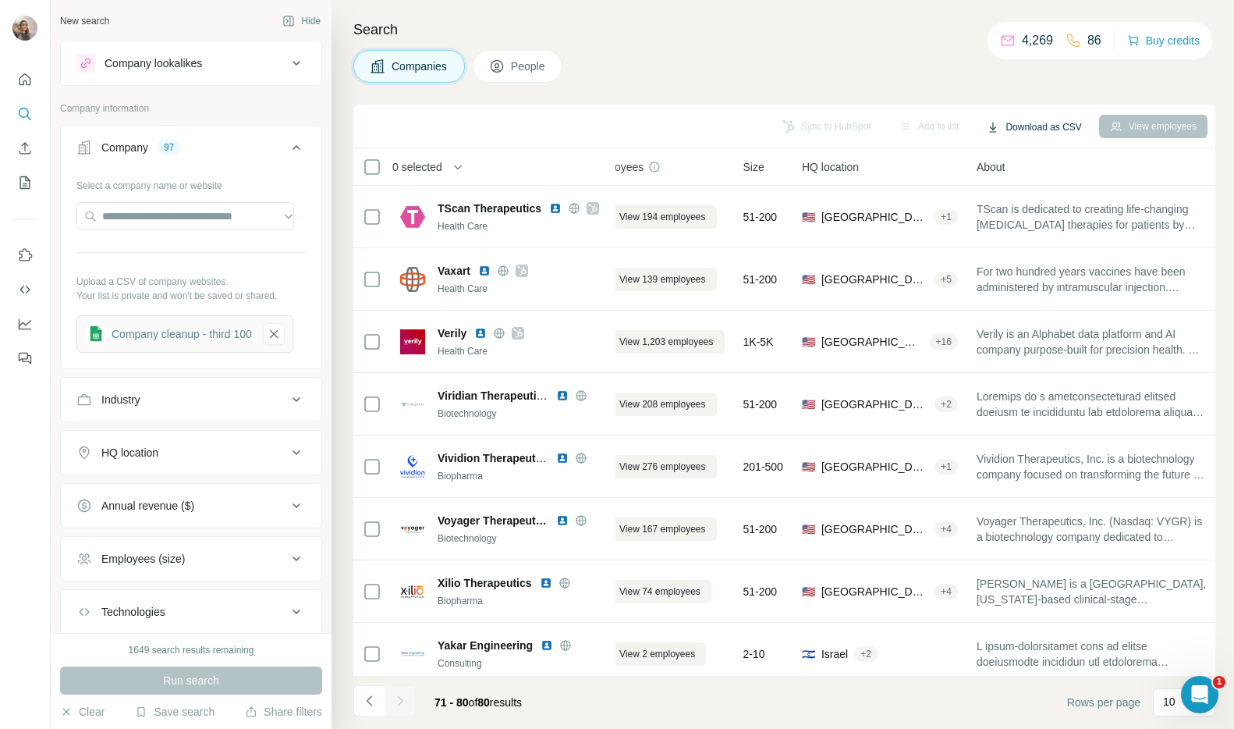
click at [1050, 133] on button "Download as CSV" at bounding box center [1034, 126] width 116 height 23
click at [1051, 194] on div "All viewed companies (80)" at bounding box center [1044, 188] width 146 height 28
